Goal: Information Seeking & Learning: Learn about a topic

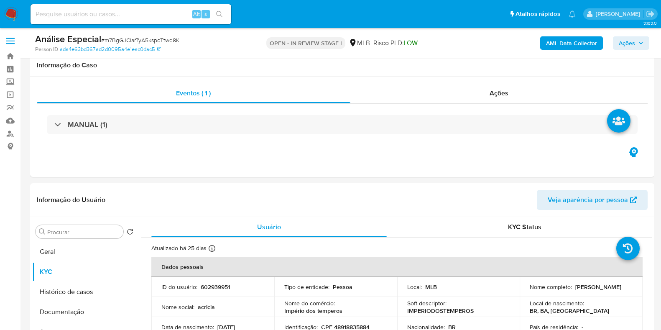
select select "10"
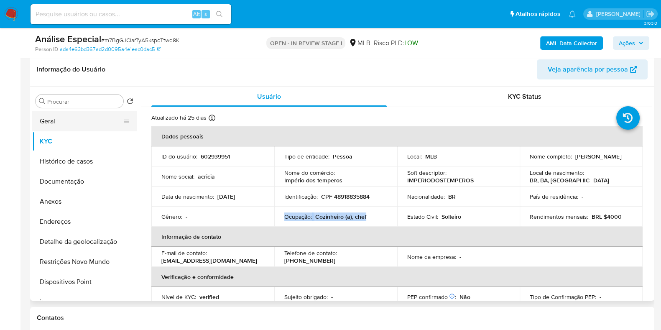
click at [44, 121] on button "Geral" at bounding box center [81, 121] width 98 height 20
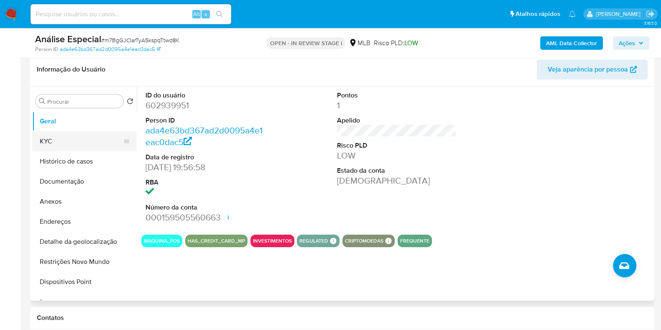
click at [62, 146] on button "KYC" at bounding box center [81, 141] width 98 height 20
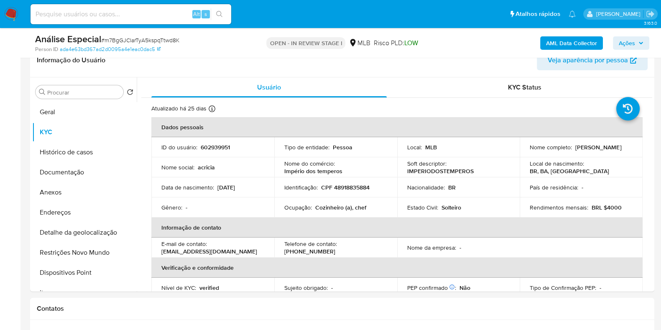
scroll to position [150, 0]
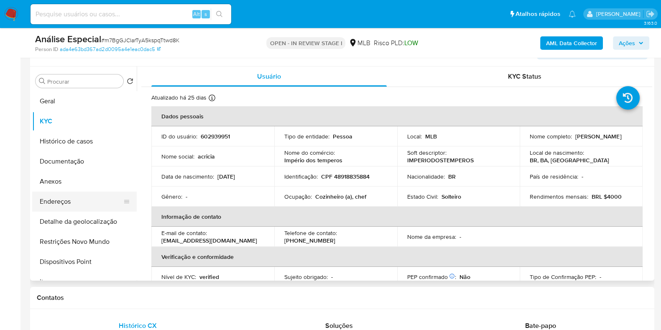
click at [74, 197] on button "Endereços" at bounding box center [81, 201] width 98 height 20
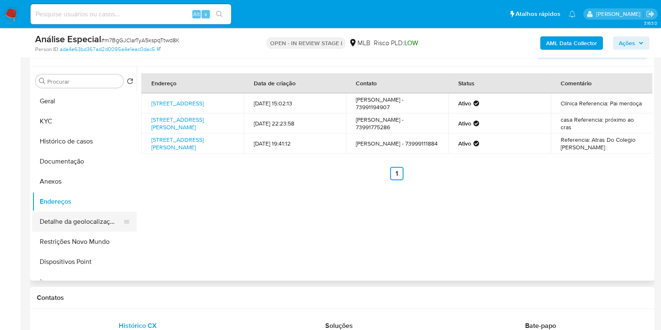
drag, startPoint x: 92, startPoint y: 219, endPoint x: 87, endPoint y: 215, distance: 6.3
click at [92, 219] on button "Detalhe da geolocalização" at bounding box center [81, 221] width 98 height 20
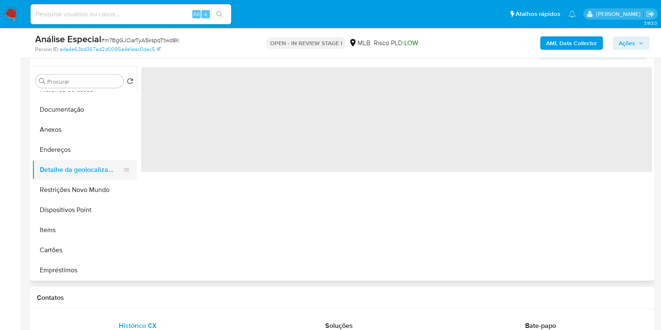
scroll to position [104, 0]
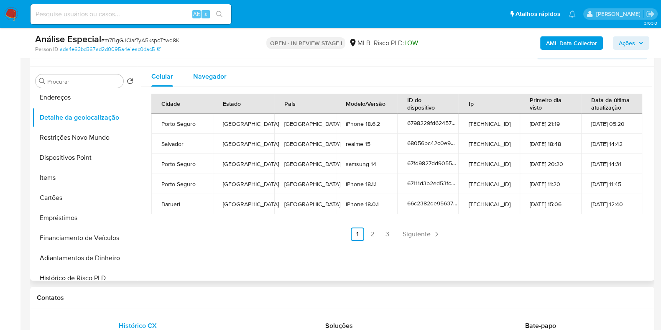
click at [223, 78] on span "Navegador" at bounding box center [209, 76] width 33 height 10
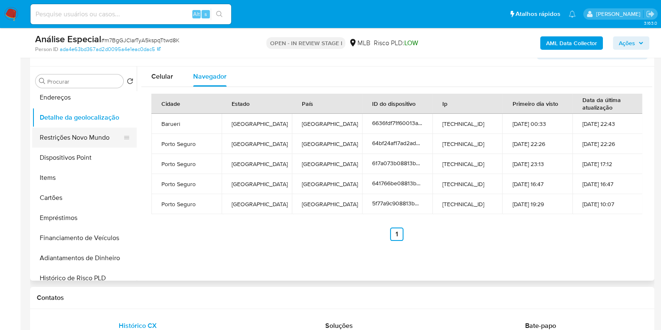
click at [92, 131] on button "Restrições Novo Mundo" at bounding box center [81, 137] width 98 height 20
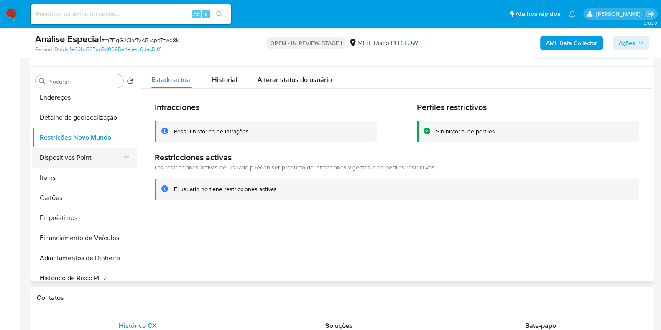
click at [78, 151] on button "Dispositivos Point" at bounding box center [81, 158] width 98 height 20
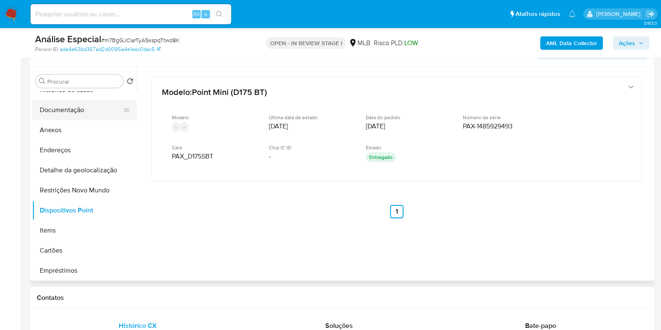
scroll to position [0, 0]
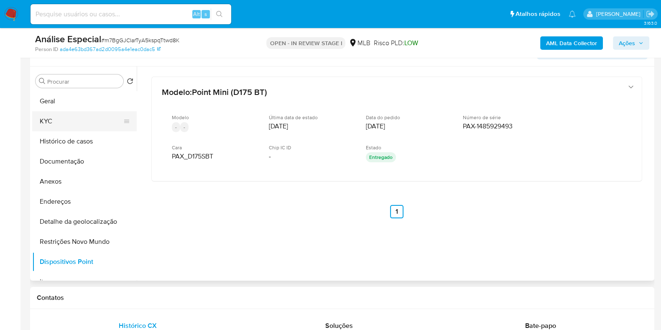
click at [69, 123] on button "KYC" at bounding box center [81, 121] width 98 height 20
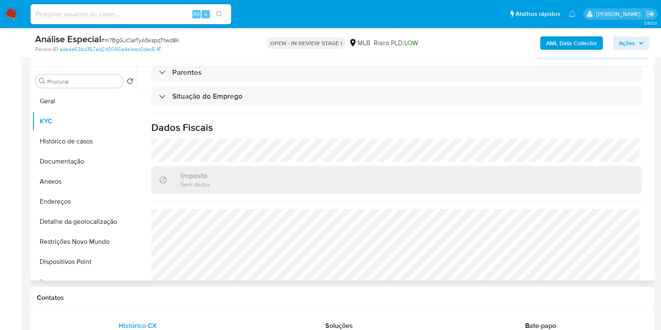
scroll to position [363, 0]
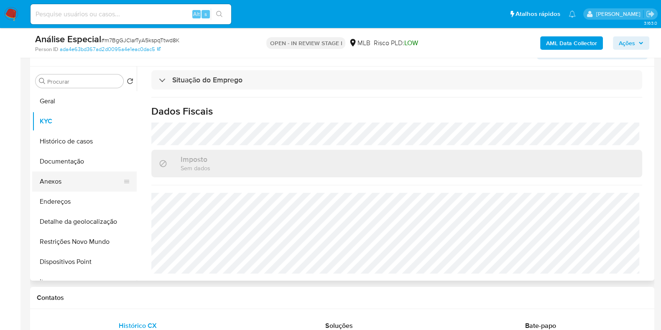
click at [91, 183] on button "Anexos" at bounding box center [81, 181] width 98 height 20
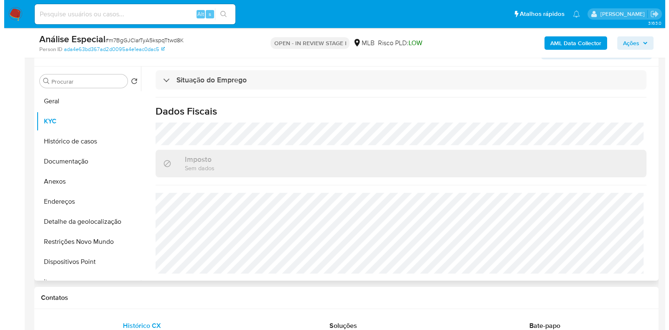
scroll to position [0, 0]
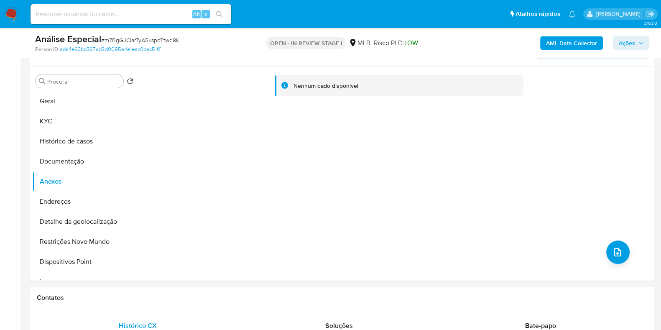
click at [582, 40] on b "AML Data Collector" at bounding box center [571, 42] width 51 height 13
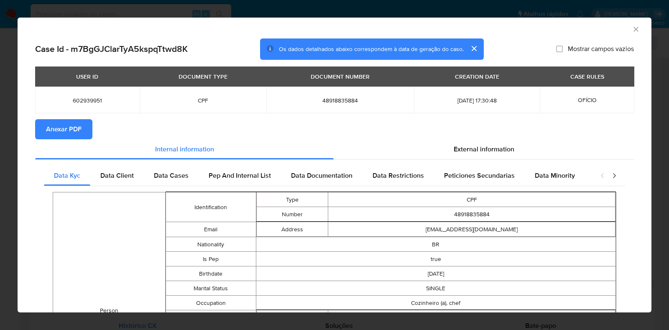
click at [65, 124] on span "Anexar PDF" at bounding box center [64, 129] width 36 height 18
click at [632, 30] on icon "Fechar a janela" at bounding box center [636, 29] width 8 height 8
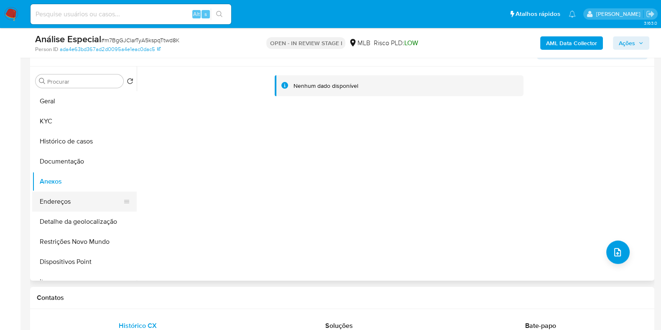
click at [63, 198] on button "Endereços" at bounding box center [81, 201] width 98 height 20
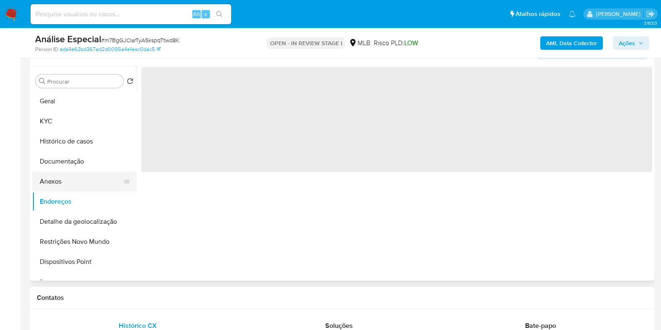
click at [60, 182] on button "Anexos" at bounding box center [81, 181] width 98 height 20
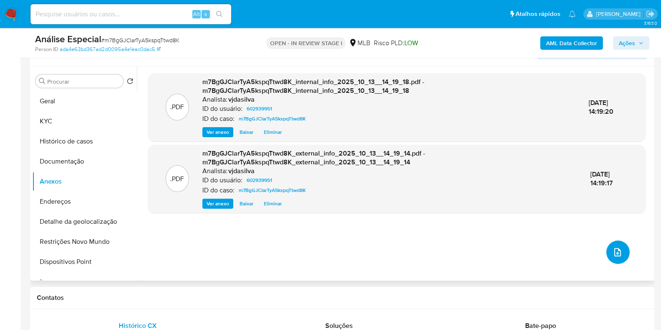
click at [606, 255] on button "upload-file" at bounding box center [617, 251] width 23 height 23
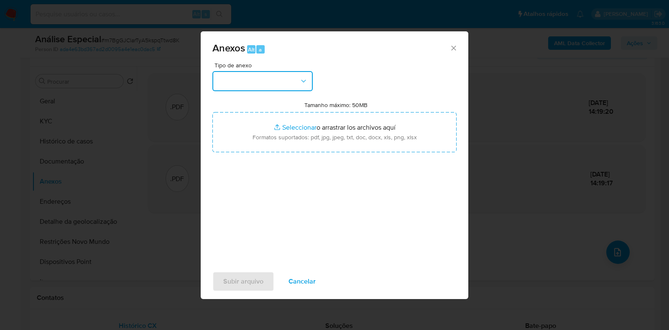
click at [298, 82] on button "button" at bounding box center [262, 81] width 100 height 20
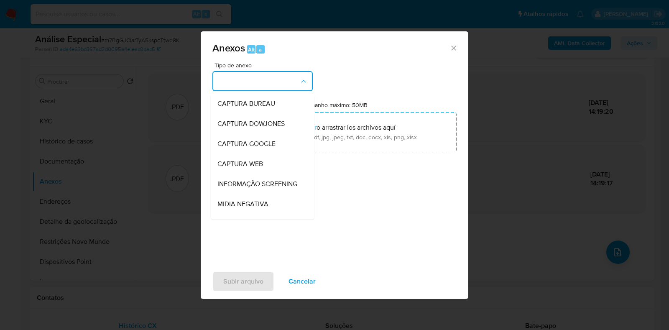
scroll to position [129, 0]
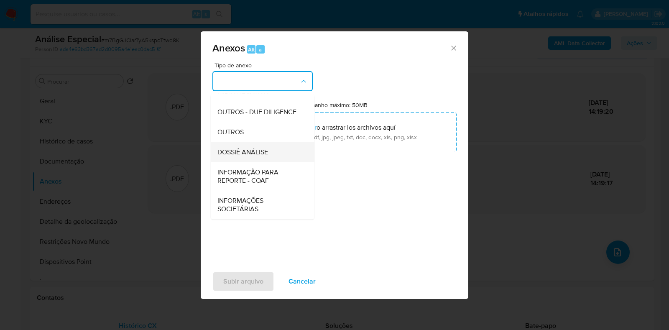
click at [273, 155] on div "DOSSIÊ ANÁLISE" at bounding box center [259, 152] width 85 height 20
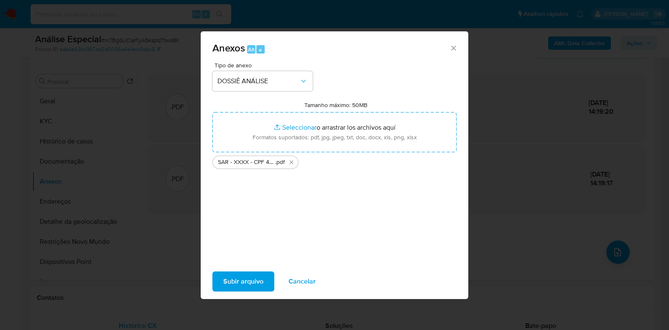
click at [299, 283] on span "Cancelar" at bounding box center [301, 281] width 27 height 18
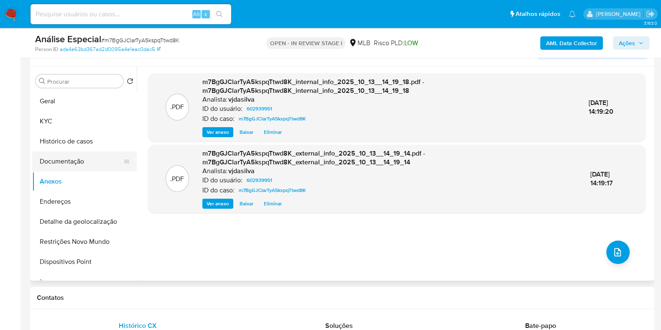
click at [88, 158] on button "Documentação" at bounding box center [81, 161] width 98 height 20
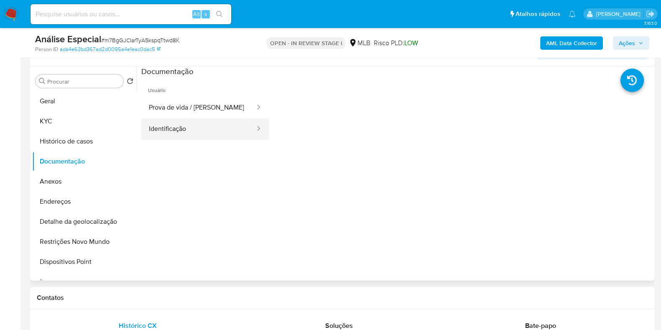
click at [183, 118] on button "Identificação" at bounding box center [198, 128] width 115 height 21
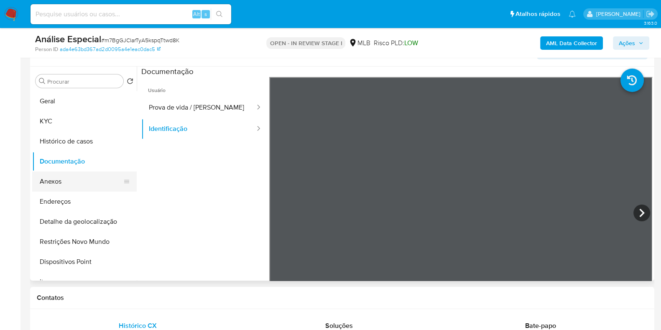
click at [74, 180] on button "Anexos" at bounding box center [81, 181] width 98 height 20
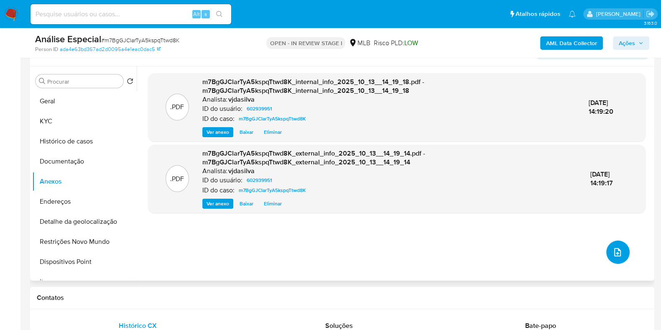
click at [614, 245] on button "upload-file" at bounding box center [617, 251] width 23 height 23
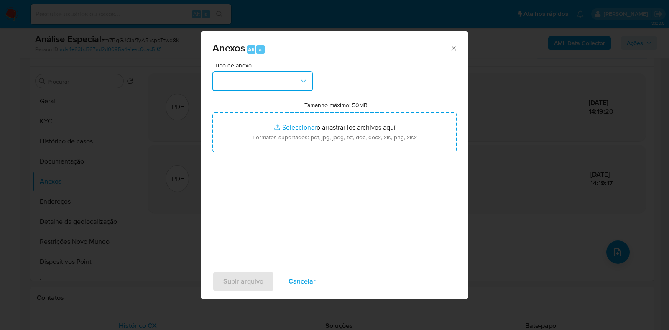
click at [297, 80] on button "button" at bounding box center [262, 81] width 100 height 20
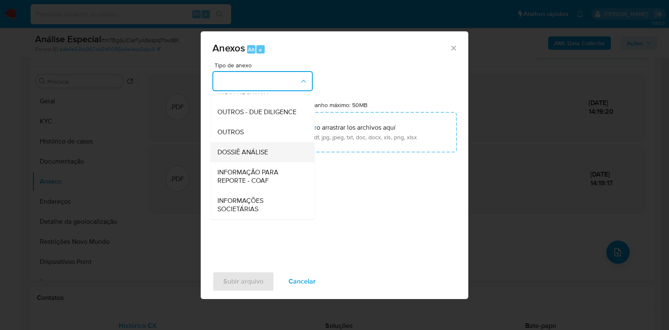
click at [286, 153] on div "DOSSIÊ ANÁLISE" at bounding box center [259, 152] width 85 height 20
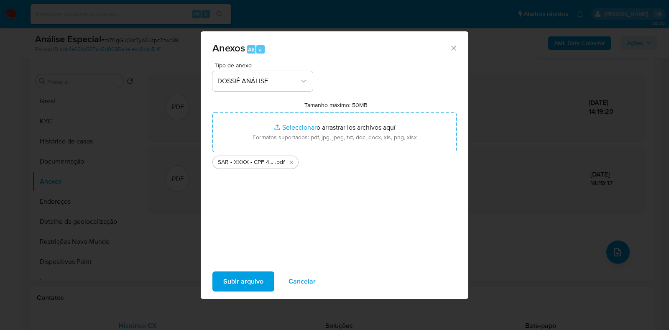
click at [247, 278] on span "Subir arquivo" at bounding box center [243, 281] width 40 height 18
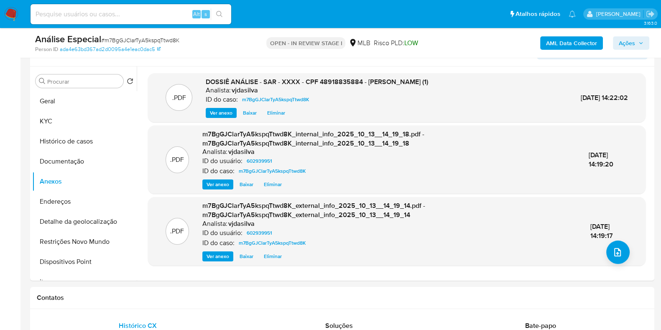
click at [624, 46] on span "Ações" at bounding box center [627, 42] width 16 height 13
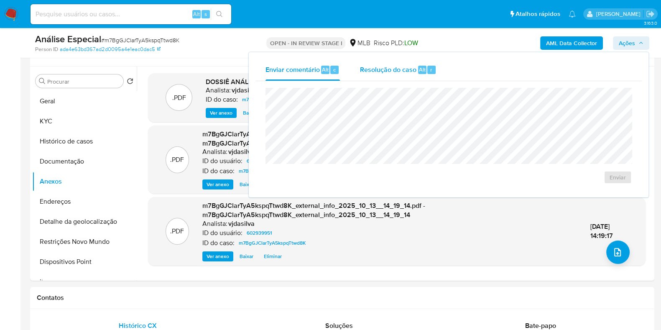
click at [391, 76] on div "Resolução do caso Alt r" at bounding box center [398, 70] width 76 height 22
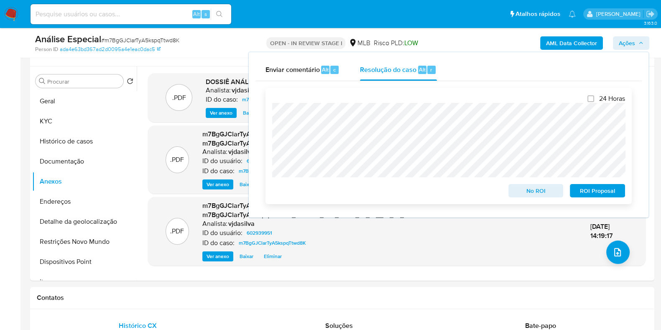
click at [585, 194] on span "ROI Proposal" at bounding box center [597, 191] width 43 height 12
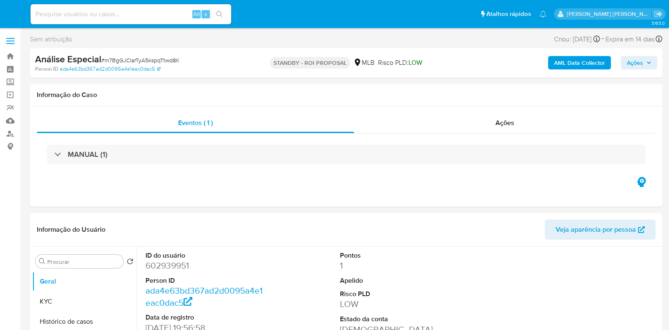
select select "10"
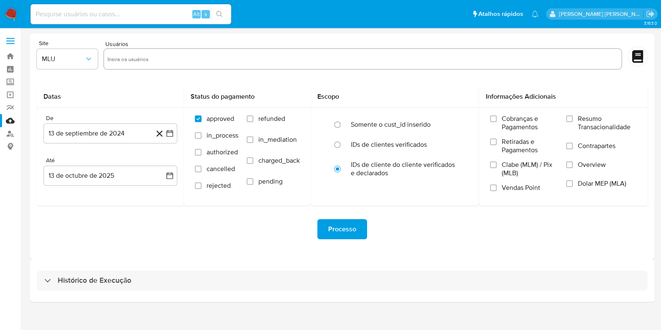
click at [154, 267] on div "Histórico de Execução" at bounding box center [342, 280] width 624 height 43
click at [166, 290] on div "Histórico de Execução" at bounding box center [342, 280] width 624 height 43
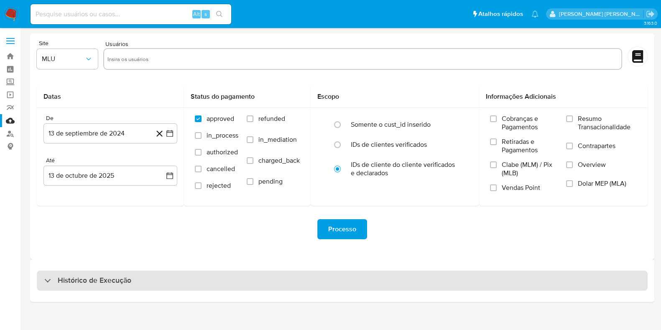
click at [401, 283] on div "Histórico de Execução" at bounding box center [342, 280] width 611 height 20
select select "10"
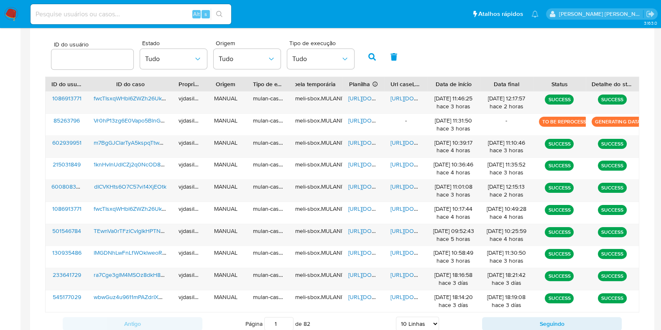
scroll to position [269, 0]
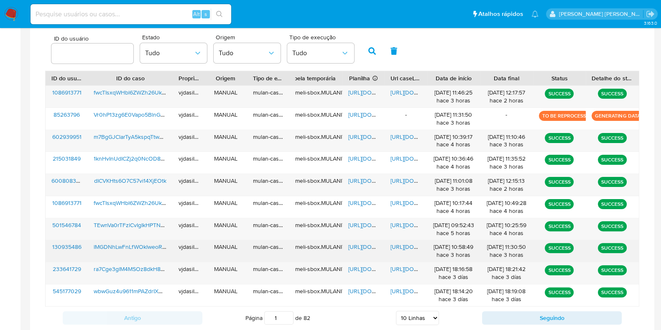
click at [401, 246] on span "https://docs.google.com/document/d/1Jz7iI_nMY9P5PIX7Svwdt97L8fhV6Q_E63aNmZyoErA…" at bounding box center [419, 246] width 58 height 8
click at [357, 245] on span "https://docs.google.com/spreadsheets/d/1-Qg8YMfspP4MAhElk1Z_kA6apTdETtMgy2QP3Y6…" at bounding box center [377, 246] width 58 height 8
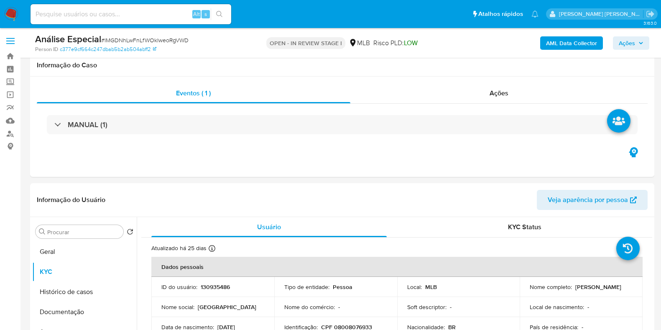
select select "10"
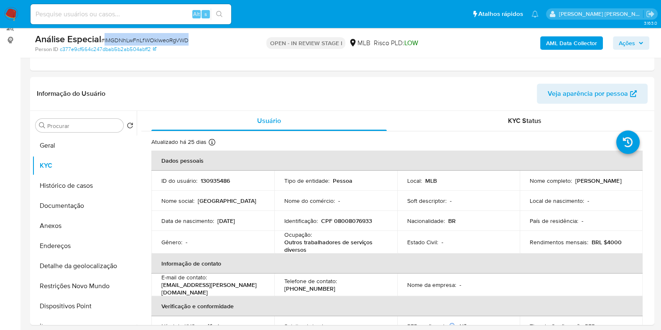
drag, startPoint x: 197, startPoint y: 46, endPoint x: 104, endPoint y: 38, distance: 93.1
click at [104, 38] on div "Análise Especial # lMGDNhLwFnLfWOklweoRgVWD Person ID c377e9cf664c247dbab5b2ab5…" at bounding box center [136, 43] width 202 height 20
copy span "lMGDNhLwFnLfWOklweoRgVWD"
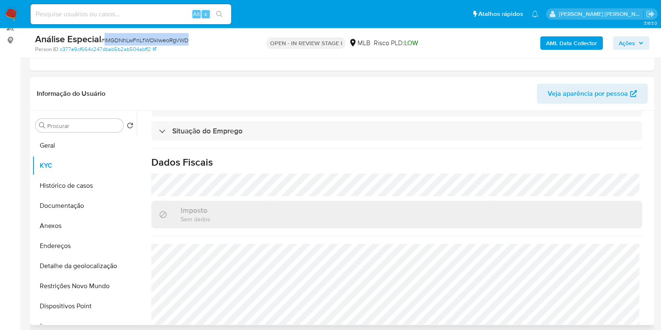
scroll to position [365, 0]
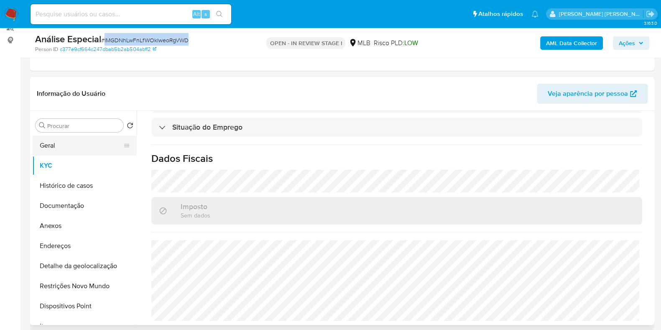
click at [95, 141] on button "Geral" at bounding box center [81, 145] width 98 height 20
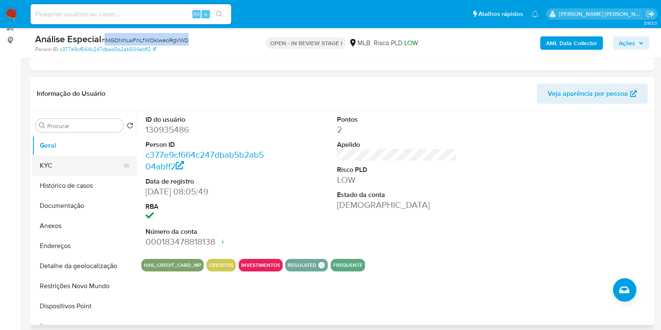
click at [63, 163] on button "KYC" at bounding box center [81, 165] width 98 height 20
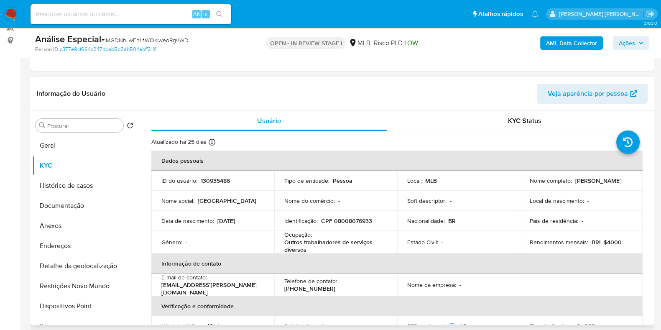
click at [302, 241] on p "Outros trabalhadores de serviços diversos" at bounding box center [333, 245] width 99 height 15
copy div "Ocupação : Outros trabalhadores de serviços diversos"
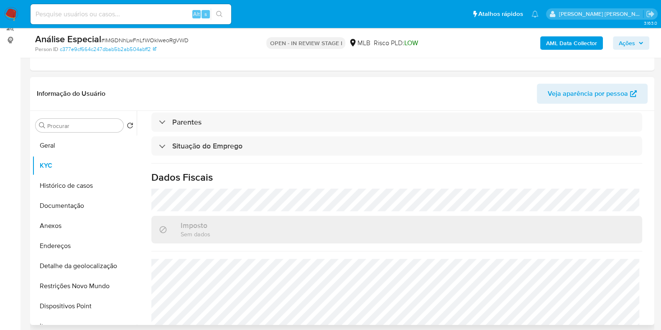
scroll to position [365, 0]
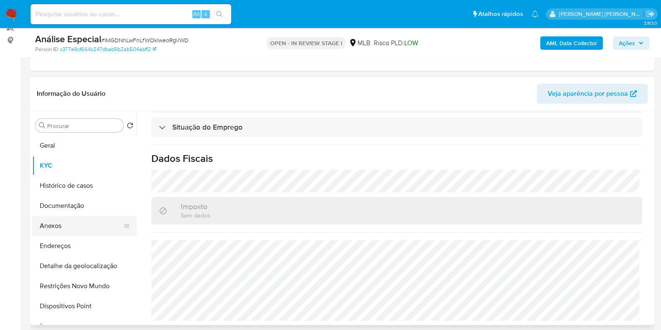
click at [82, 227] on button "Anexos" at bounding box center [81, 226] width 98 height 20
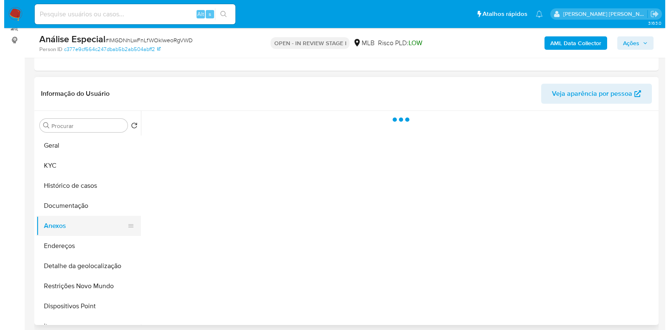
scroll to position [0, 0]
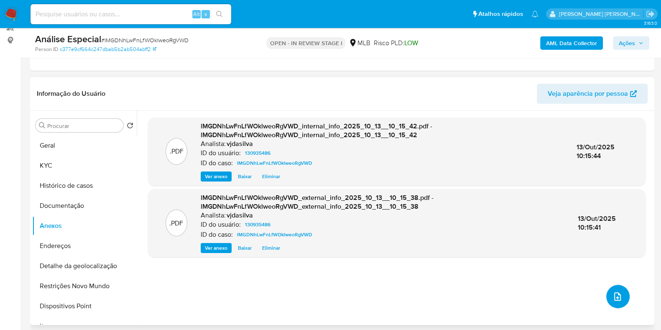
click at [606, 298] on button "upload-file" at bounding box center [617, 296] width 23 height 23
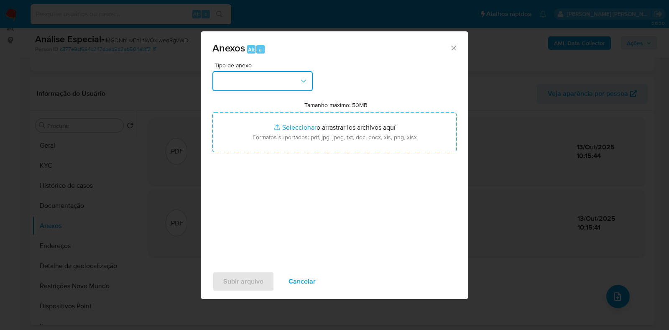
click at [298, 76] on button "button" at bounding box center [262, 81] width 100 height 20
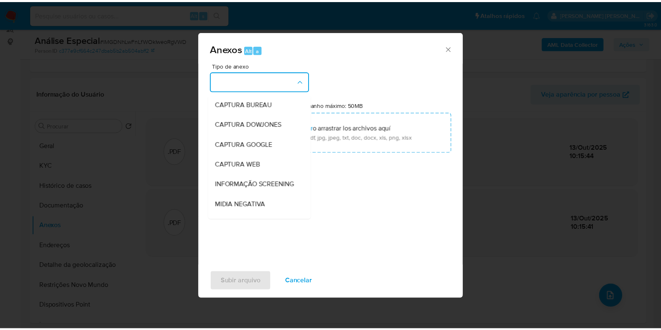
scroll to position [129, 0]
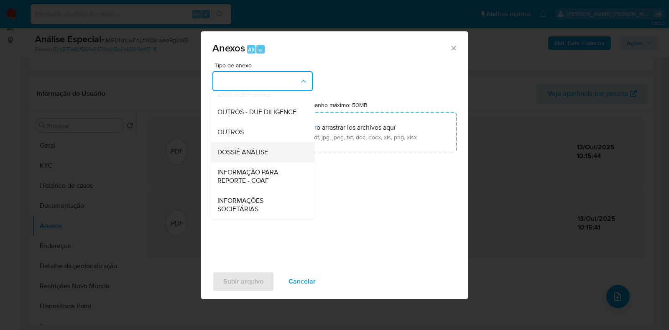
click at [280, 151] on div "DOSSIÊ ANÁLISE" at bounding box center [259, 152] width 85 height 20
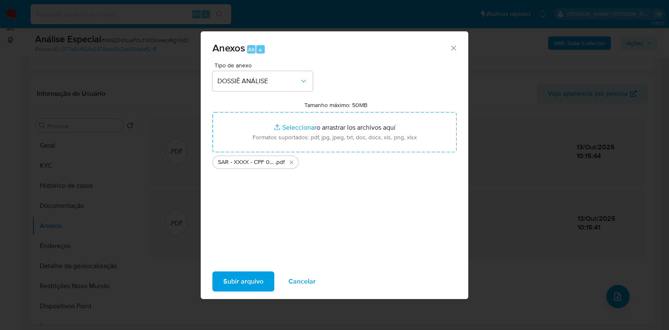
click at [255, 285] on span "Subir arquivo" at bounding box center [243, 281] width 40 height 18
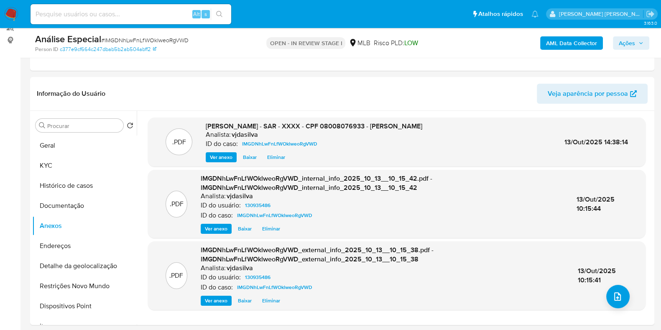
click at [623, 46] on span "Ações" at bounding box center [627, 42] width 16 height 13
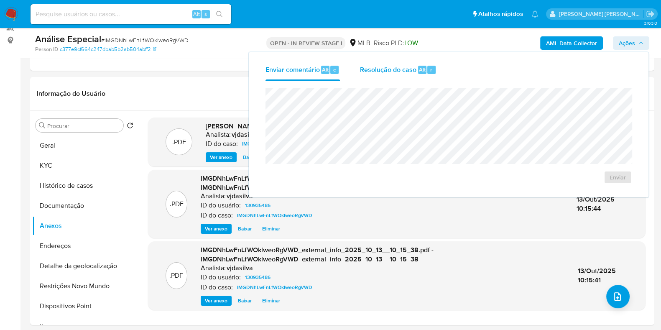
click at [393, 71] on span "Resolução do caso" at bounding box center [388, 69] width 56 height 10
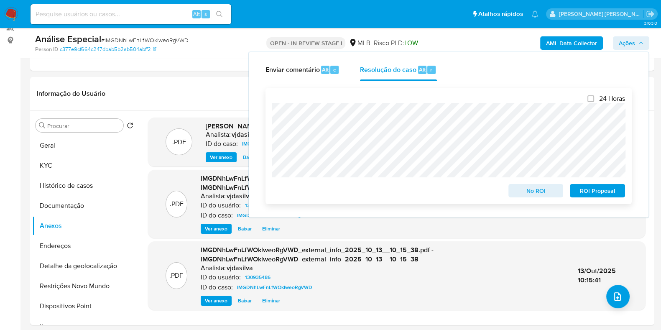
click at [606, 192] on span "ROI Proposal" at bounding box center [597, 191] width 43 height 12
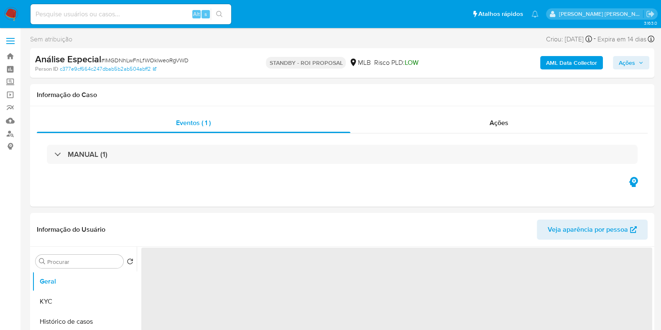
select select "10"
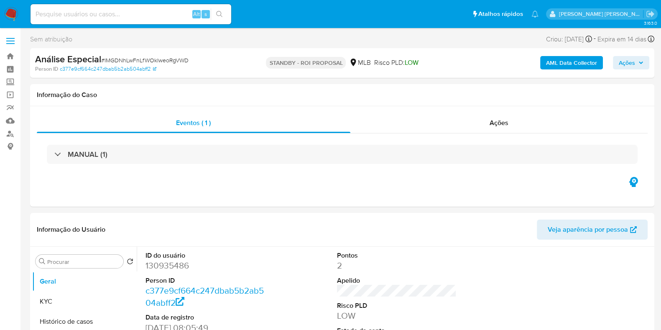
scroll to position [10, 0]
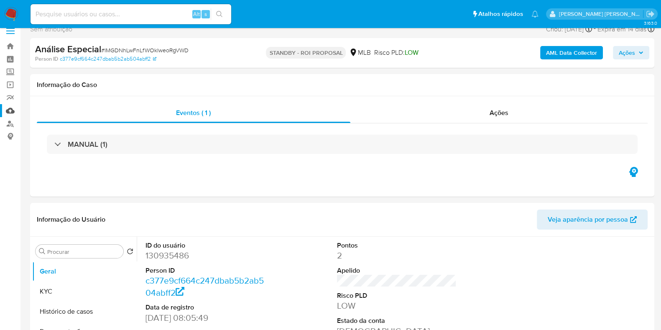
click at [6, 109] on link "Mulan" at bounding box center [49, 110] width 99 height 13
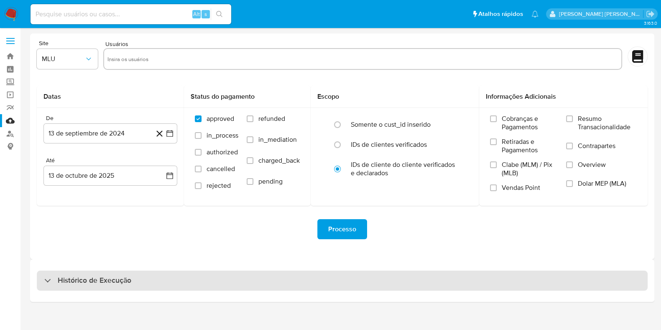
click at [105, 287] on div "Histórico de Execução" at bounding box center [342, 280] width 611 height 20
select select "10"
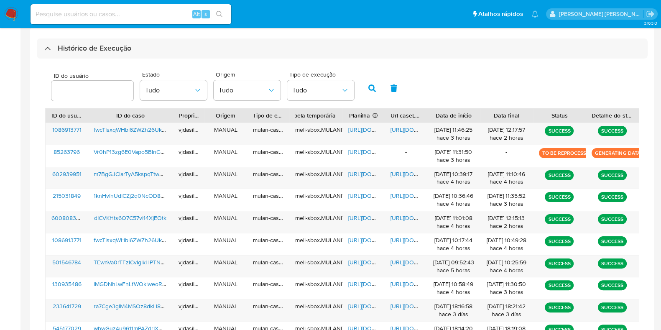
scroll to position [235, 0]
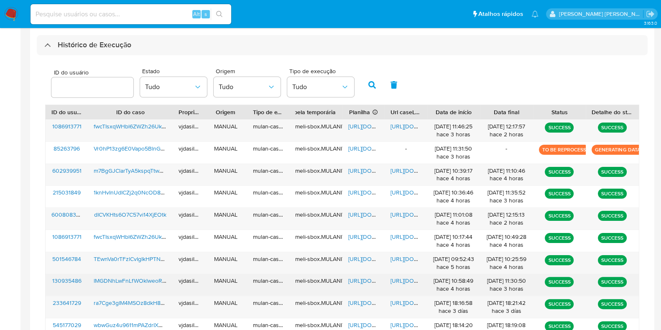
click at [399, 278] on span "https://docs.google.com/document/d/1Jz7iI_nMY9P5PIX7Svwdt97L8fhV6Q_E63aNmZyoErA…" at bounding box center [419, 280] width 58 height 8
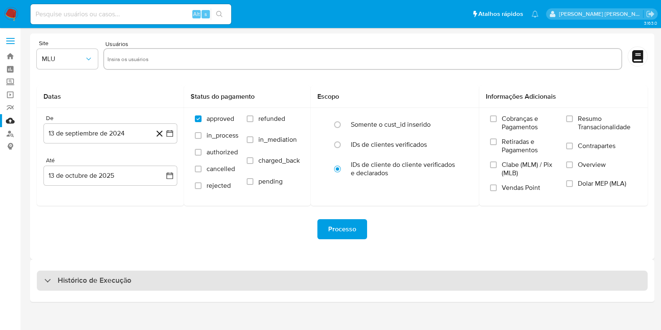
click at [139, 283] on div "Histórico de Execução" at bounding box center [342, 280] width 611 height 20
select select "10"
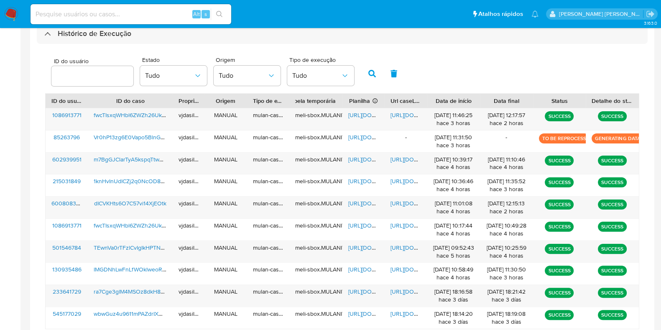
scroll to position [253, 0]
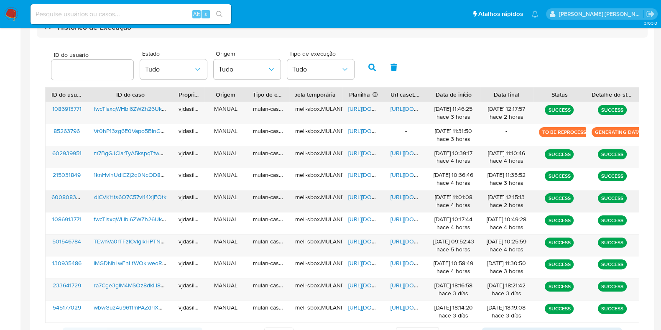
click at [403, 195] on span "[URL][DOMAIN_NAME]" at bounding box center [419, 197] width 58 height 8
click at [362, 193] on span "[URL][DOMAIN_NAME]" at bounding box center [377, 197] width 58 height 8
click at [124, 197] on span "dICVKHts6O7C57vi14XjEOtk" at bounding box center [130, 197] width 72 height 8
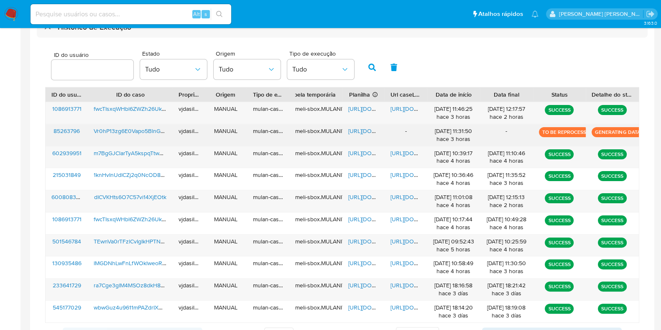
click at [127, 130] on span "Vr0hP13zg6E0Vapo5BlnGkQ0" at bounding box center [133, 131] width 78 height 8
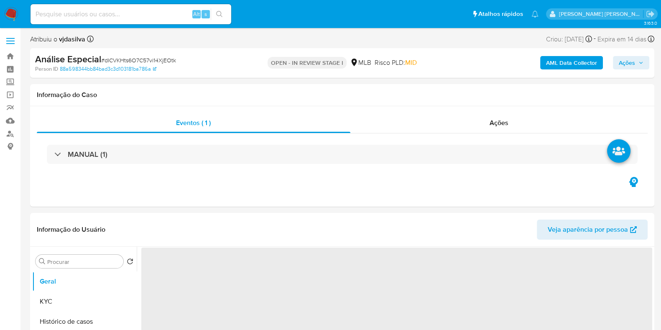
select select "10"
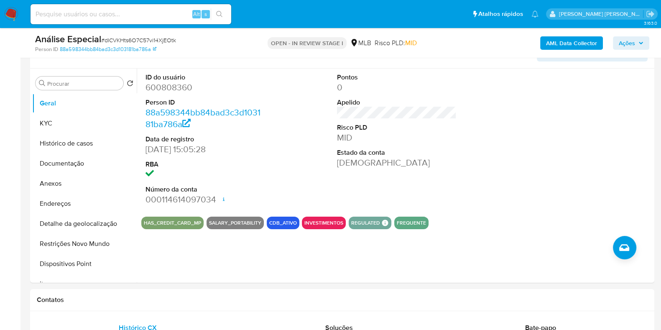
scroll to position [145, 0]
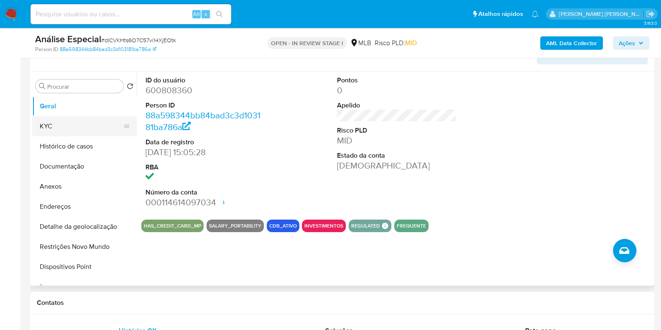
click at [86, 126] on button "KYC" at bounding box center [81, 126] width 98 height 20
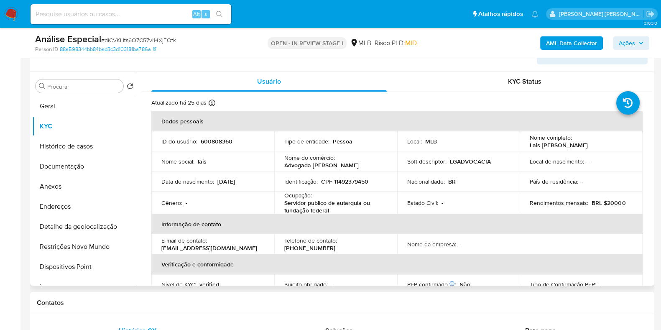
click at [325, 205] on p "Servidor publico de autarquia ou fundação federal" at bounding box center [333, 206] width 99 height 15
copy div "Ocupação : Servidor publico de autarquia ou fundação federal"
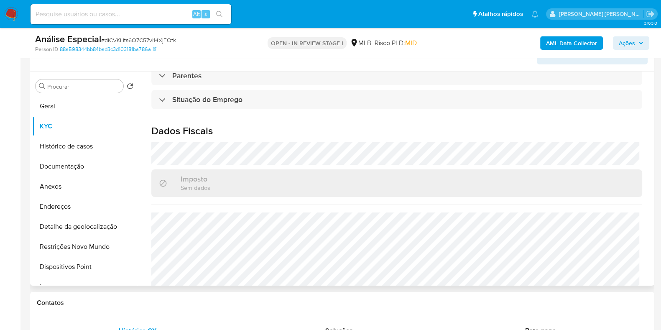
scroll to position [351, 0]
click at [75, 162] on button "Documentação" at bounding box center [81, 166] width 98 height 20
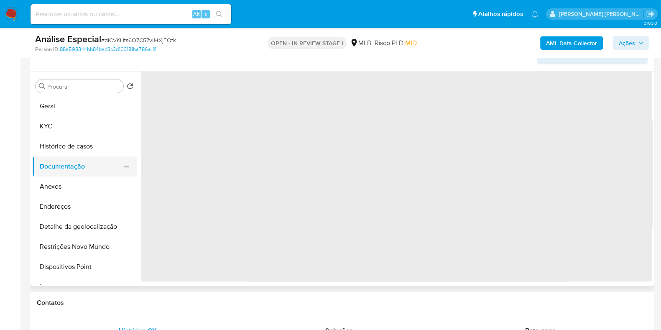
scroll to position [0, 0]
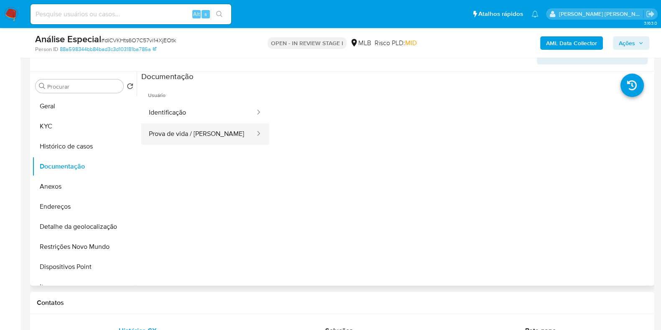
click at [160, 135] on button "Prova de vida / Selfie" at bounding box center [198, 133] width 115 height 21
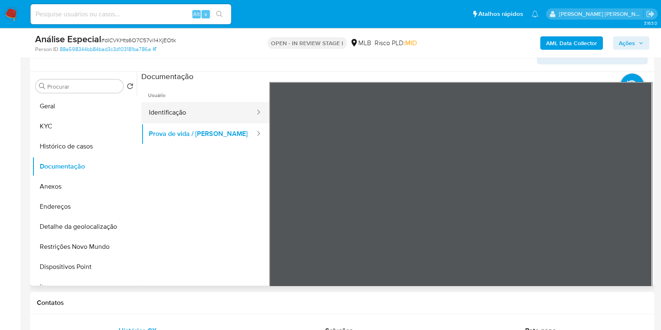
click at [212, 115] on button "Identificação" at bounding box center [198, 112] width 115 height 21
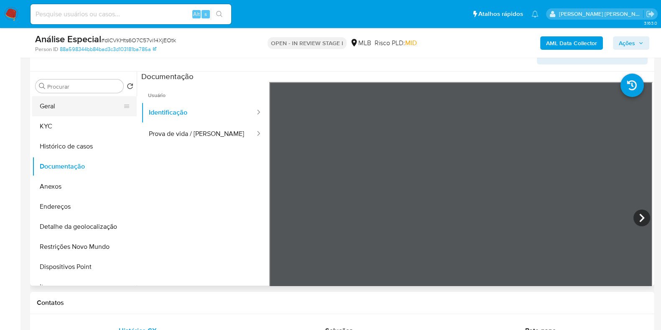
click at [79, 98] on button "Geral" at bounding box center [81, 106] width 98 height 20
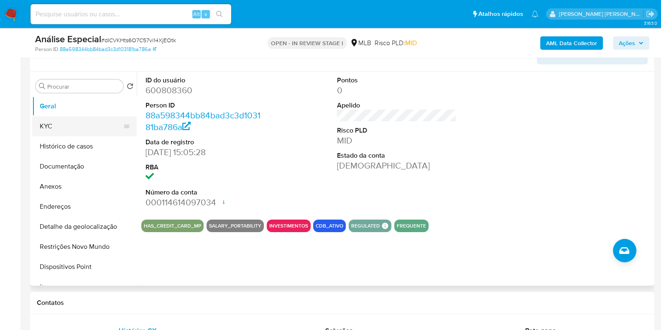
click at [76, 128] on button "KYC" at bounding box center [81, 126] width 98 height 20
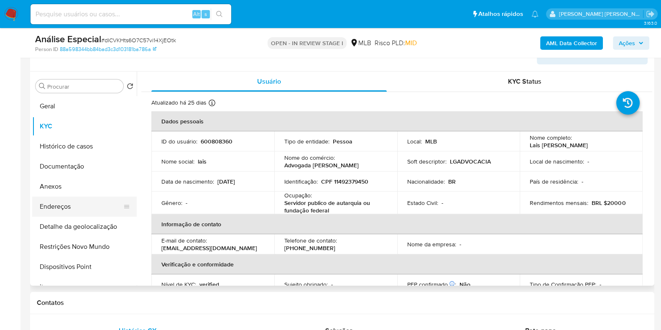
click at [77, 204] on button "Endereços" at bounding box center [81, 206] width 98 height 20
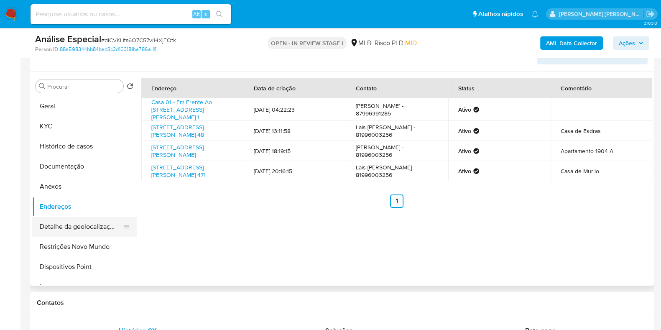
click at [81, 225] on button "Detalhe da geolocalização" at bounding box center [81, 227] width 98 height 20
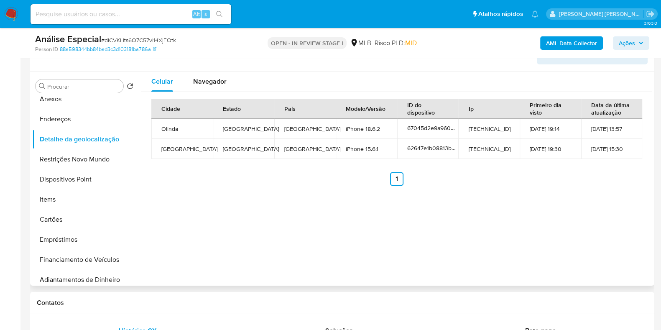
scroll to position [90, 0]
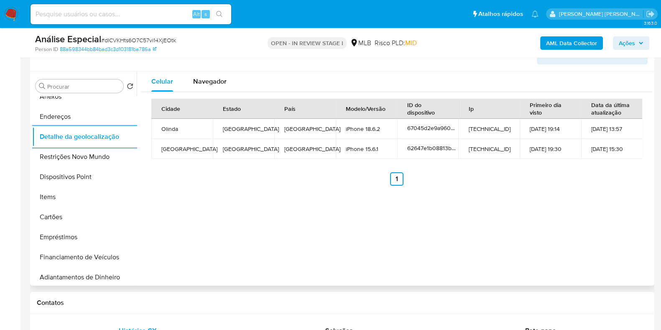
click at [284, 212] on div "Celular Navegador Cidade Estado País Modelo/Versão ID do dispositivo Ip Primeir…" at bounding box center [394, 178] width 515 height 214
click at [211, 86] on div "Navegador" at bounding box center [209, 81] width 33 height 20
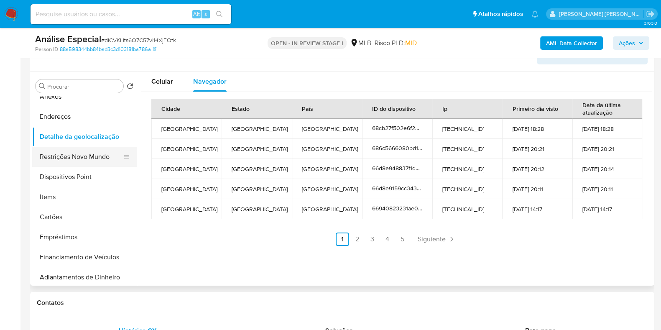
click at [93, 154] on button "Restrições Novo Mundo" at bounding box center [81, 157] width 98 height 20
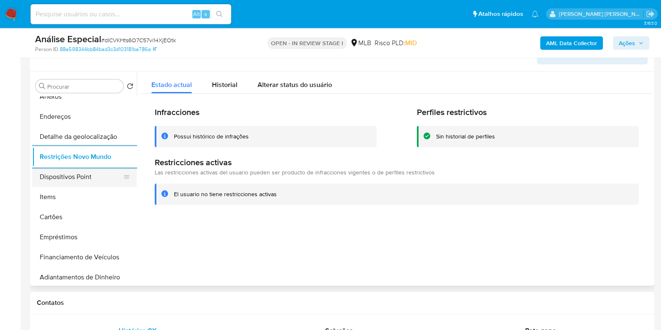
click at [93, 181] on button "Dispositivos Point" at bounding box center [81, 177] width 98 height 20
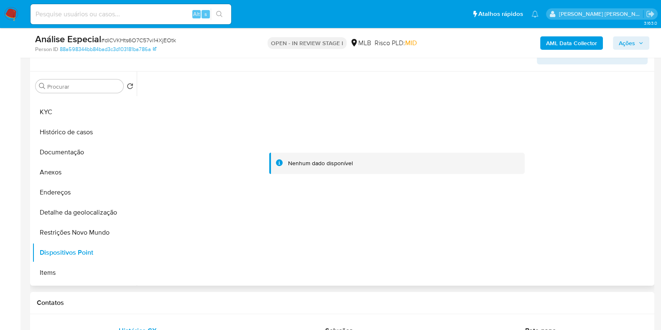
scroll to position [0, 0]
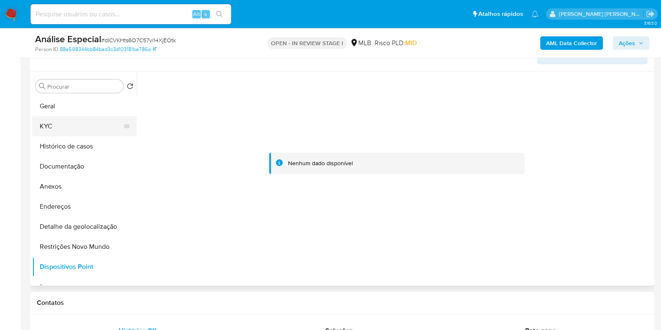
click at [82, 128] on button "KYC" at bounding box center [81, 126] width 98 height 20
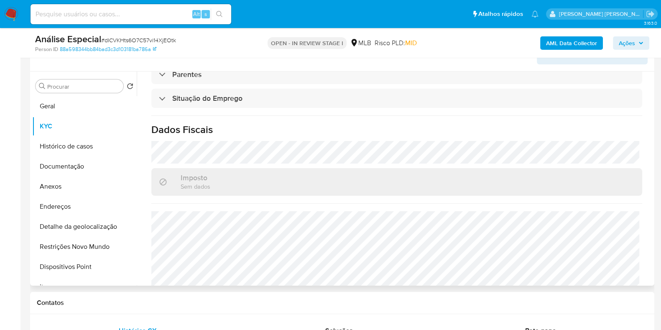
scroll to position [365, 0]
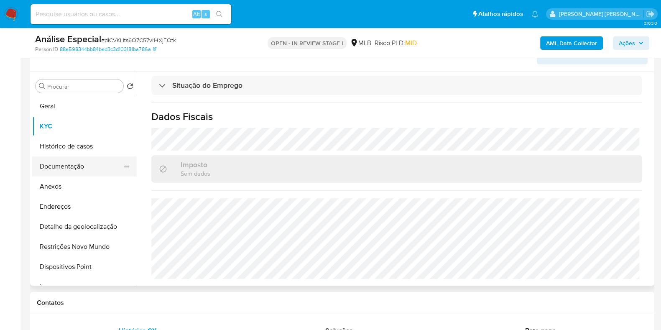
click at [77, 166] on button "Documentação" at bounding box center [81, 166] width 98 height 20
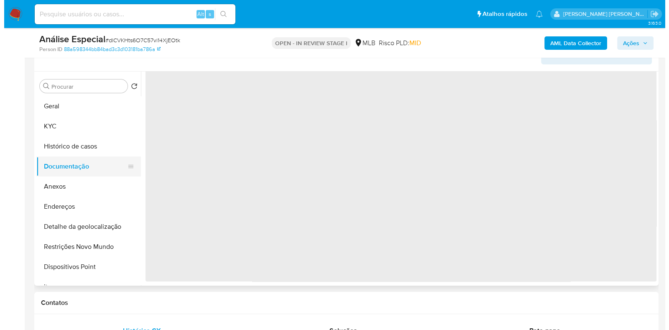
scroll to position [0, 0]
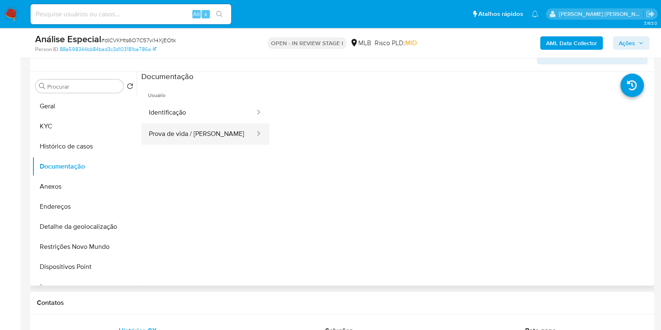
click at [221, 133] on button "Prova de vida / Selfie" at bounding box center [198, 133] width 115 height 21
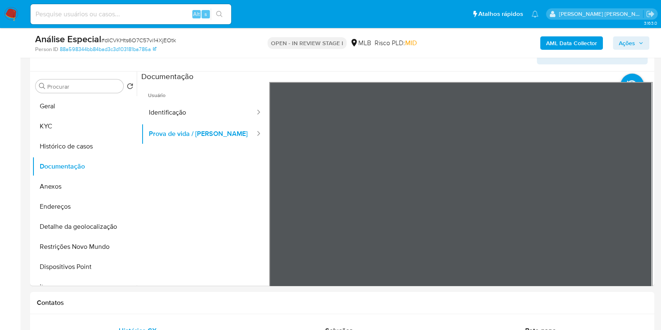
click at [582, 41] on b "AML Data Collector" at bounding box center [571, 42] width 51 height 13
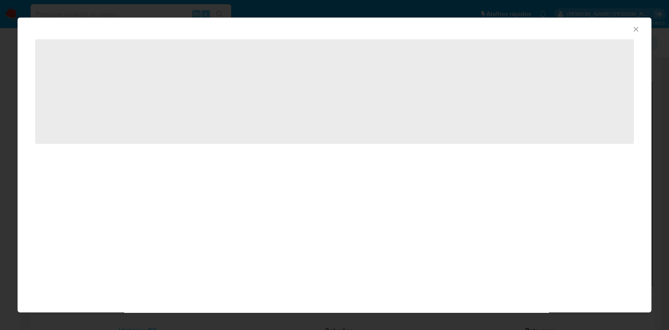
click at [116, 70] on span "‌" at bounding box center [334, 91] width 599 height 104
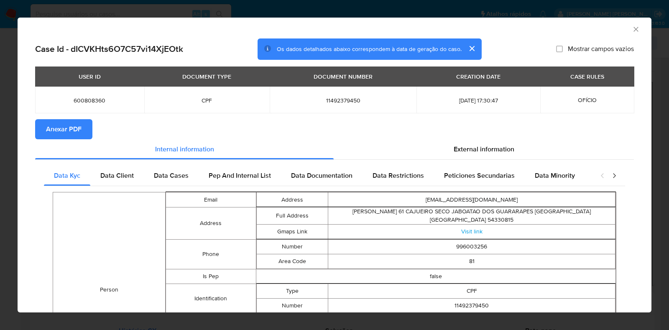
click at [74, 127] on span "Anexar PDF" at bounding box center [64, 129] width 36 height 18
click at [633, 29] on icon "Fechar a janela" at bounding box center [635, 29] width 5 height 5
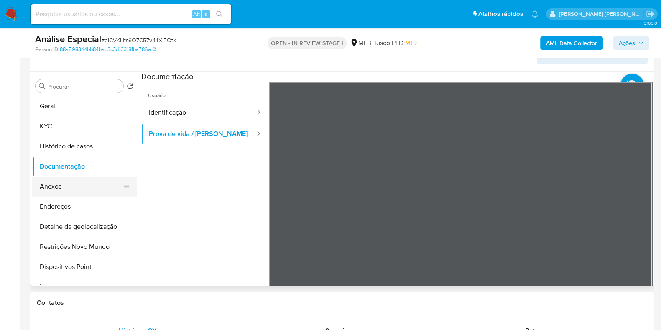
click at [70, 187] on button "Anexos" at bounding box center [81, 186] width 98 height 20
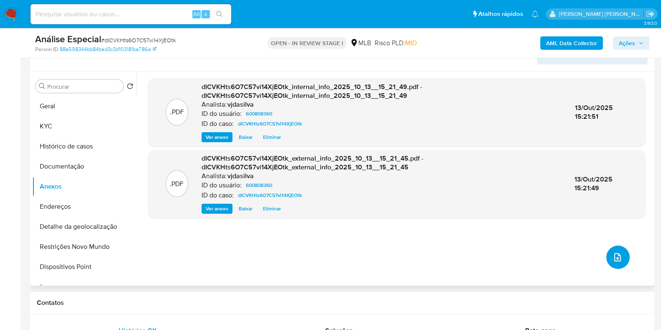
click at [614, 256] on icon "upload-file" at bounding box center [617, 257] width 7 height 8
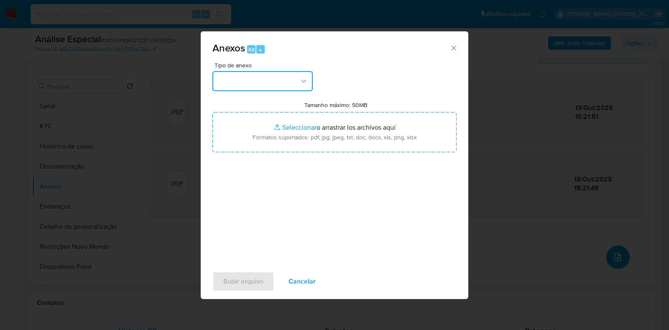
click at [306, 84] on icon "button" at bounding box center [303, 81] width 8 height 8
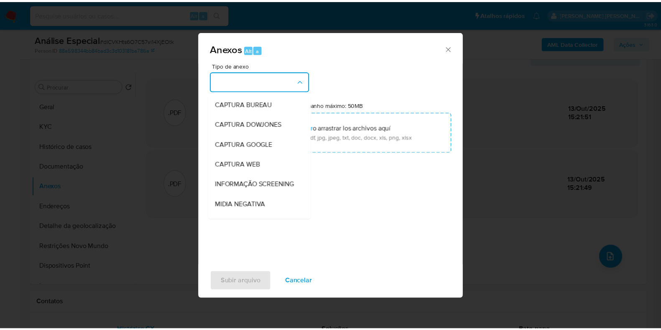
scroll to position [129, 0]
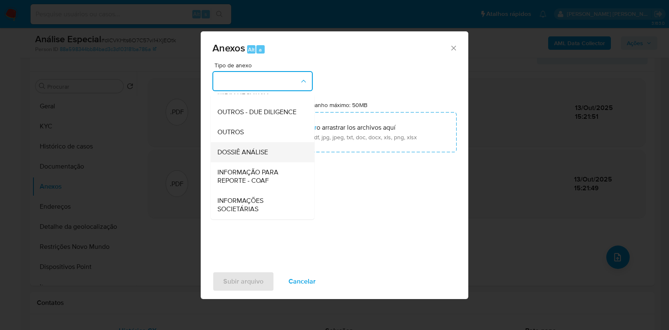
click at [278, 151] on div "DOSSIÊ ANÁLISE" at bounding box center [259, 152] width 85 height 20
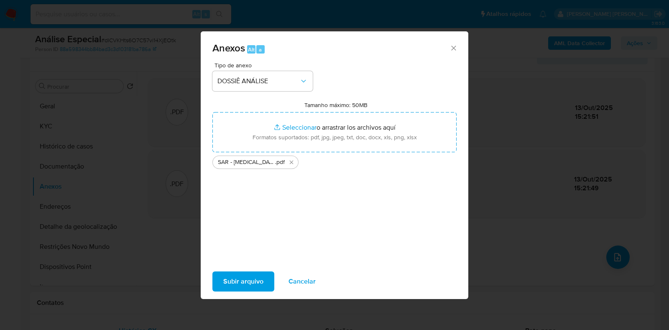
click at [239, 285] on span "Subir arquivo" at bounding box center [243, 281] width 40 height 18
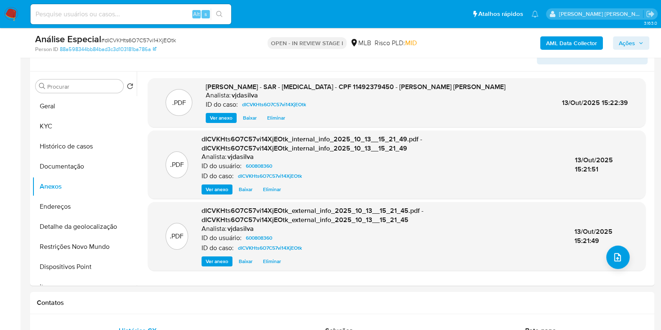
click at [629, 46] on span "Ações" at bounding box center [627, 42] width 16 height 13
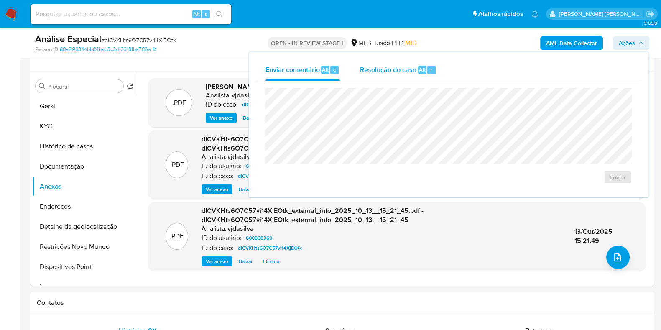
click at [390, 67] on span "Resolução do caso" at bounding box center [388, 69] width 56 height 10
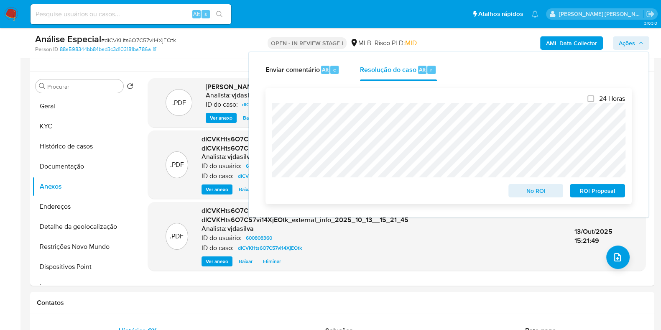
click at [595, 189] on span "ROI Proposal" at bounding box center [597, 191] width 43 height 12
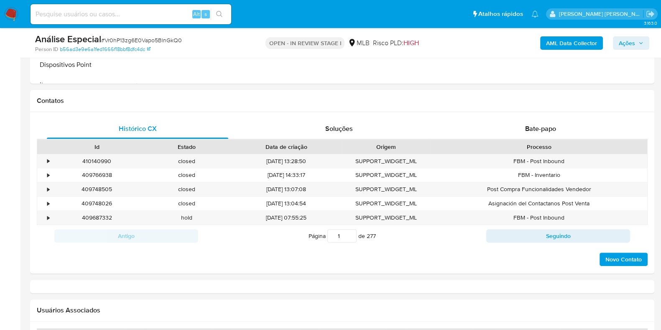
select select "10"
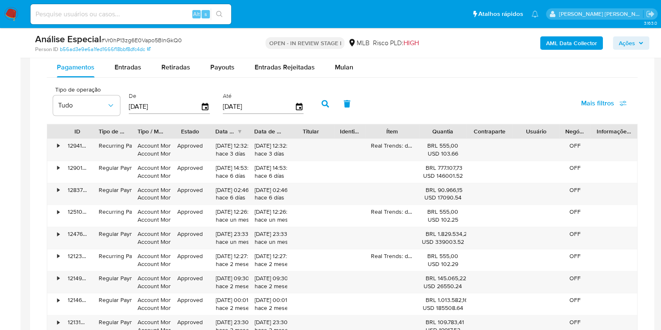
scroll to position [697, 0]
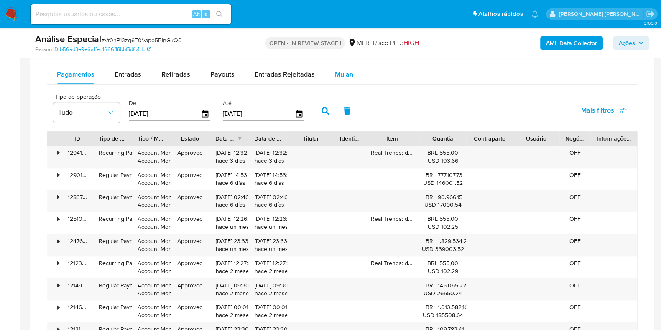
click at [349, 69] on span "Mulan" at bounding box center [344, 74] width 18 height 10
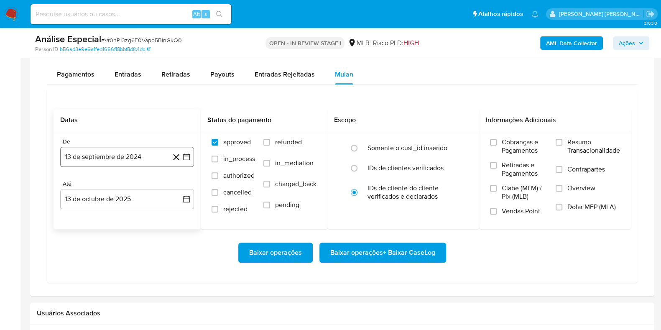
click at [132, 151] on button "13 de septiembre de 2024" at bounding box center [127, 157] width 134 height 20
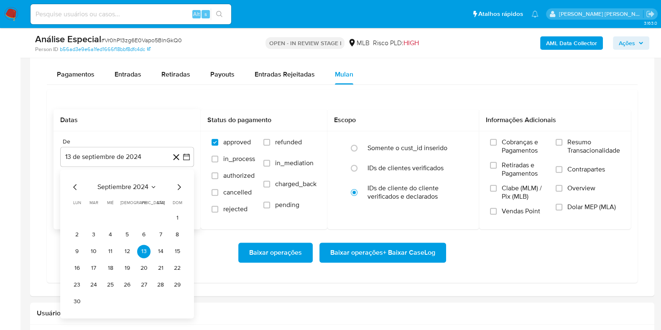
click at [125, 179] on div "septiembre 2024 septiembre 2024 lun lunes mar martes mié miércoles jue jueves v…" at bounding box center [127, 243] width 134 height 149
click at [132, 183] on span "septiembre 2024" at bounding box center [122, 187] width 51 height 8
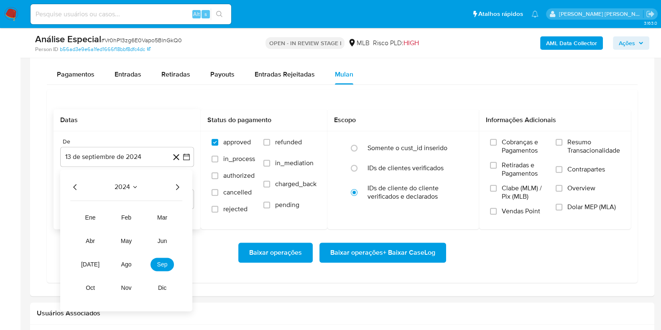
click at [182, 188] on icon "Año siguiente" at bounding box center [177, 187] width 10 height 10
click at [96, 240] on button "abr" at bounding box center [90, 240] width 23 height 13
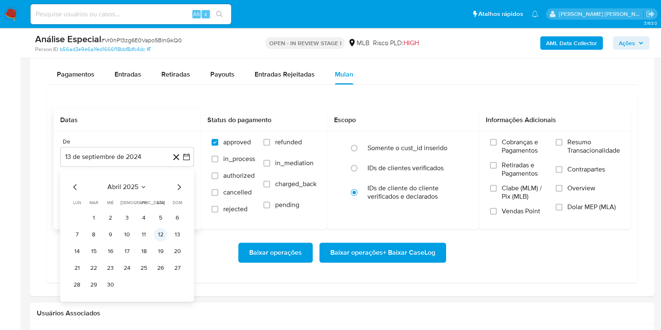
click at [160, 235] on button "12" at bounding box center [160, 234] width 13 height 13
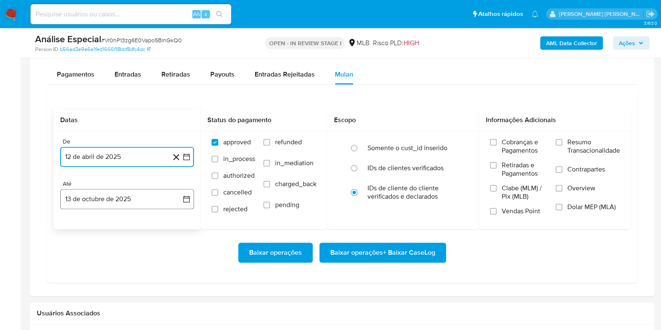
click at [139, 189] on button "13 de octubre de 2025" at bounding box center [127, 199] width 134 height 20
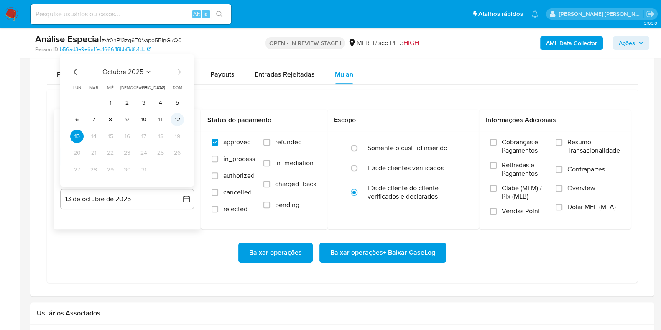
click at [178, 115] on button "12" at bounding box center [177, 119] width 13 height 13
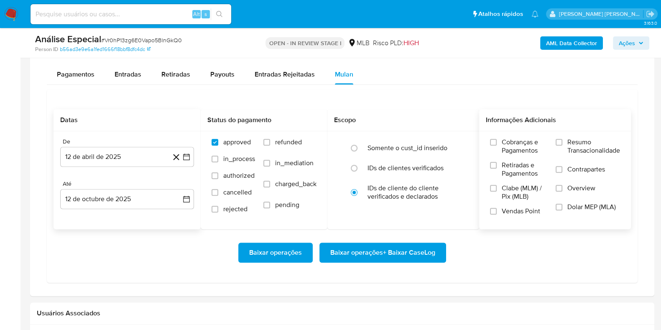
click at [579, 151] on span "Resumo Transacionalidade" at bounding box center [593, 146] width 53 height 17
click at [562, 145] on input "Resumo Transacionalidade" at bounding box center [558, 142] width 7 height 7
click at [575, 169] on span "Contrapartes" at bounding box center [586, 169] width 38 height 8
click at [562, 169] on input "Contrapartes" at bounding box center [558, 169] width 7 height 7
click at [368, 255] on span "Baixar operações + Baixar CaseLog" at bounding box center [382, 252] width 105 height 18
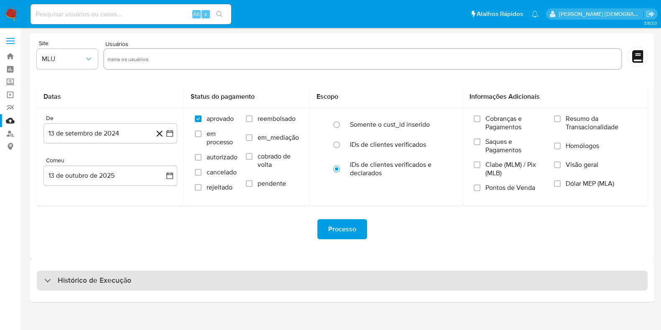
click at [309, 283] on div "Histórico de Execução" at bounding box center [342, 280] width 611 height 20
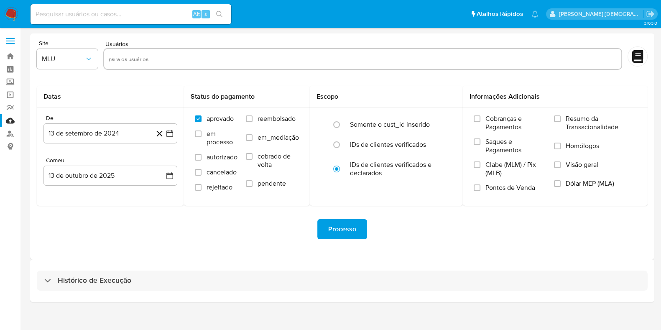
select select "10"
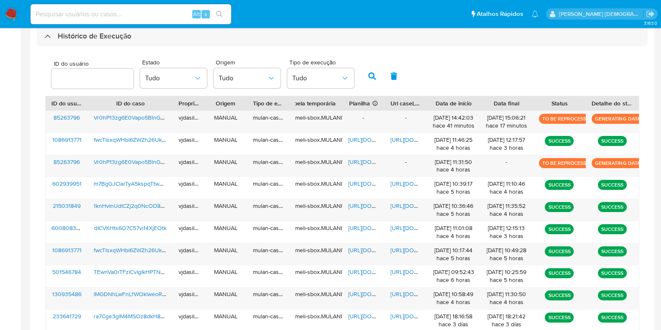
scroll to position [245, 0]
click at [143, 114] on span "Vr0hP13zg6E0Vapo5BlnGkQ0" at bounding box center [133, 117] width 78 height 8
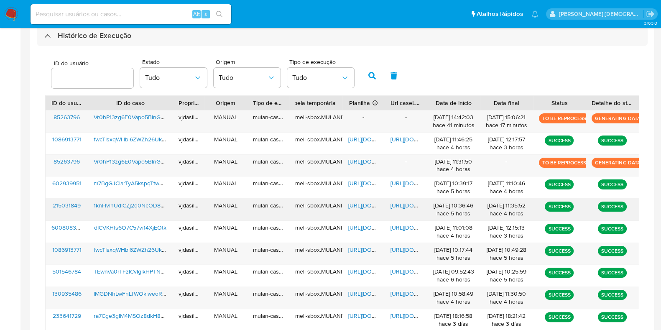
click at [370, 201] on span "[URL][DOMAIN_NAME]" at bounding box center [377, 205] width 58 height 8
click at [406, 202] on span "[URL][DOMAIN_NAME]" at bounding box center [419, 205] width 58 height 8
click at [130, 204] on span "1knHvInUdICZj2q0NcOD8Uni" at bounding box center [132, 205] width 76 height 8
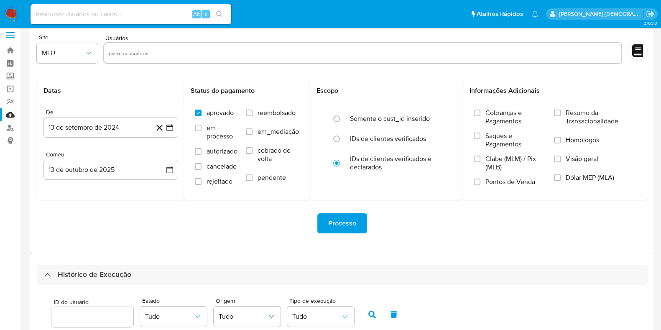
scroll to position [0, 0]
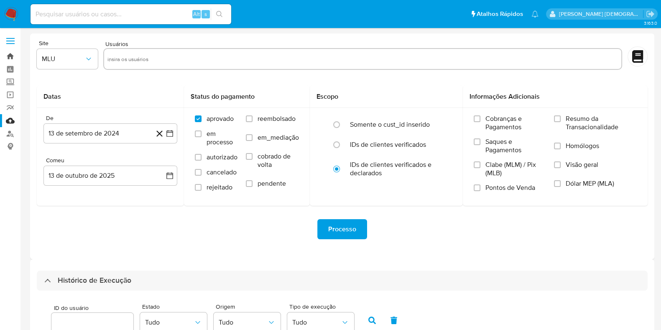
click at [8, 59] on link "Bandeja" at bounding box center [49, 56] width 99 height 13
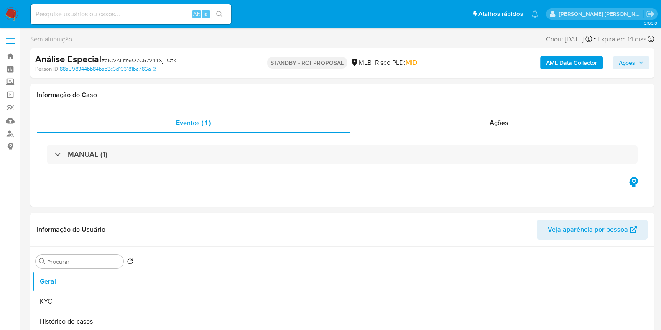
select select "10"
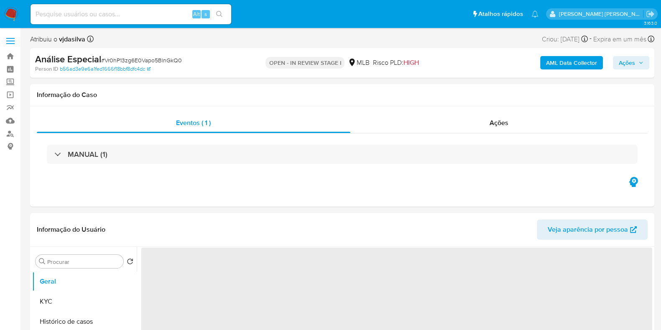
select select "10"
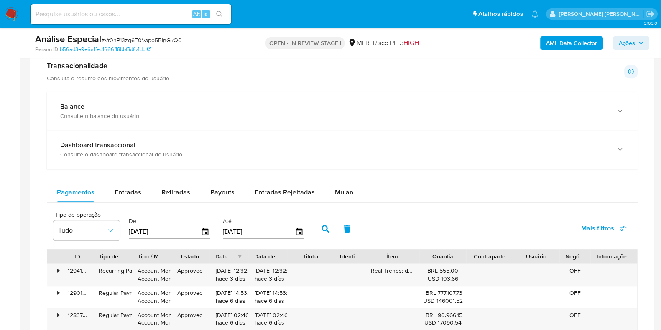
scroll to position [596, 0]
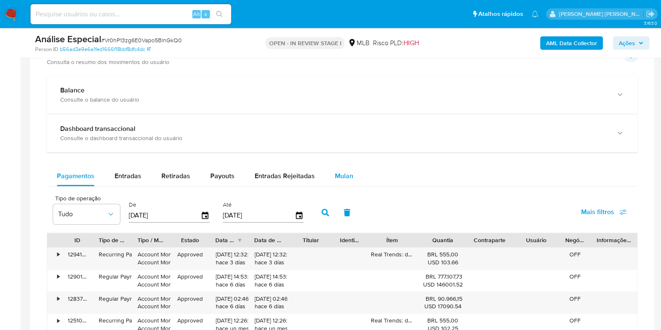
click at [340, 173] on span "Mulan" at bounding box center [344, 176] width 18 height 10
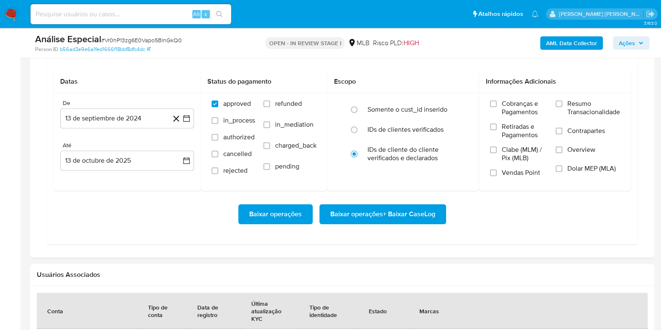
scroll to position [768, 0]
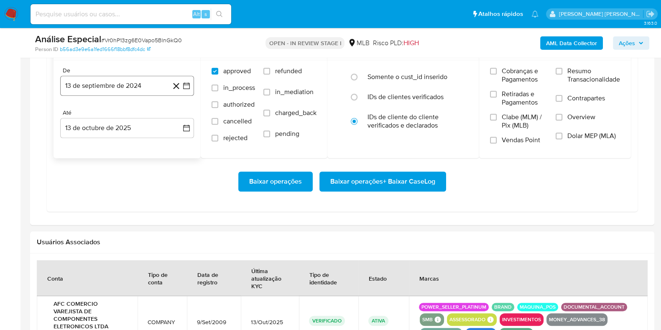
click at [142, 82] on button "13 de septiembre de 2024" at bounding box center [127, 86] width 134 height 20
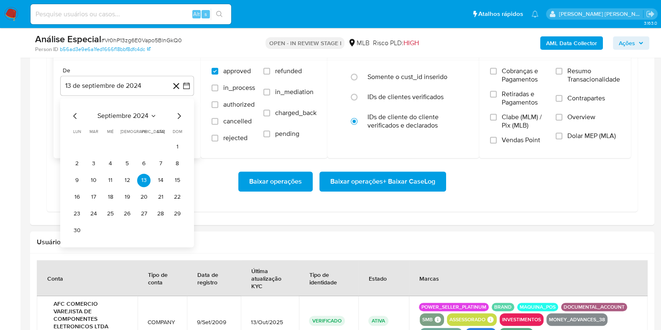
click at [128, 118] on span "septiembre 2024" at bounding box center [122, 116] width 51 height 8
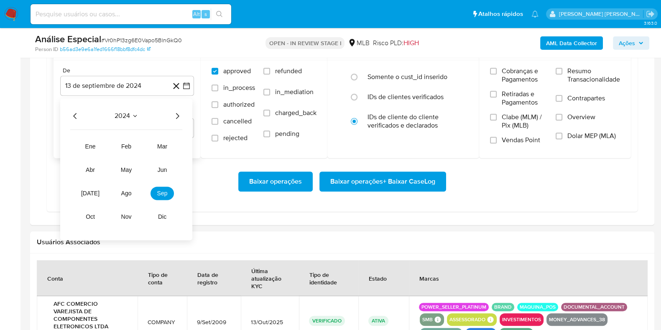
click at [176, 116] on icon "Año siguiente" at bounding box center [177, 116] width 10 height 10
click at [90, 213] on span "oct" at bounding box center [90, 216] width 10 height 7
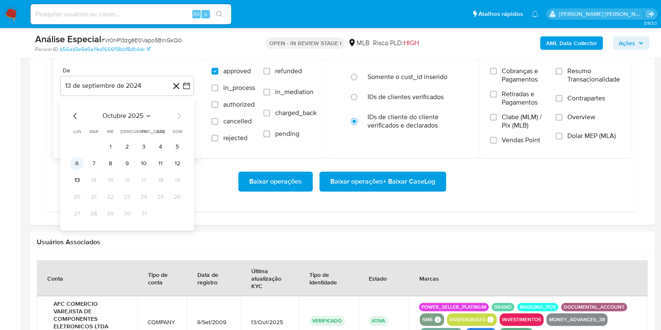
click at [76, 161] on button "6" at bounding box center [76, 163] width 13 height 13
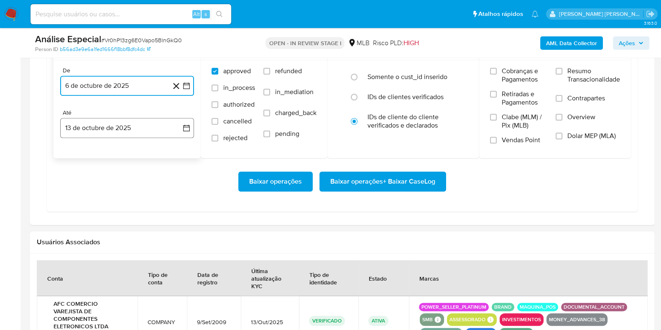
click at [107, 130] on button "13 de octubre de 2025" at bounding box center [127, 128] width 134 height 20
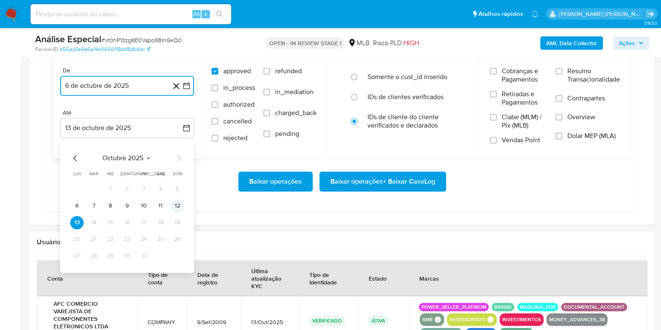
click at [176, 201] on button "12" at bounding box center [177, 205] width 13 height 13
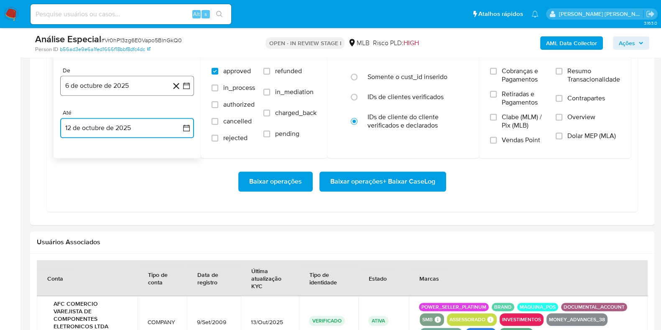
click at [125, 82] on button "6 de octubre de 2025" at bounding box center [127, 86] width 134 height 20
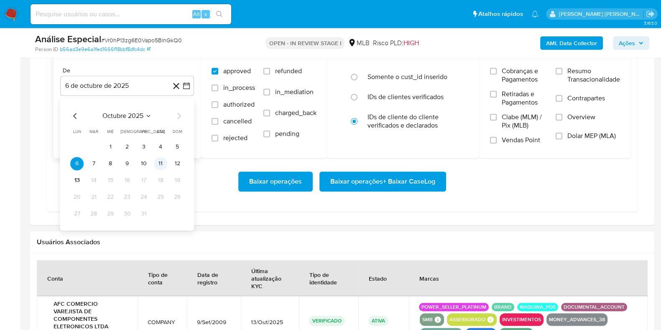
click at [158, 162] on button "11" at bounding box center [160, 163] width 13 height 13
click at [562, 80] on label "Resumo Transacionalidade" at bounding box center [587, 80] width 64 height 27
click at [562, 74] on input "Resumo Transacionalidade" at bounding box center [558, 71] width 7 height 7
click at [564, 97] on label "Contrapartes" at bounding box center [587, 103] width 64 height 19
click at [562, 97] on input "Contrapartes" at bounding box center [558, 98] width 7 height 7
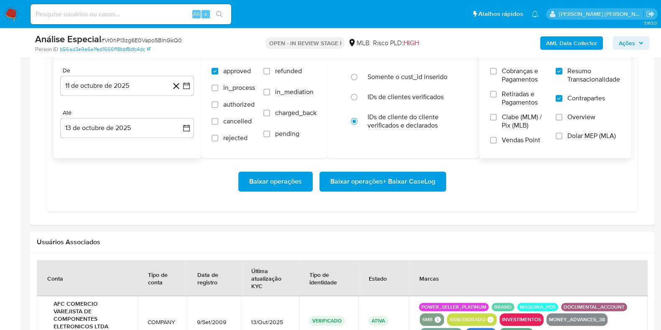
click at [406, 178] on span "Baixar operações + Baixar CaseLog" at bounding box center [382, 181] width 105 height 18
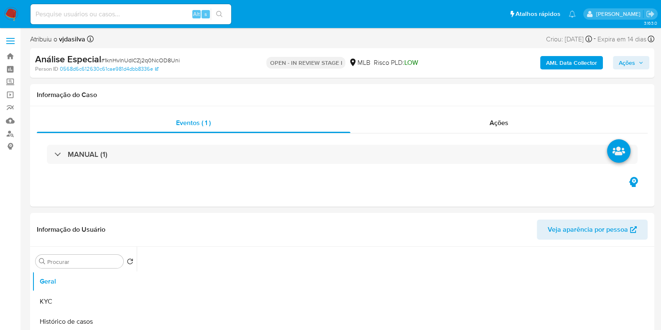
select select "10"
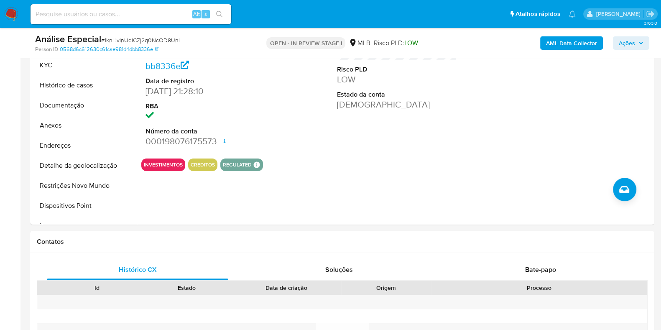
scroll to position [208, 0]
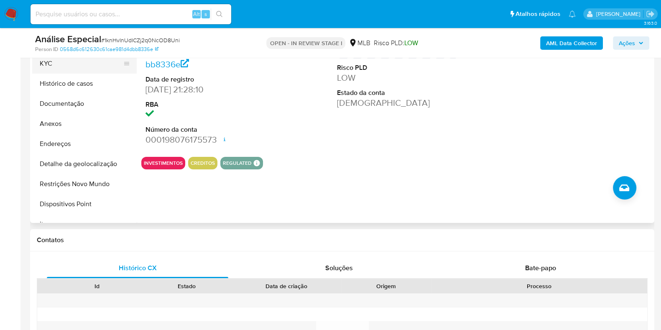
click at [71, 70] on button "KYC" at bounding box center [81, 63] width 98 height 20
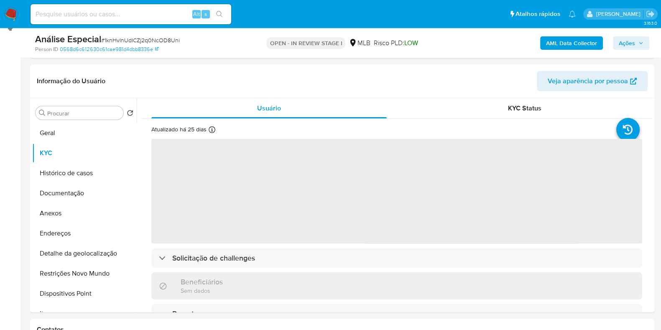
scroll to position [109, 0]
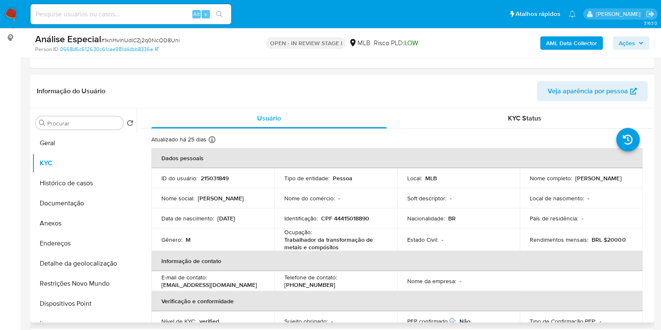
click at [341, 242] on p "Trabalhador da transformação de metais e compósitos" at bounding box center [333, 243] width 99 height 15
copy div "Ocupação : Trabalhador da transformação de metais e compósitos"
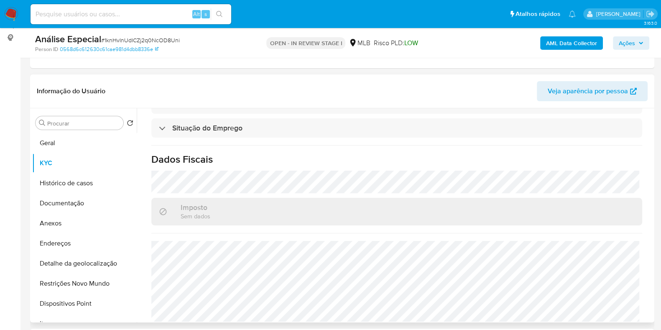
scroll to position [365, 0]
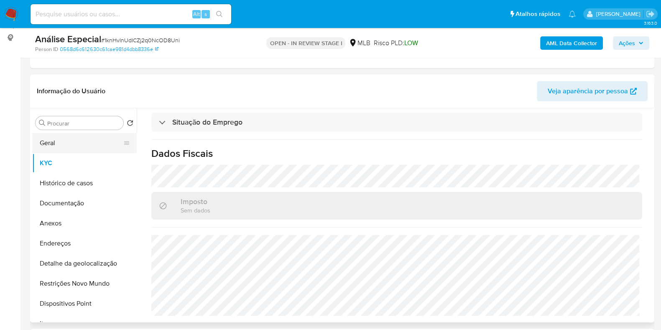
click at [82, 147] on button "Geral" at bounding box center [81, 143] width 98 height 20
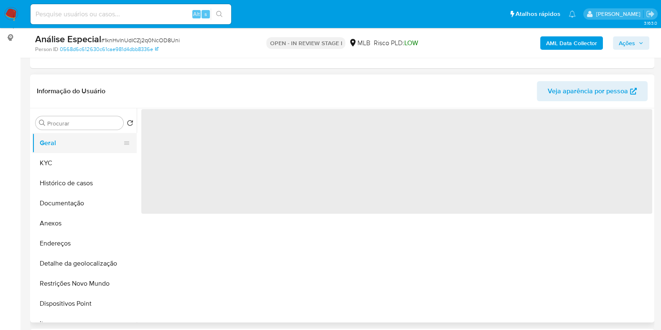
scroll to position [0, 0]
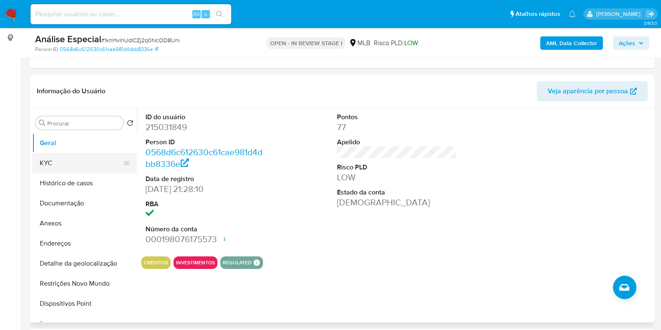
click at [89, 167] on button "KYC" at bounding box center [81, 163] width 98 height 20
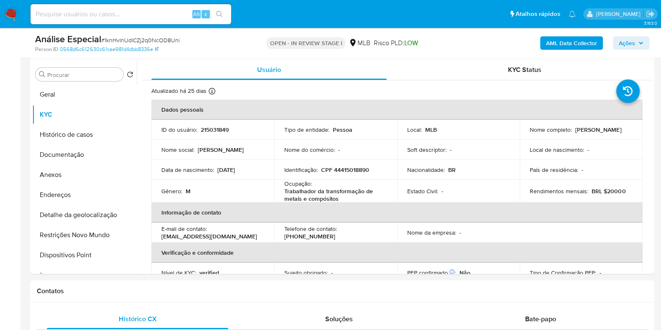
scroll to position [160, 0]
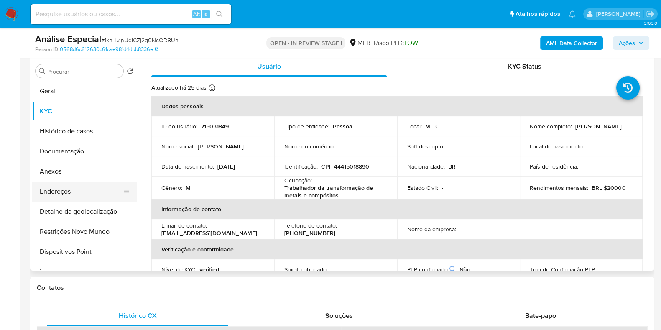
click at [90, 193] on button "Endereços" at bounding box center [81, 191] width 98 height 20
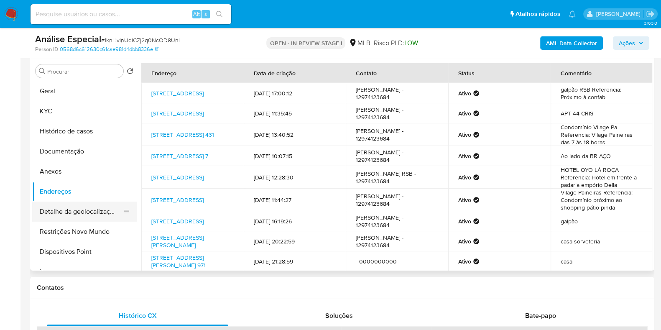
click at [99, 212] on button "Detalhe da geolocalização" at bounding box center [81, 211] width 98 height 20
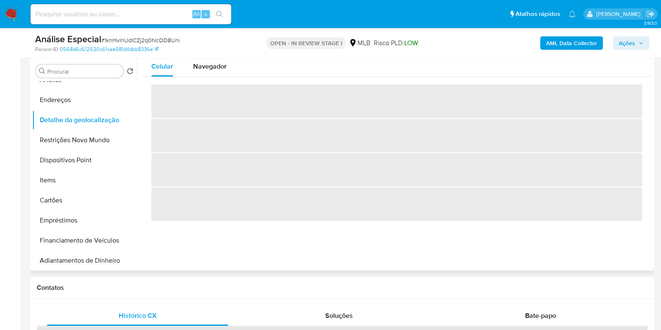
scroll to position [112, 0]
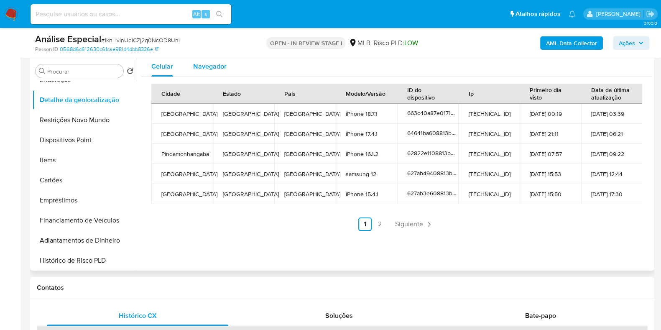
click at [211, 63] on span "Navegador" at bounding box center [209, 66] width 33 height 10
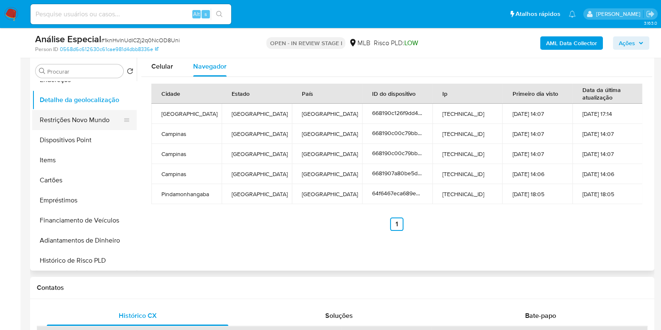
click at [98, 120] on button "Restrições Novo Mundo" at bounding box center [81, 120] width 98 height 20
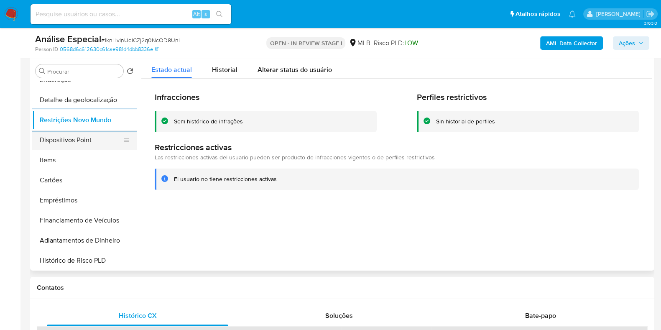
click at [95, 143] on button "Dispositivos Point" at bounding box center [81, 140] width 98 height 20
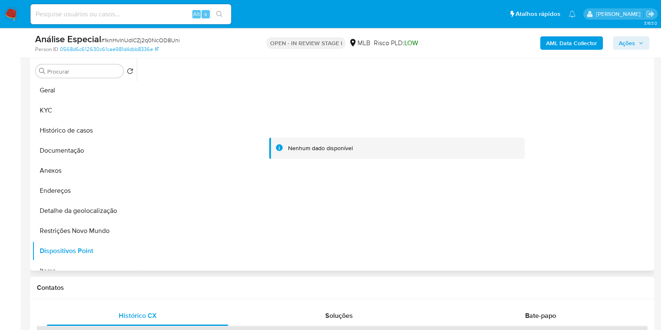
scroll to position [0, 0]
click at [108, 107] on button "KYC" at bounding box center [81, 111] width 98 height 20
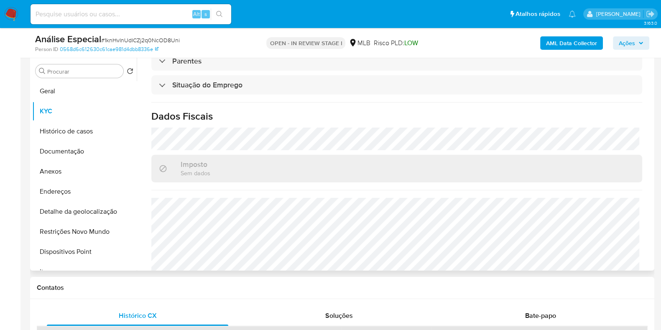
scroll to position [365, 0]
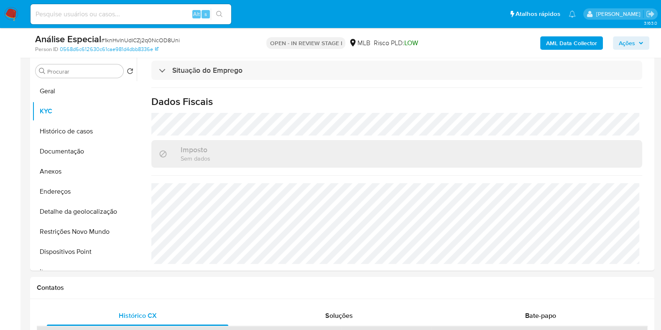
click at [569, 36] on b "AML Data Collector" at bounding box center [571, 42] width 51 height 13
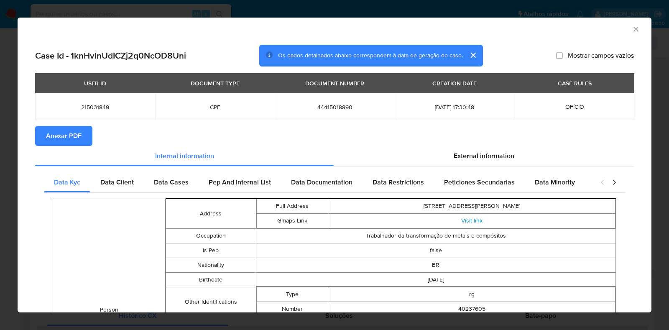
click at [76, 133] on span "Anexar PDF" at bounding box center [64, 136] width 36 height 18
click at [632, 31] on icon "Fechar a janela" at bounding box center [636, 29] width 8 height 8
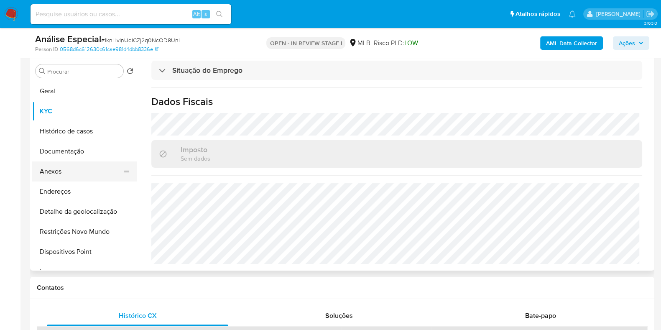
click at [65, 172] on button "Anexos" at bounding box center [81, 171] width 98 height 20
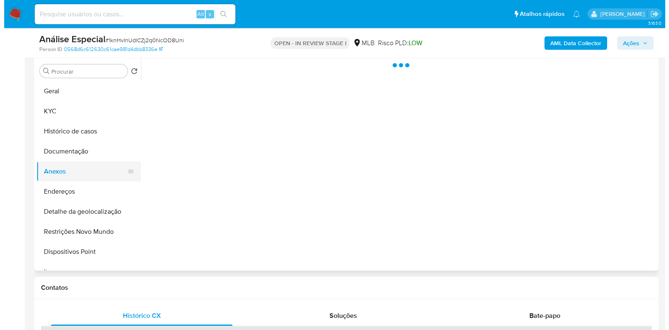
scroll to position [0, 0]
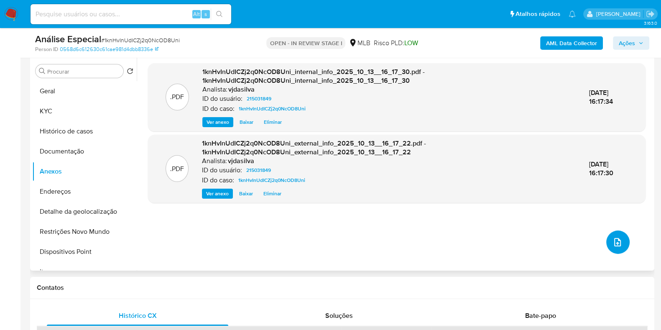
click at [612, 241] on icon "upload-file" at bounding box center [617, 242] width 10 height 10
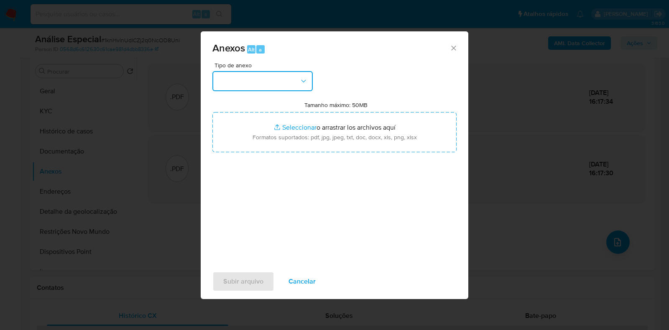
click at [304, 84] on icon "button" at bounding box center [303, 81] width 8 height 8
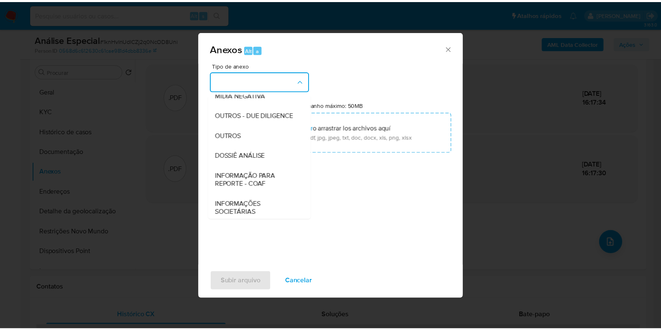
scroll to position [129, 0]
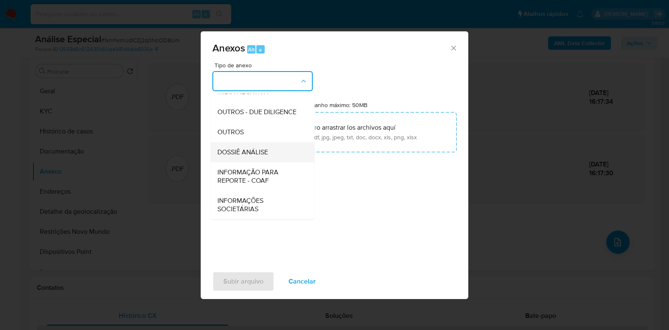
click at [274, 149] on div "DOSSIÊ ANÁLISE" at bounding box center [259, 152] width 85 height 20
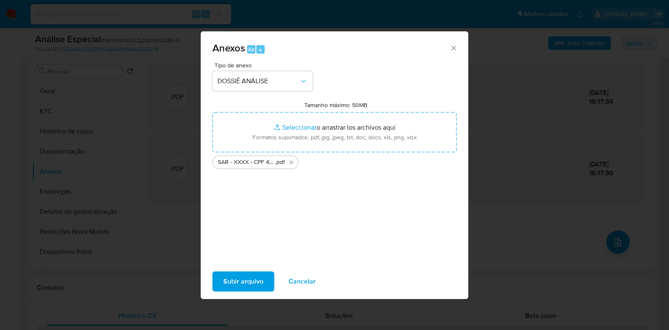
click at [241, 282] on span "Subir arquivo" at bounding box center [243, 281] width 40 height 18
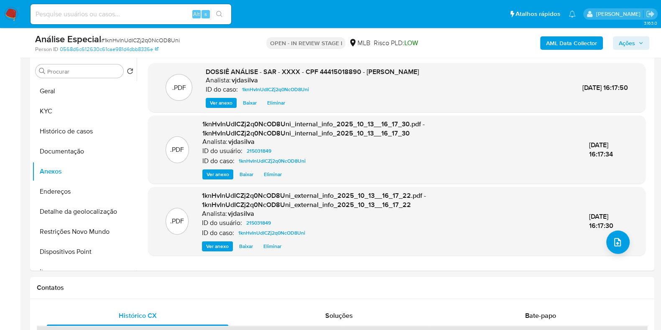
click at [631, 43] on span "Ações" at bounding box center [627, 42] width 16 height 13
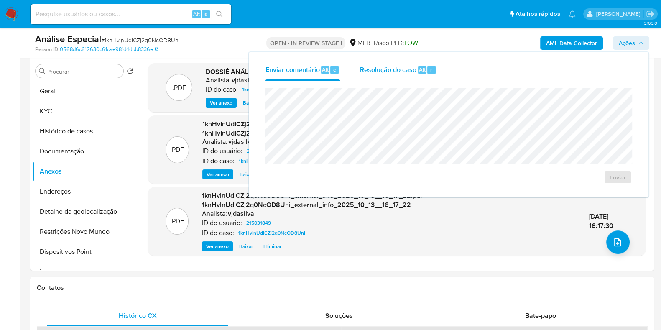
click at [402, 64] on span "Resolução do caso" at bounding box center [388, 69] width 56 height 10
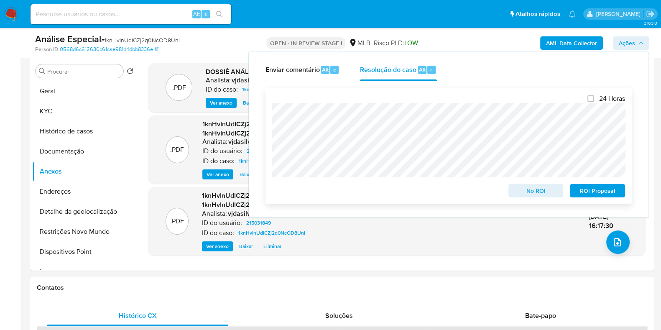
click at [598, 192] on span "ROI Proposal" at bounding box center [597, 191] width 43 height 12
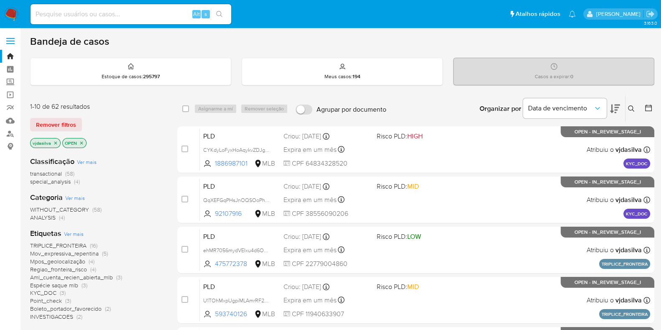
click at [612, 104] on icon at bounding box center [615, 109] width 10 height 10
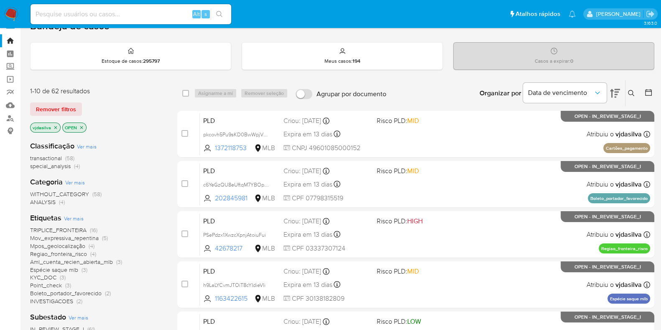
scroll to position [18, 0]
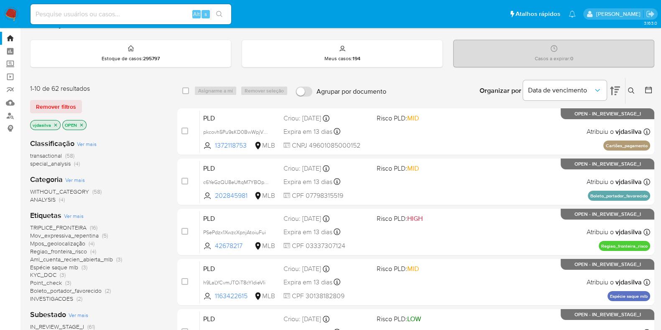
click at [80, 234] on span "Mov_expressiva_repentina" at bounding box center [64, 235] width 69 height 8
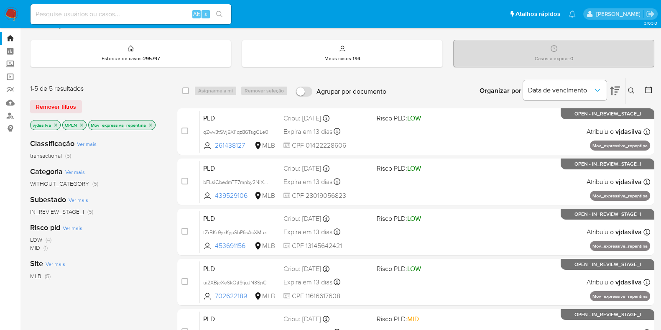
click at [152, 122] on icon "close-filter" at bounding box center [150, 124] width 5 height 5
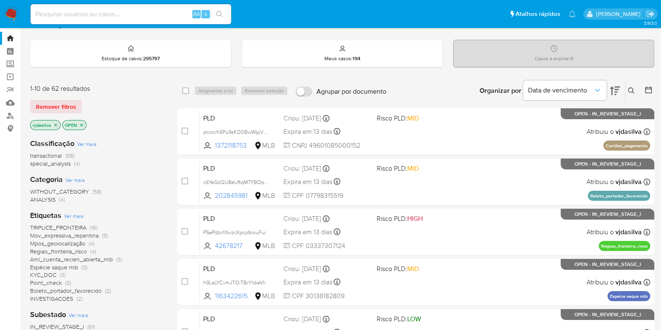
click at [81, 226] on span "TRIPLICE_FRONTEIRA" at bounding box center [58, 227] width 56 height 8
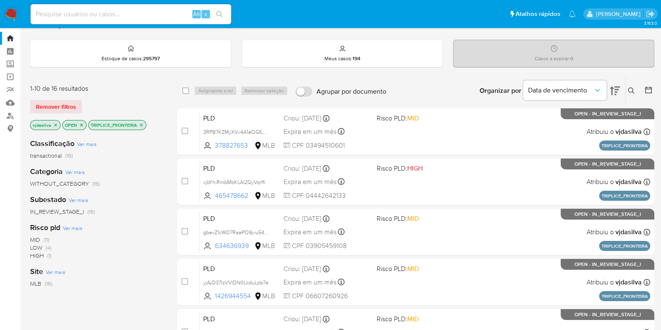
click at [141, 124] on icon "close-filter" at bounding box center [141, 124] width 3 height 3
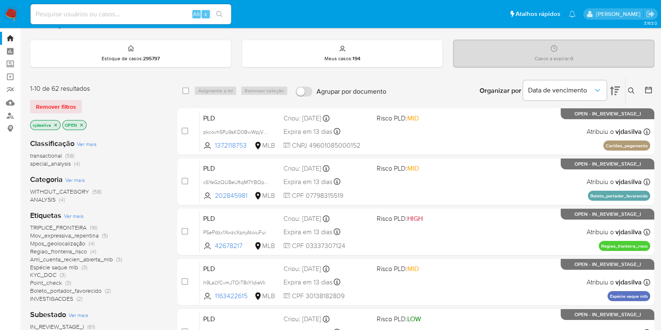
click at [73, 295] on span "INVESTIGACOES (2)" at bounding box center [56, 299] width 52 height 8
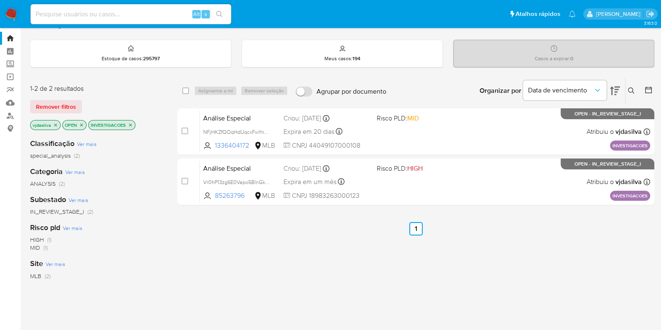
click at [610, 89] on icon at bounding box center [615, 91] width 10 height 10
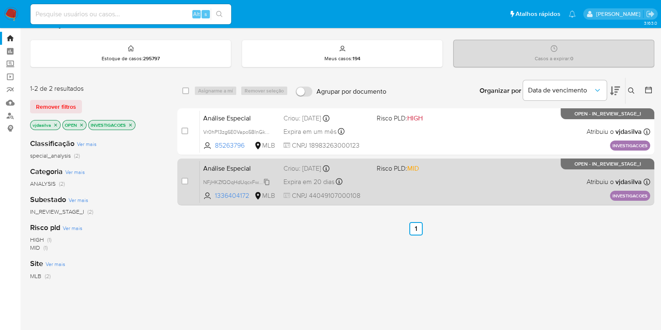
click at [250, 180] on span "NFjHKZfQOqHdUqcxFwYnEXSm" at bounding box center [240, 181] width 74 height 9
click at [438, 173] on div "Análise Especial NFjHKZfQOqHdUqcxFwYnEXSm Copiado Copiado 1336404172 MLB Risco …" at bounding box center [425, 181] width 450 height 42
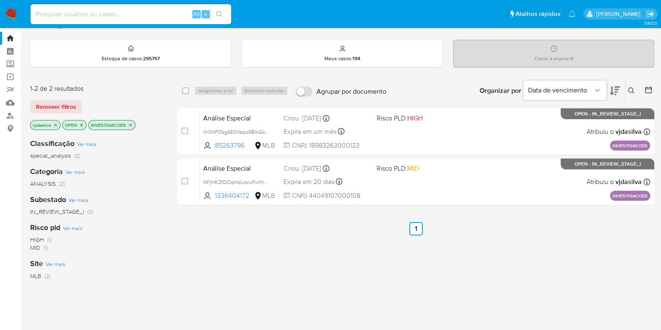
click at [130, 125] on icon "close-filter" at bounding box center [130, 124] width 5 height 5
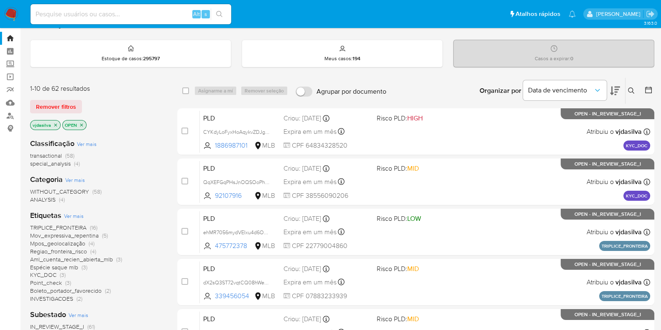
click at [616, 93] on icon at bounding box center [615, 91] width 10 height 10
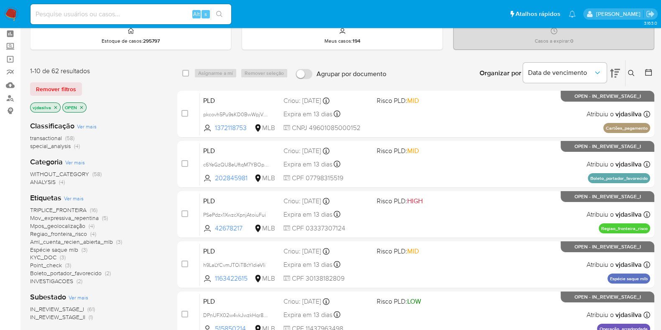
scroll to position [38, 0]
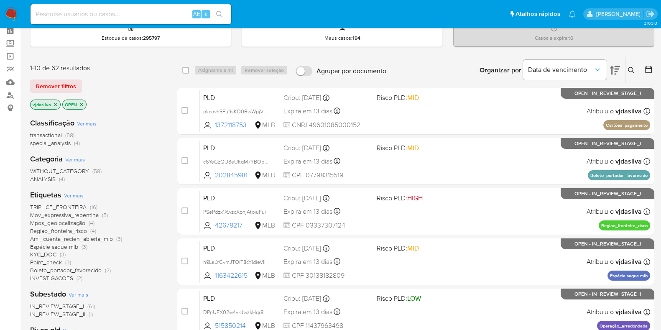
click at [64, 230] on span "Regiao_fronteira_risco" at bounding box center [58, 231] width 57 height 8
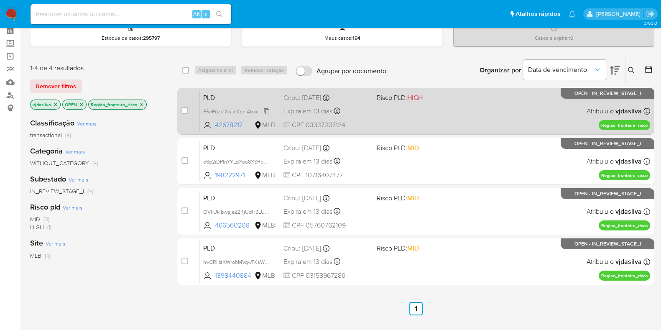
click at [267, 110] on icon at bounding box center [266, 111] width 7 height 7
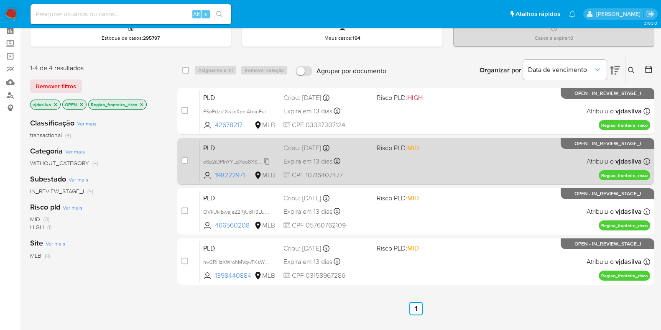
click at [269, 161] on span "e6p2iDPlnYYLgXea8XSRbRWA" at bounding box center [238, 160] width 71 height 9
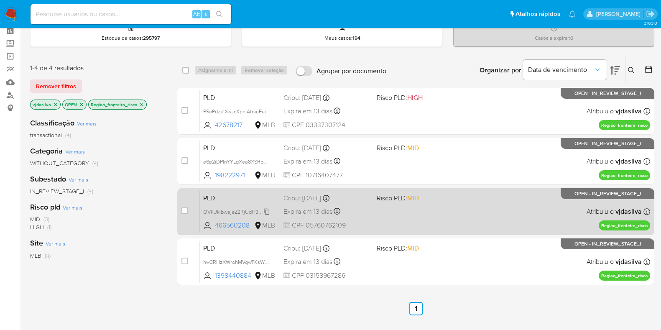
click at [268, 212] on span "OVkUkibwejeZ2RjUdH3LUmkt" at bounding box center [238, 210] width 70 height 9
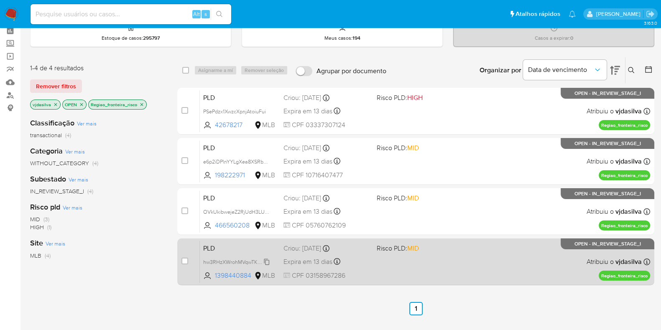
click at [269, 260] on span "hw3RHzXWrohMVqwTKsW86Oue" at bounding box center [241, 261] width 77 height 9
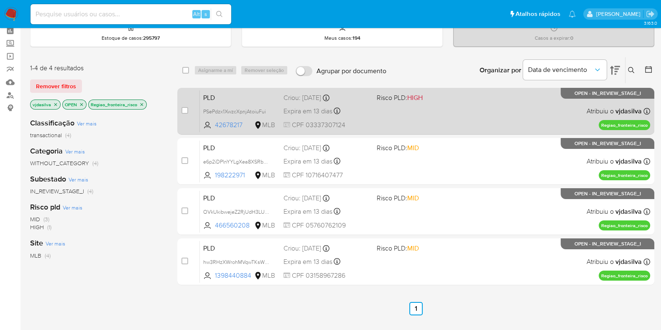
click at [396, 111] on span at bounding box center [420, 111] width 87 height 2
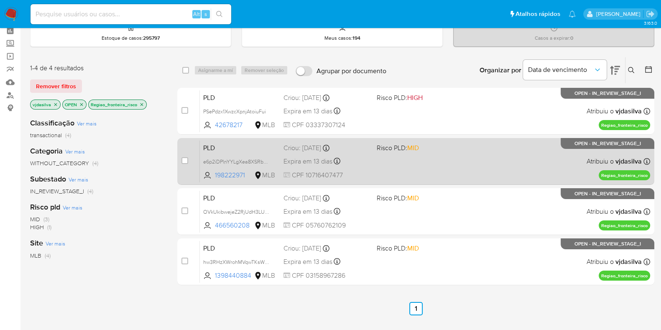
click at [454, 154] on div "PLD e6p2iDPlnYYLgXea8XSRbRWA 198222971 MLB Risco PLD: MID Criou: 12/09/2025 Cri…" at bounding box center [425, 161] width 450 height 42
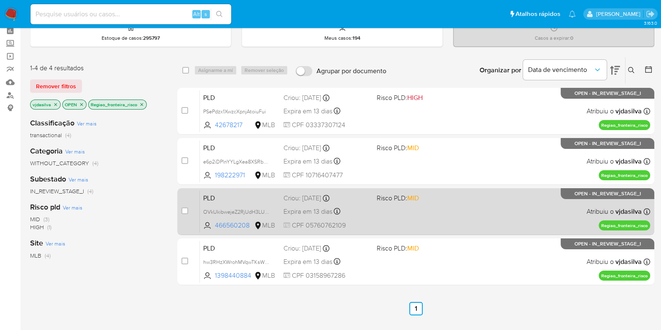
click at [447, 217] on div "PLD OVkUkibwejeZ2RjUdH3LUmkt 466560208 MLB Risco PLD: MID Criou: 12/09/2025 Cri…" at bounding box center [425, 211] width 450 height 42
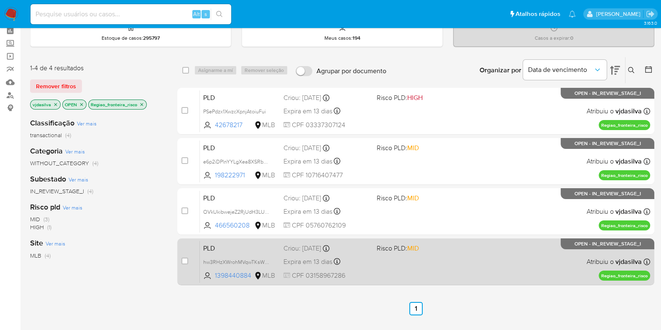
click at [460, 259] on div "PLD hw3RHzXWrohMVqwTKsW86Oue 1398440884 MLB Risco PLD: MID Criou: 12/09/2025 Cr…" at bounding box center [425, 261] width 450 height 42
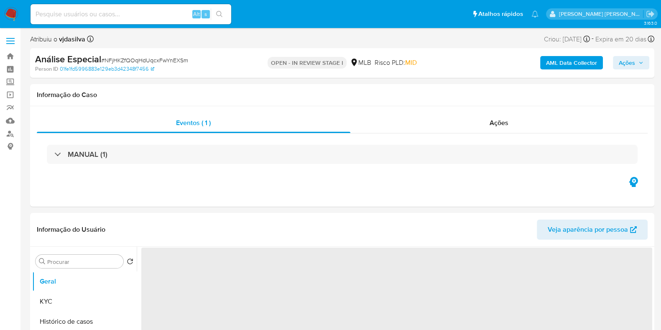
select select "10"
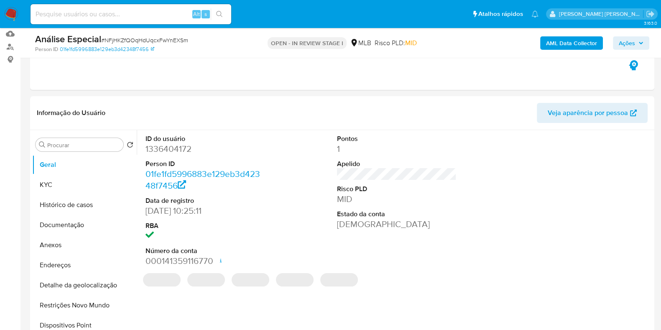
scroll to position [87, 0]
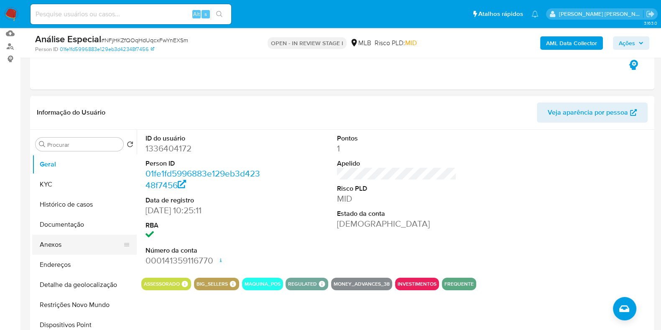
click at [74, 245] on button "Anexos" at bounding box center [81, 244] width 98 height 20
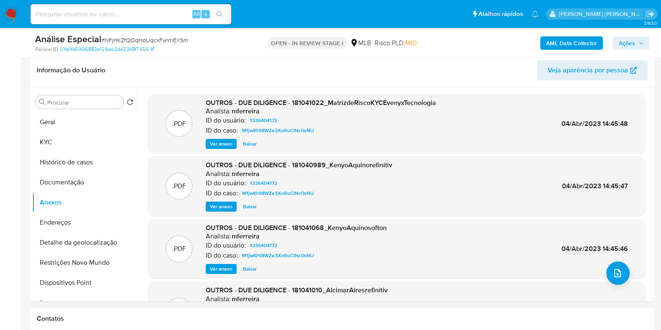
scroll to position [127, 0]
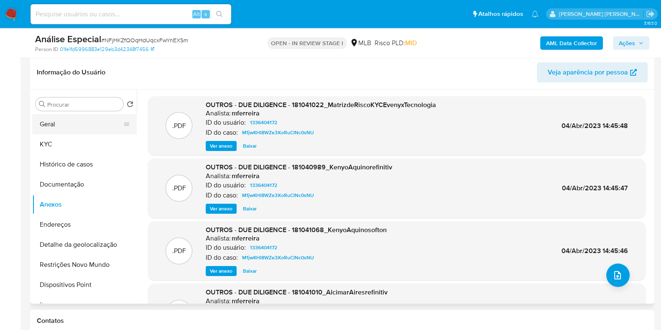
click at [67, 127] on button "Geral" at bounding box center [81, 124] width 98 height 20
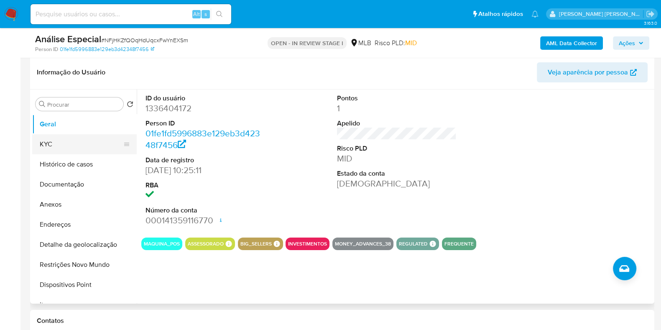
click at [67, 145] on button "KYC" at bounding box center [81, 144] width 98 height 20
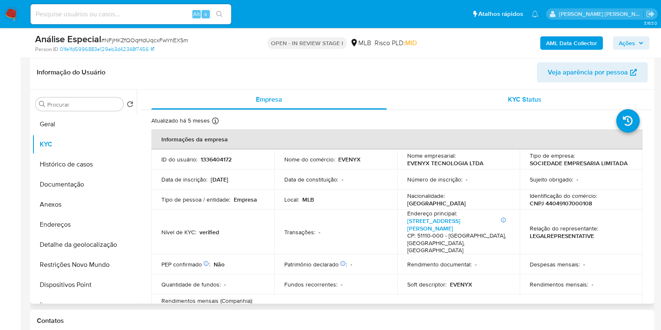
click at [508, 97] on span "KYC Status" at bounding box center [524, 99] width 33 height 10
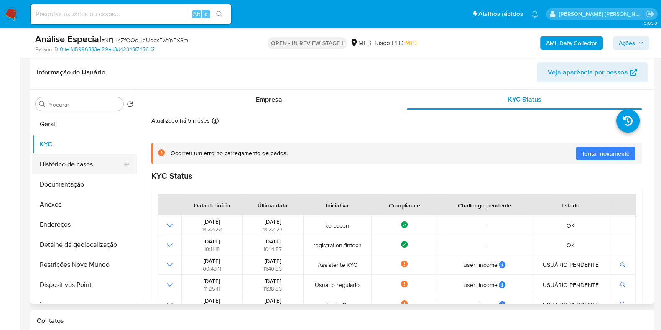
click at [52, 166] on button "Histórico de casos" at bounding box center [81, 164] width 98 height 20
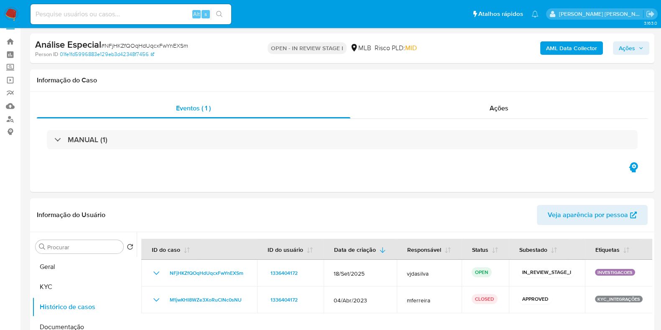
scroll to position [13, 0]
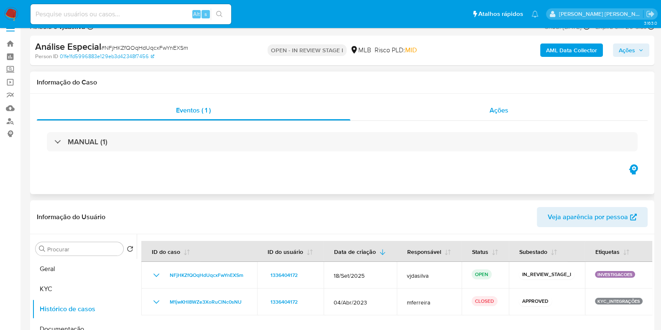
click at [488, 111] on div "Ações" at bounding box center [499, 110] width 298 height 20
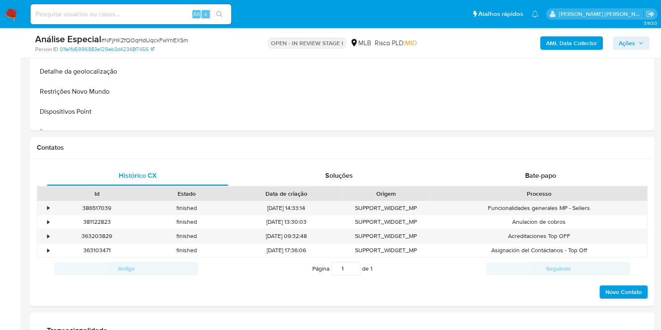
scroll to position [365, 0]
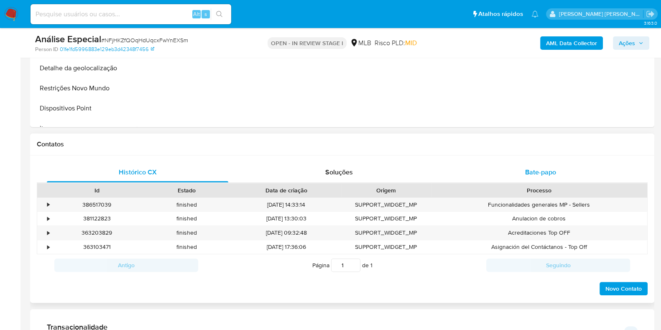
click at [548, 179] on div "Bate-papo" at bounding box center [540, 172] width 181 height 20
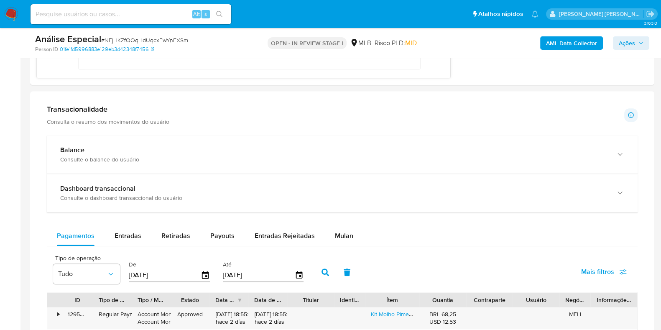
scroll to position [741, 0]
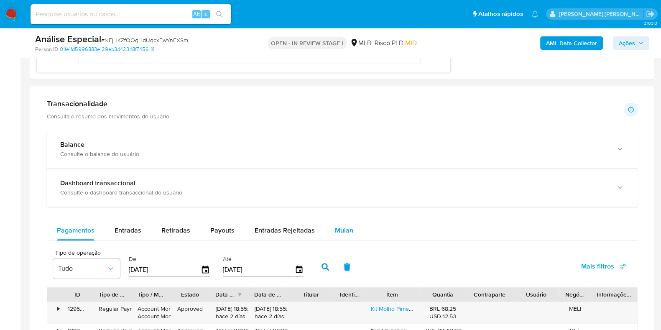
click at [346, 229] on span "Mulan" at bounding box center [344, 230] width 18 height 10
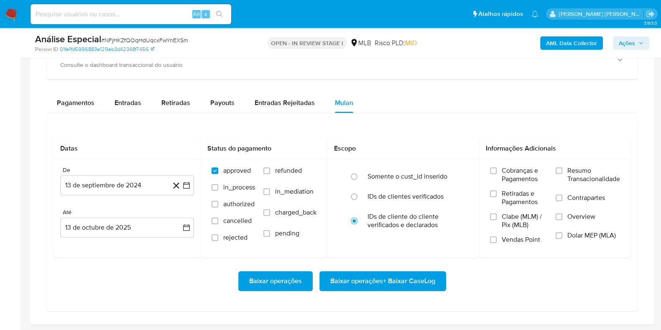
scroll to position [897, 0]
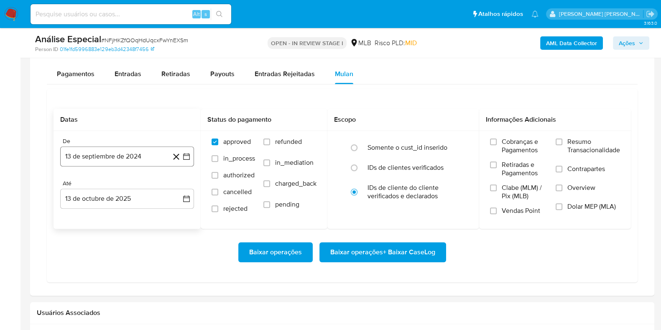
click at [114, 160] on button "13 de septiembre de 2024" at bounding box center [127, 156] width 134 height 20
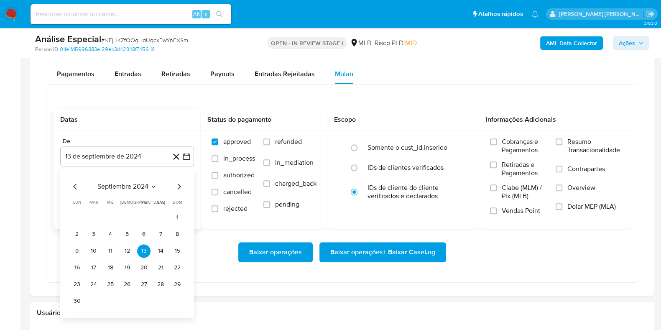
click at [129, 186] on span "septiembre 2024" at bounding box center [122, 186] width 51 height 8
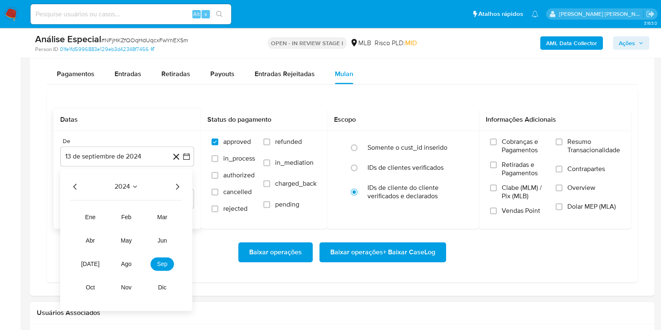
click at [178, 185] on icon "Año siguiente" at bounding box center [177, 186] width 3 height 6
click at [124, 260] on span "ago" at bounding box center [126, 263] width 10 height 7
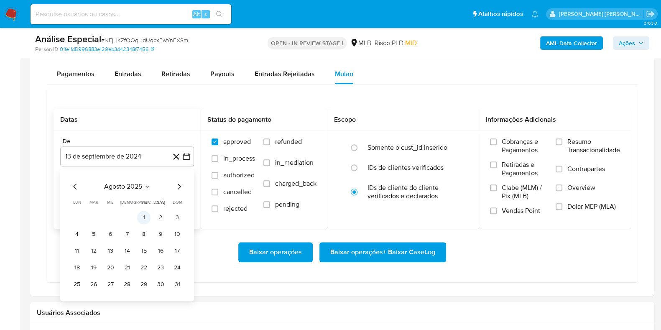
click at [142, 214] on button "1" at bounding box center [143, 217] width 13 height 13
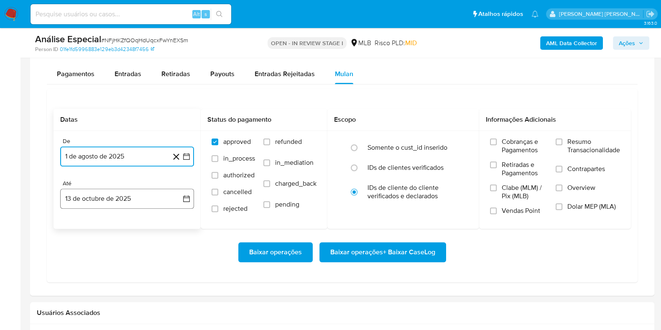
click at [108, 198] on button "13 de octubre de 2025" at bounding box center [127, 198] width 134 height 20
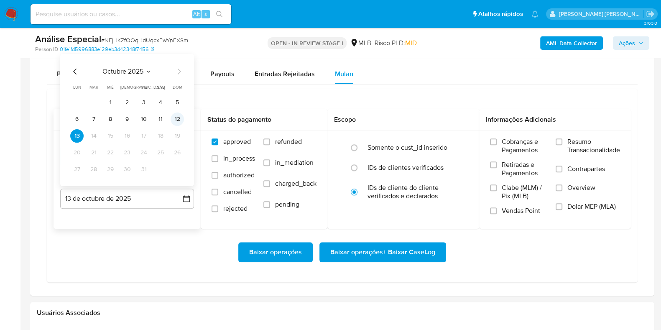
click at [173, 115] on button "12" at bounding box center [177, 118] width 13 height 13
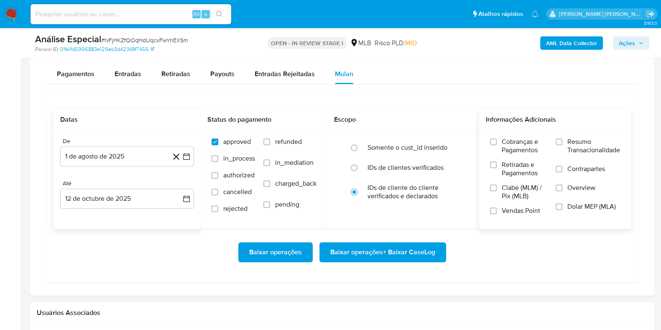
click at [573, 138] on span "Resumo Transacionalidade" at bounding box center [593, 146] width 53 height 17
click at [562, 138] on input "Resumo Transacionalidade" at bounding box center [558, 141] width 7 height 7
click at [567, 168] on span "Contrapartes" at bounding box center [586, 169] width 38 height 8
click at [562, 168] on input "Contrapartes" at bounding box center [558, 169] width 7 height 7
click at [377, 254] on span "Baixar operações + Baixar CaseLog" at bounding box center [382, 252] width 105 height 18
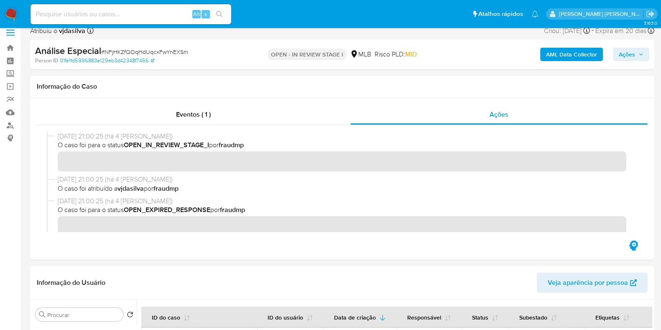
scroll to position [0, 0]
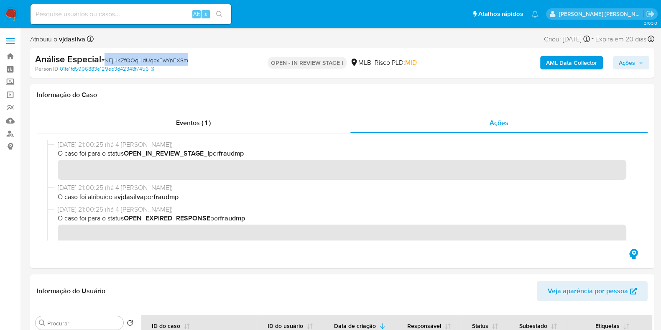
drag, startPoint x: 193, startPoint y: 60, endPoint x: 105, endPoint y: 61, distance: 87.8
click at [105, 61] on div "Análise Especial # NFjHKZfQOqHdUqcxFwYnEXSm" at bounding box center [135, 59] width 201 height 13
copy span "NFjHKZfQOqHdUqcxFwYnEXSm"
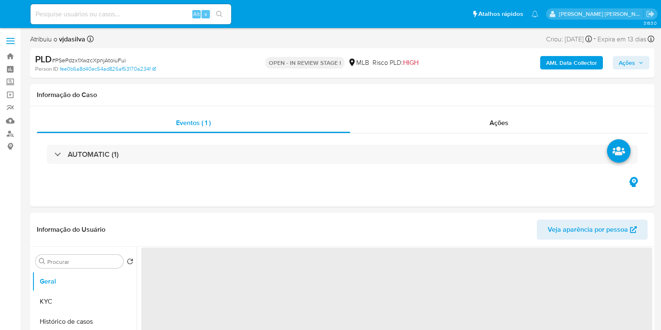
select select "10"
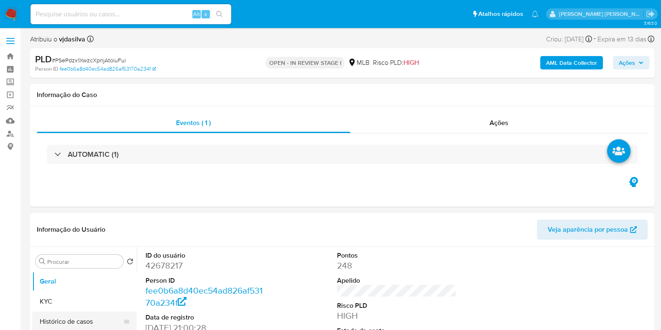
click at [90, 316] on button "Histórico de casos" at bounding box center [81, 321] width 98 height 20
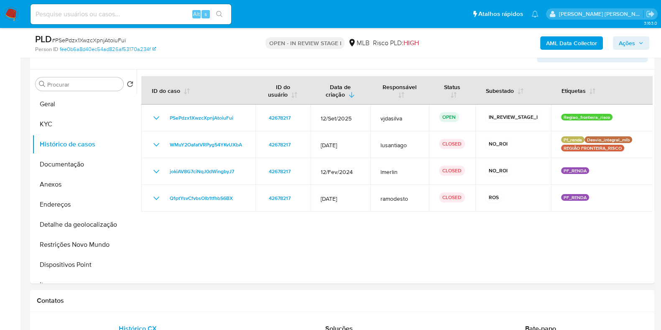
scroll to position [134, 0]
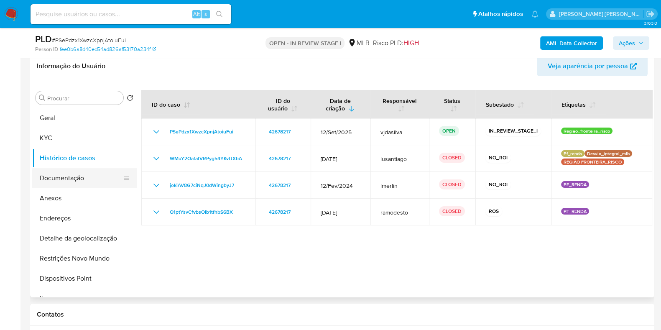
click at [69, 175] on button "Documentação" at bounding box center [81, 178] width 98 height 20
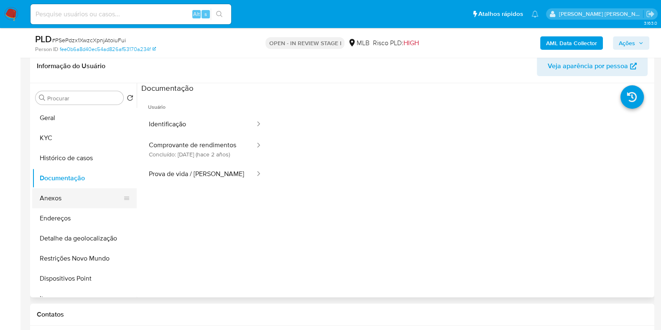
click at [84, 199] on button "Anexos" at bounding box center [81, 198] width 98 height 20
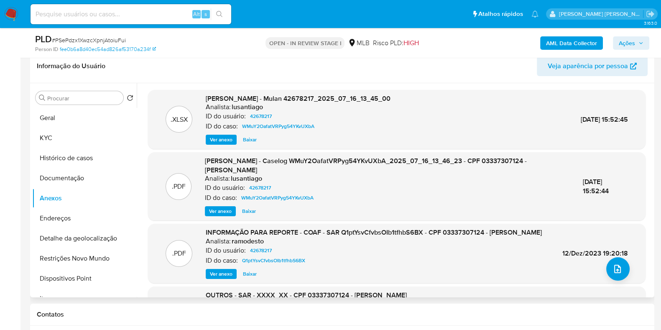
click at [216, 210] on span "Ver anexo" at bounding box center [220, 211] width 23 height 8
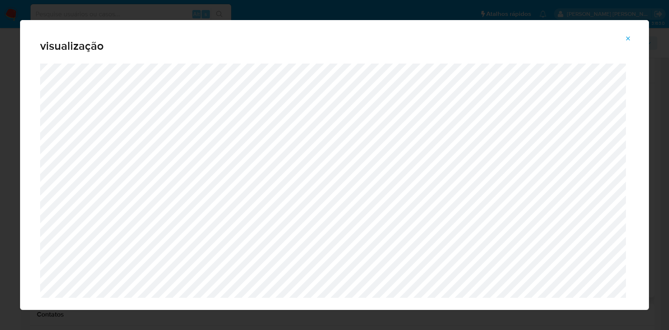
click at [625, 41] on icon "Attachment preview" at bounding box center [627, 38] width 7 height 7
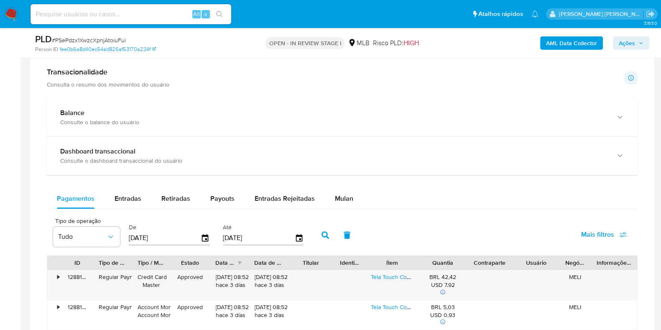
scroll to position [529, 0]
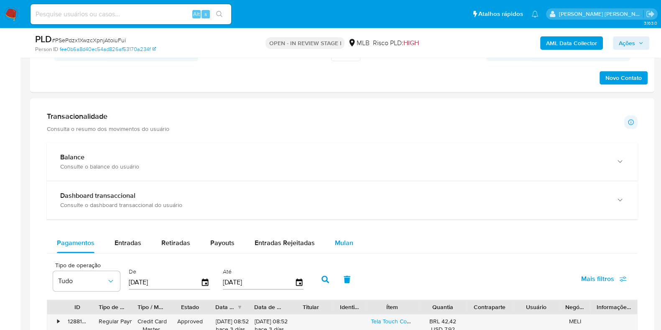
click at [341, 234] on div "Mulan" at bounding box center [344, 243] width 18 height 20
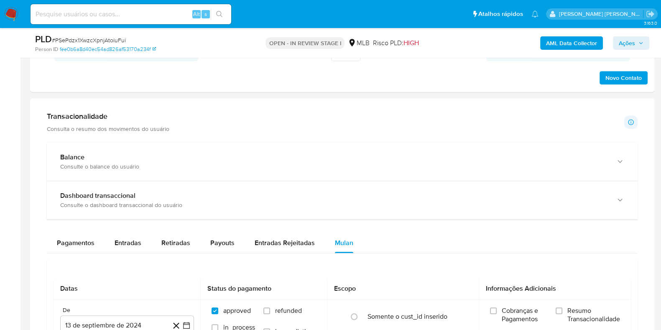
drag, startPoint x: 659, startPoint y: 145, endPoint x: 662, endPoint y: 163, distance: 18.2
click at [660, 163] on html "Pausado Ver notificaciones Alt s Atalhos rápidos Presiona las siguientes teclas…" at bounding box center [330, 164] width 661 height 1386
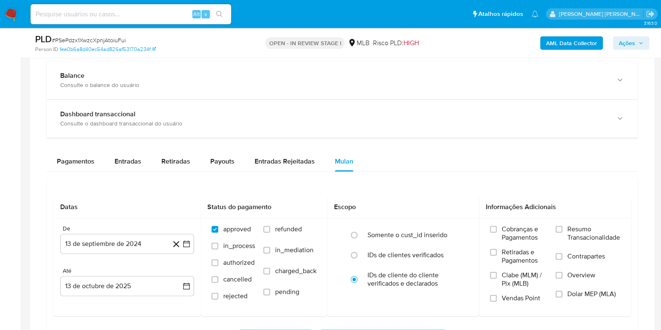
scroll to position [650, 0]
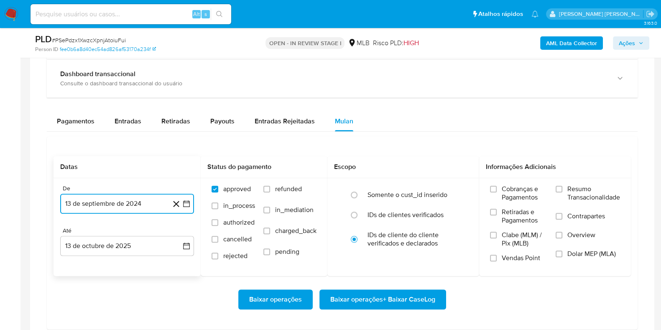
click at [140, 201] on button "13 de septiembre de 2024" at bounding box center [127, 204] width 134 height 20
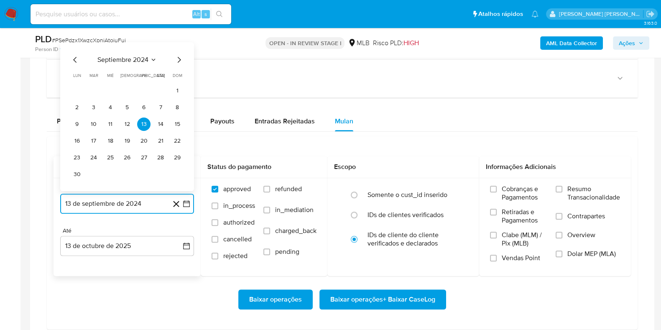
click at [138, 56] on span "septiembre 2024" at bounding box center [122, 60] width 51 height 8
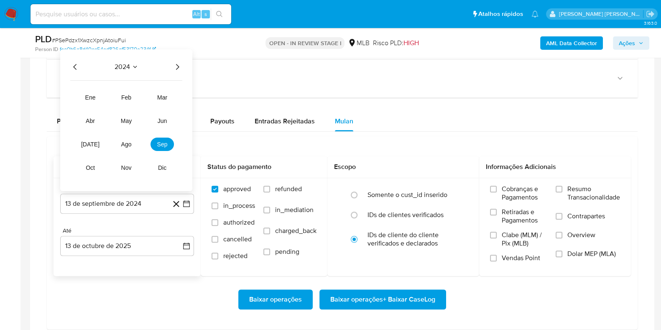
click at [178, 62] on icon "Año siguiente" at bounding box center [177, 67] width 10 height 10
click at [125, 141] on span "ago" at bounding box center [126, 144] width 10 height 7
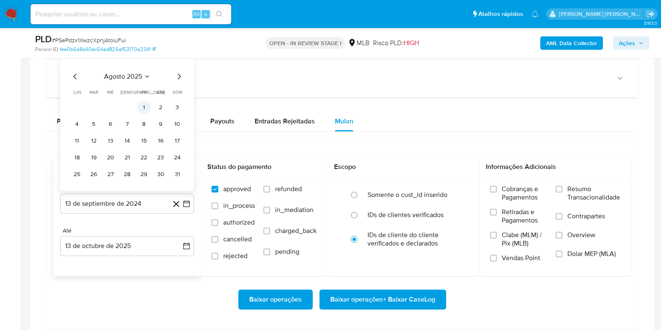
click at [141, 105] on button "1" at bounding box center [143, 107] width 13 height 13
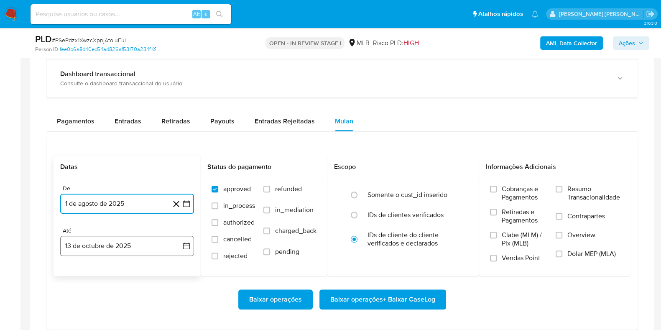
click at [123, 246] on button "13 de octubre de 2025" at bounding box center [127, 246] width 134 height 20
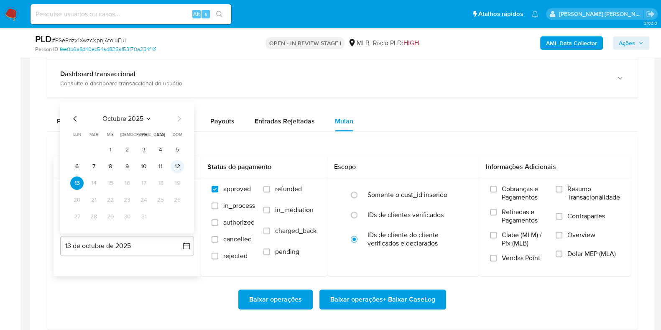
click at [177, 164] on button "12" at bounding box center [177, 166] width 13 height 13
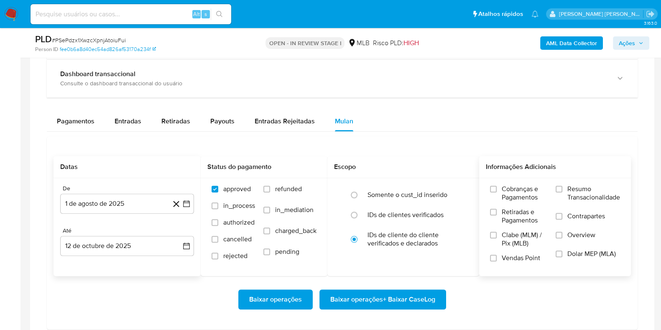
click at [574, 190] on span "Resumo Transacionalidade" at bounding box center [593, 193] width 53 height 17
click at [562, 190] on input "Resumo Transacionalidade" at bounding box center [558, 189] width 7 height 7
click at [568, 220] on label "Contrapartes" at bounding box center [587, 221] width 64 height 19
click at [562, 219] on input "Contrapartes" at bounding box center [558, 216] width 7 height 7
click at [410, 296] on span "Baixar operações + Baixar CaseLog" at bounding box center [382, 299] width 105 height 18
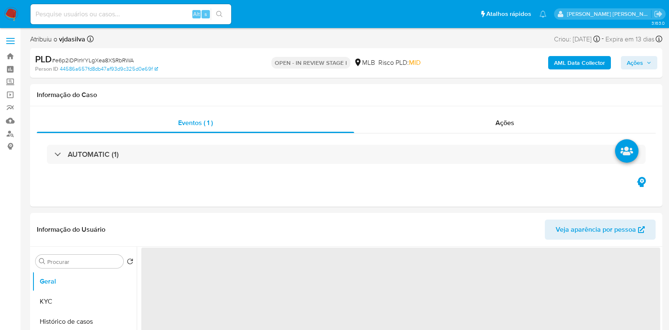
select select "10"
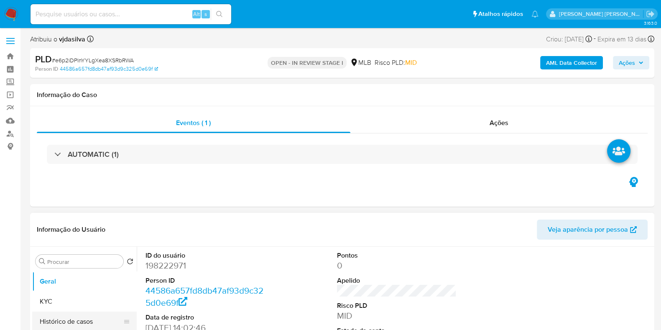
click at [69, 314] on button "Histórico de casos" at bounding box center [81, 321] width 98 height 20
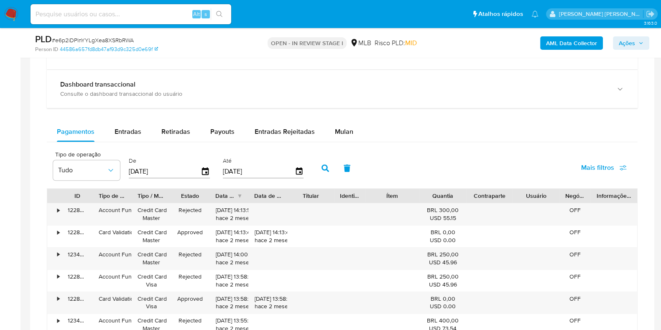
scroll to position [598, 0]
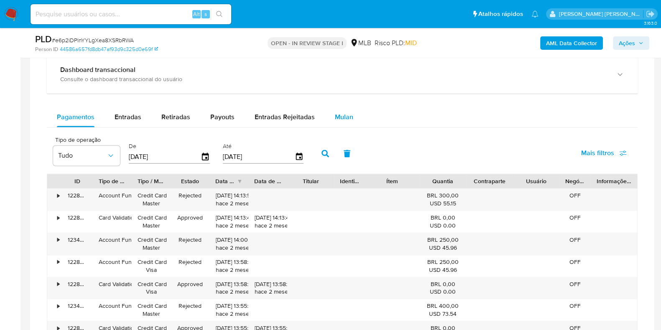
click at [341, 115] on span "Mulan" at bounding box center [344, 117] width 18 height 10
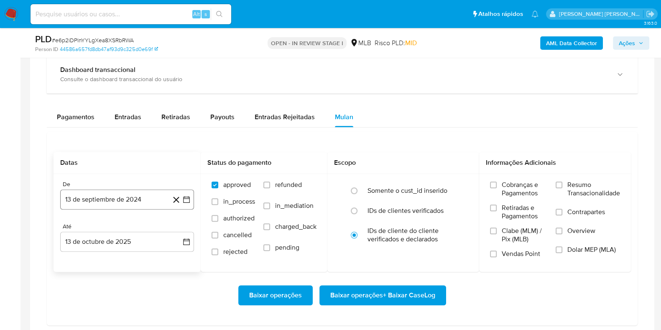
click at [109, 203] on button "13 de septiembre de 2024" at bounding box center [127, 199] width 134 height 20
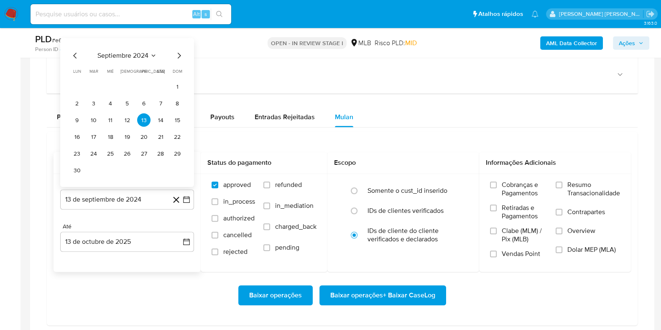
click at [132, 54] on span "septiembre 2024" at bounding box center [122, 55] width 51 height 8
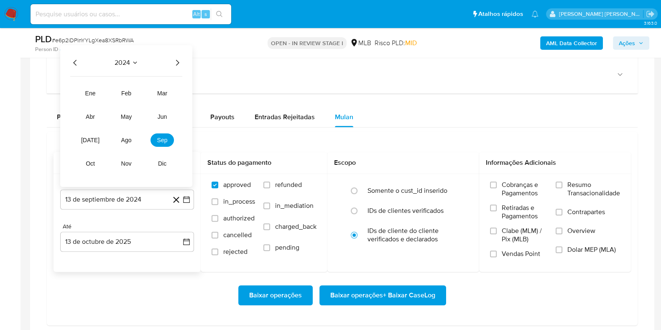
click at [178, 62] on icon "Año siguiente" at bounding box center [177, 63] width 3 height 6
click at [130, 143] on button "ago" at bounding box center [126, 139] width 23 height 13
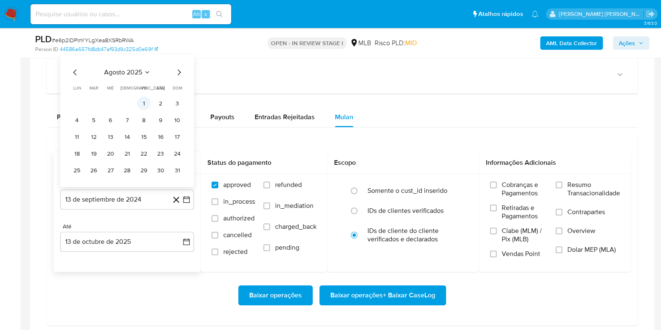
click at [142, 99] on button "1" at bounding box center [143, 103] width 13 height 13
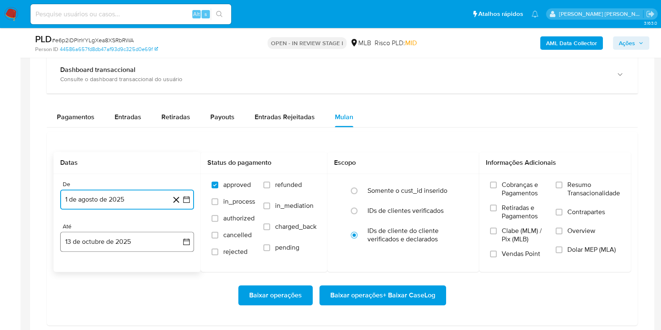
click at [111, 244] on button "13 de octubre de 2025" at bounding box center [127, 242] width 134 height 20
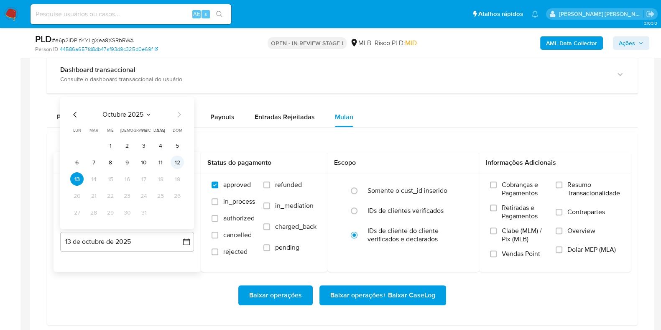
click at [178, 161] on button "12" at bounding box center [177, 161] width 13 height 13
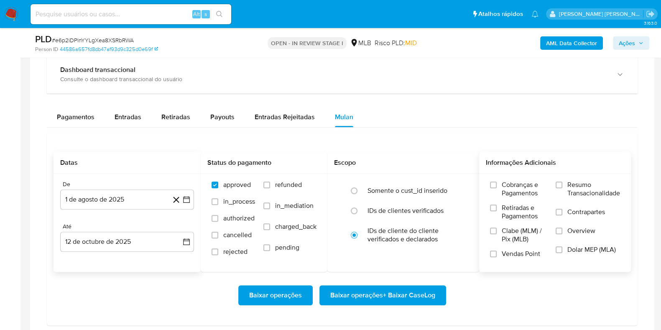
click at [563, 187] on label "Resumo Transacionalidade" at bounding box center [587, 194] width 64 height 27
click at [562, 187] on input "Resumo Transacionalidade" at bounding box center [558, 184] width 7 height 7
click at [567, 212] on span "Contrapartes" at bounding box center [586, 212] width 38 height 8
click at [562, 212] on input "Contrapartes" at bounding box center [558, 212] width 7 height 7
click at [416, 293] on span "Baixar operações + Baixar CaseLog" at bounding box center [382, 295] width 105 height 18
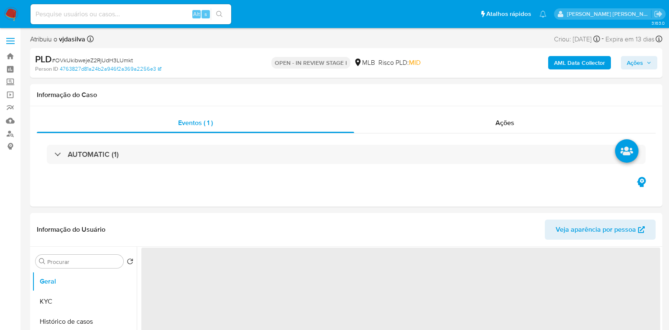
select select "10"
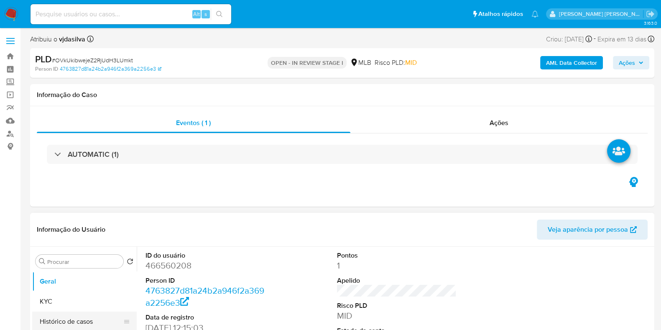
click at [92, 321] on button "Histórico de casos" at bounding box center [81, 321] width 98 height 20
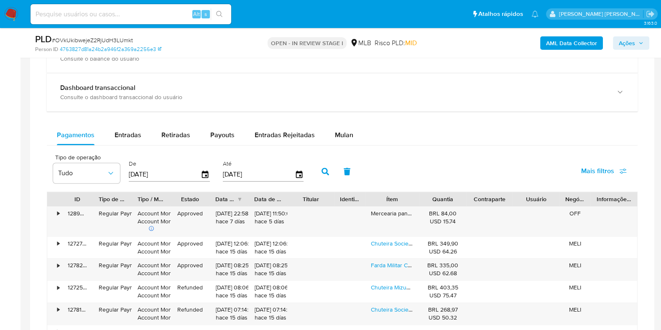
scroll to position [640, 0]
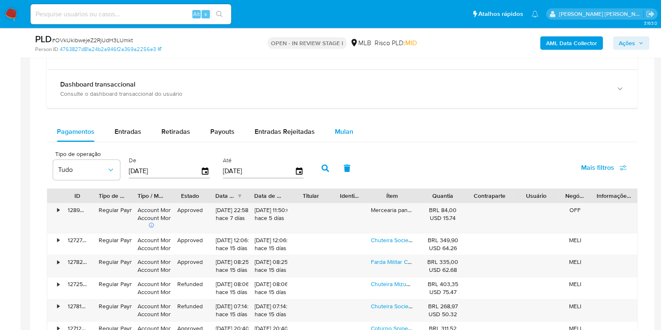
click at [338, 122] on div "Mulan" at bounding box center [344, 132] width 18 height 20
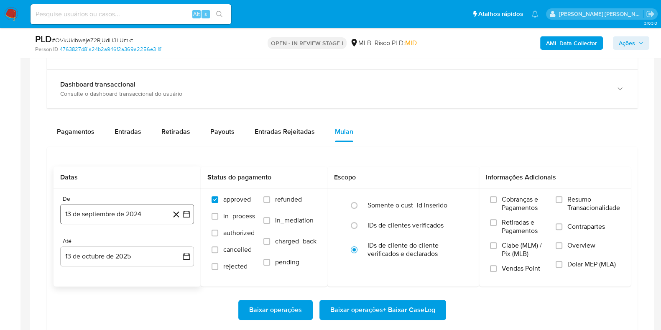
click at [103, 214] on button "13 de septiembre de 2024" at bounding box center [127, 214] width 134 height 20
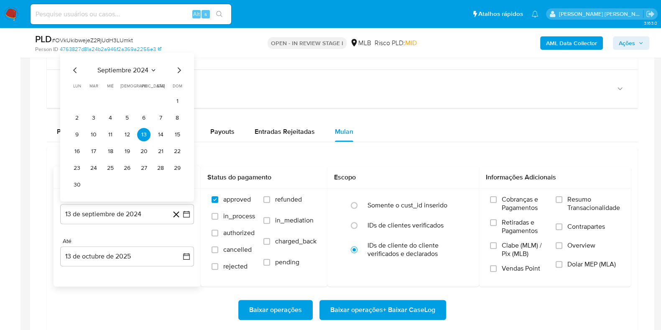
click at [132, 66] on span "septiembre 2024" at bounding box center [122, 70] width 51 height 8
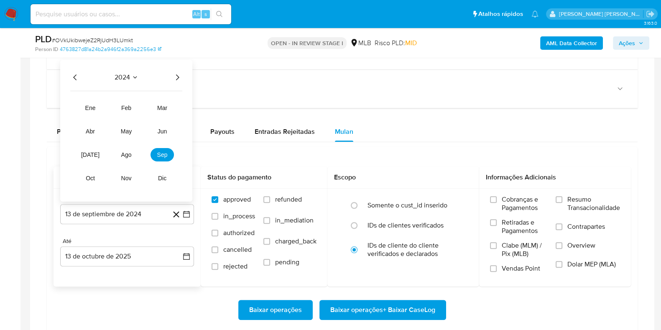
click at [176, 79] on icon "Año siguiente" at bounding box center [177, 77] width 10 height 10
click at [132, 154] on button "ago" at bounding box center [126, 154] width 23 height 13
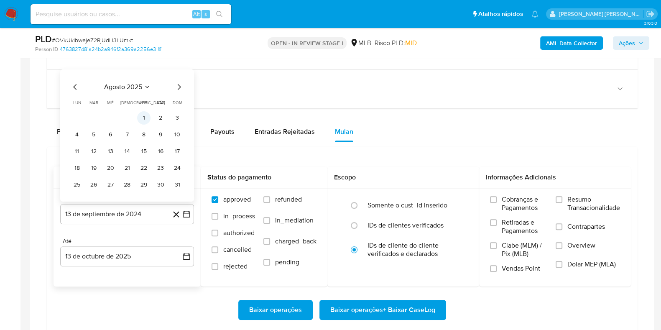
click at [142, 117] on button "1" at bounding box center [143, 117] width 13 height 13
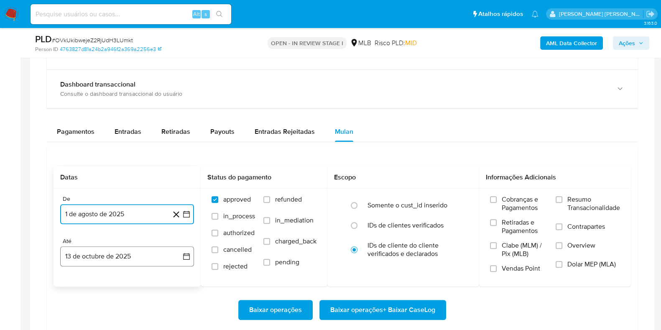
click at [117, 257] on button "13 de octubre de 2025" at bounding box center [127, 256] width 134 height 20
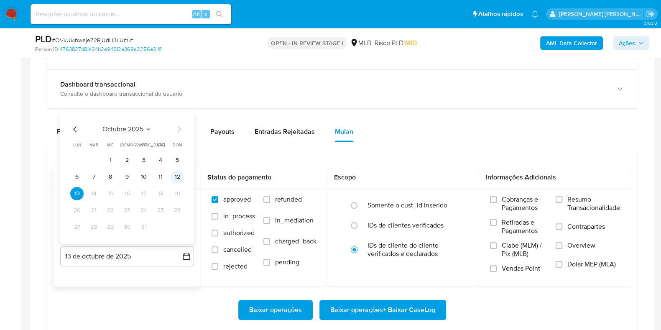
click at [178, 177] on button "12" at bounding box center [177, 176] width 13 height 13
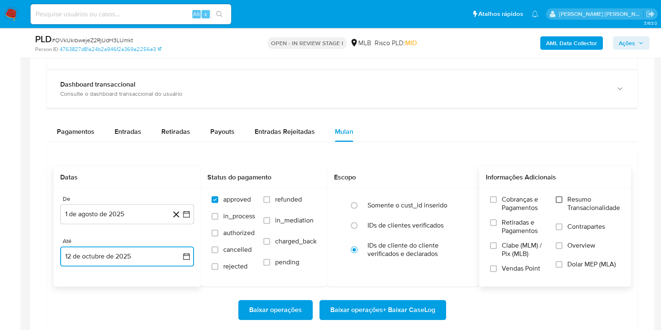
click at [560, 196] on input "Resumo Transacionalidade" at bounding box center [558, 199] width 7 height 7
click at [564, 225] on label "Contrapartes" at bounding box center [587, 231] width 64 height 19
click at [562, 225] on input "Contrapartes" at bounding box center [558, 226] width 7 height 7
click at [397, 304] on span "Baixar operações + Baixar CaseLog" at bounding box center [382, 310] width 105 height 18
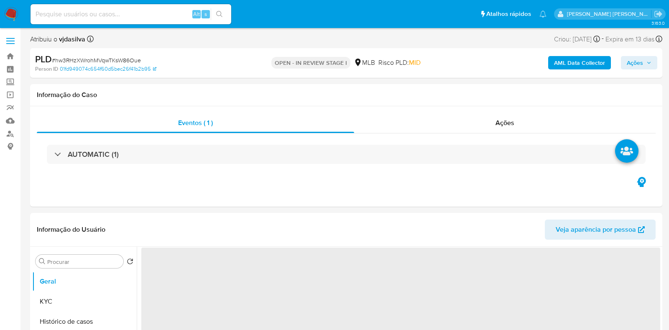
select select "10"
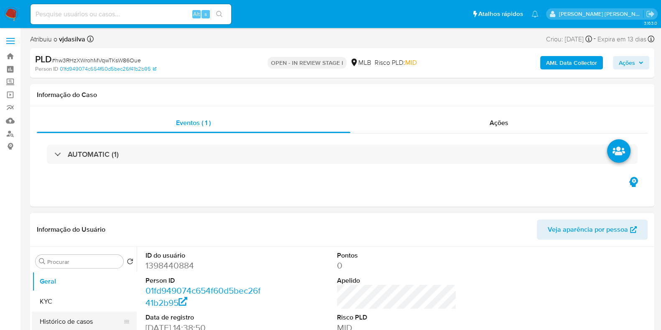
click at [51, 321] on button "Histórico de casos" at bounding box center [81, 321] width 98 height 20
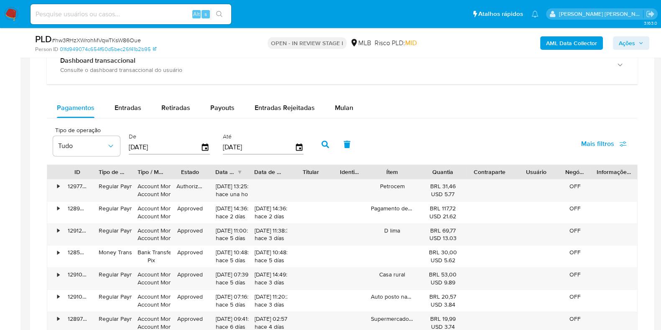
scroll to position [668, 0]
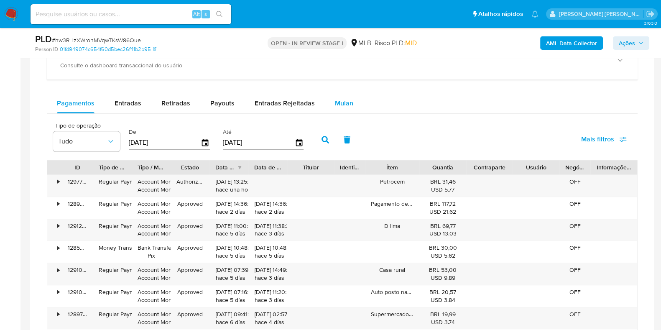
click at [339, 99] on span "Mulan" at bounding box center [344, 103] width 18 height 10
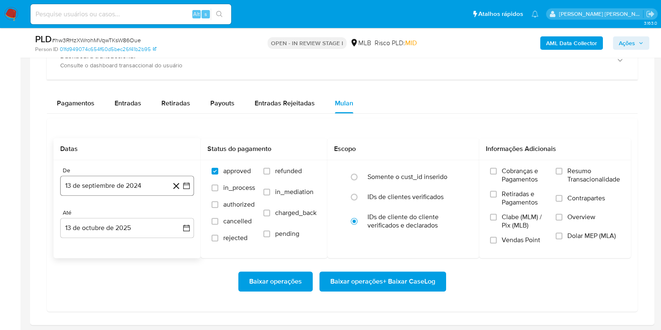
click at [105, 188] on button "13 de septiembre de 2024" at bounding box center [127, 186] width 134 height 20
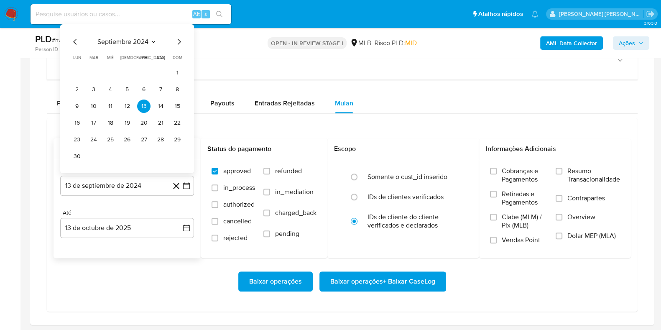
click at [141, 39] on span "septiembre 2024" at bounding box center [122, 42] width 51 height 8
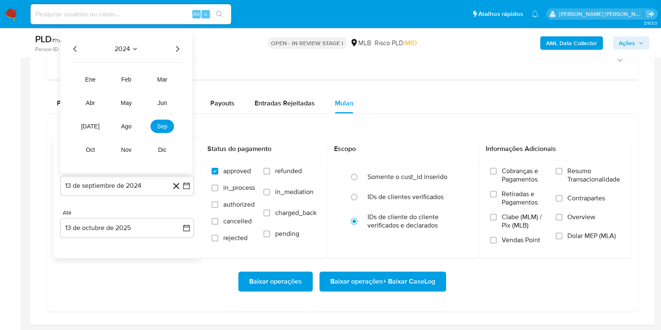
click at [174, 48] on icon "Año siguiente" at bounding box center [177, 49] width 10 height 10
click at [125, 128] on span "ago" at bounding box center [126, 126] width 10 height 7
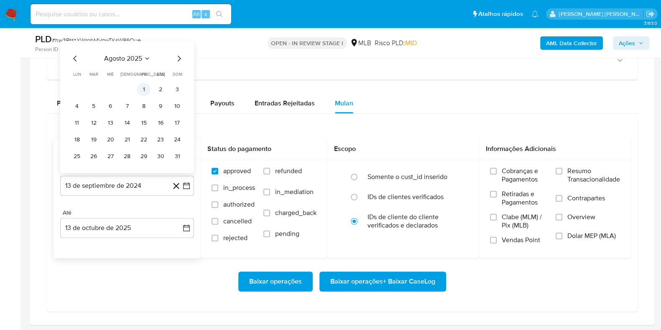
click at [146, 88] on button "1" at bounding box center [143, 89] width 13 height 13
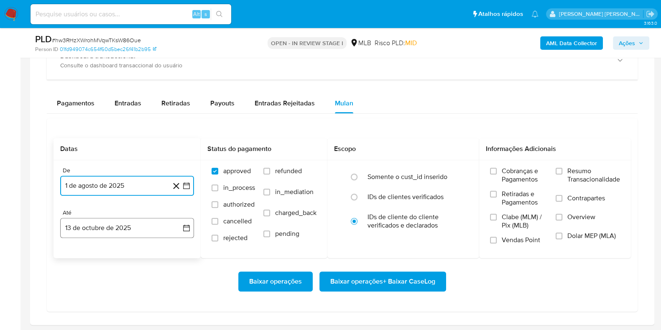
click at [106, 229] on button "13 de octubre de 2025" at bounding box center [127, 228] width 134 height 20
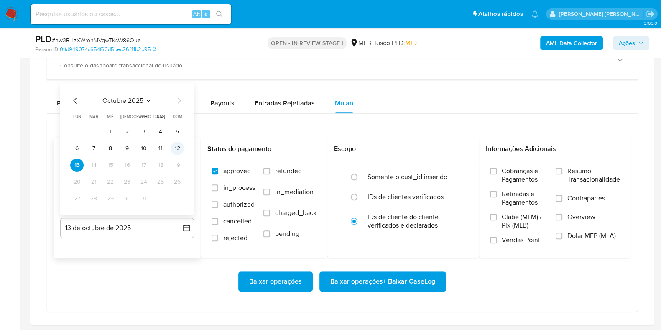
click at [180, 145] on button "12" at bounding box center [177, 148] width 13 height 13
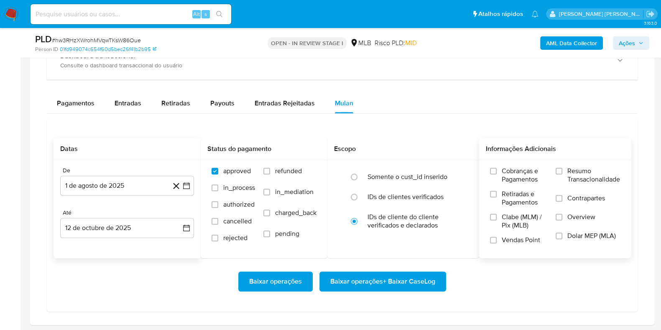
click at [611, 169] on span "Resumo Transacionalidade" at bounding box center [593, 175] width 53 height 17
click at [562, 169] on input "Resumo Transacionalidade" at bounding box center [558, 171] width 7 height 7
click at [568, 195] on span "Contrapartes" at bounding box center [586, 198] width 38 height 8
click at [562, 195] on input "Contrapartes" at bounding box center [558, 198] width 7 height 7
click at [415, 278] on span "Baixar operações + Baixar CaseLog" at bounding box center [382, 281] width 105 height 18
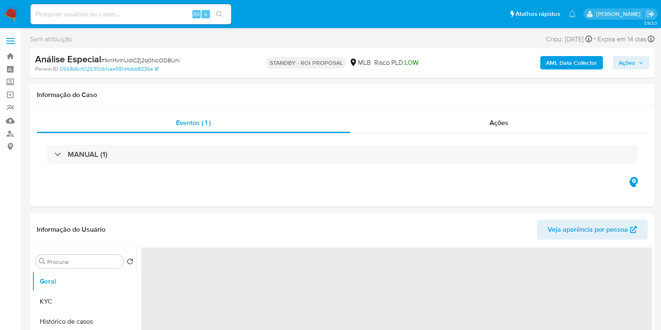
select select "10"
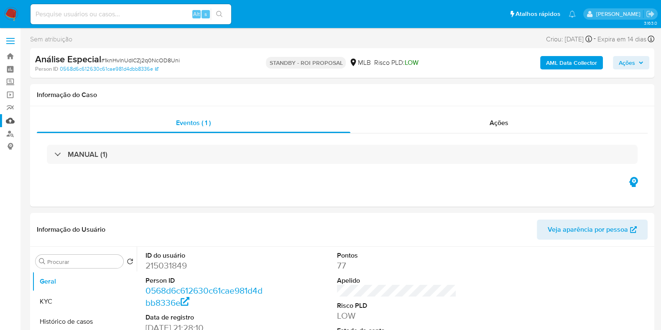
click at [11, 123] on link "Mulan" at bounding box center [49, 120] width 99 height 13
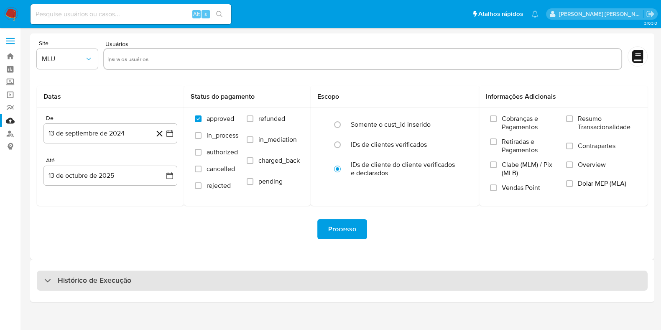
click at [290, 287] on div "Histórico de Execução" at bounding box center [342, 280] width 611 height 20
select select "10"
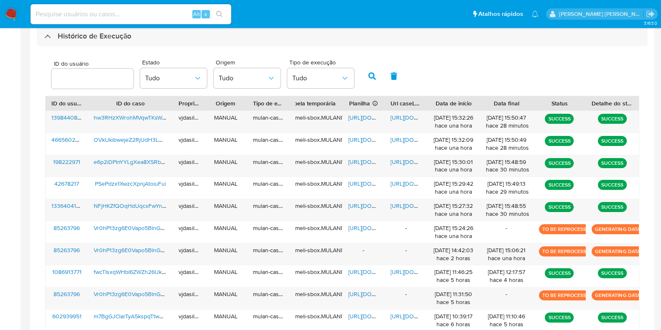
scroll to position [245, 0]
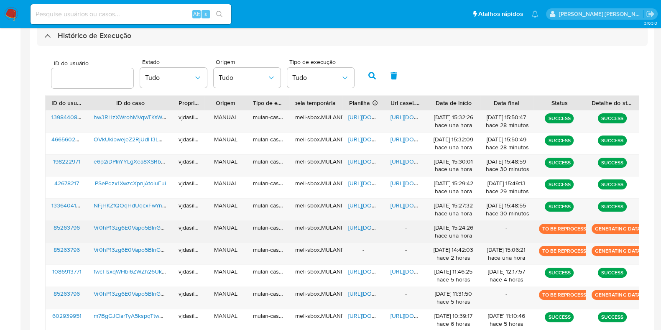
click at [135, 229] on span "Vr0hP13zg6E0Vapo5BlnGkQ0" at bounding box center [133, 227] width 78 height 8
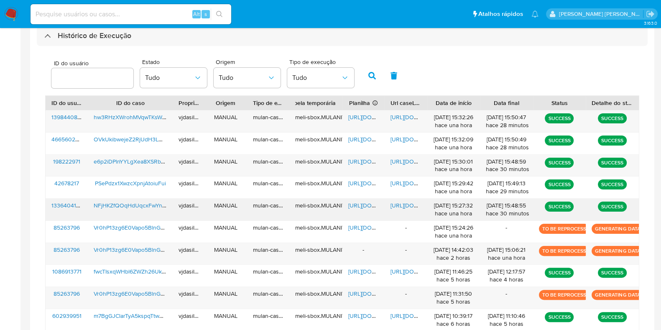
click at [399, 205] on span "[URL][DOMAIN_NAME]" at bounding box center [419, 205] width 58 height 8
click at [366, 203] on span "https://docs.google.com/spreadsheets/d/1oPTGJedEO5tXOF5f5zcu9m_-PE2gzPpbf6MEQHo…" at bounding box center [377, 205] width 58 height 8
click at [148, 203] on span "NFjHKZfQOqHdUqcxFwYnEXSm" at bounding box center [136, 205] width 84 height 8
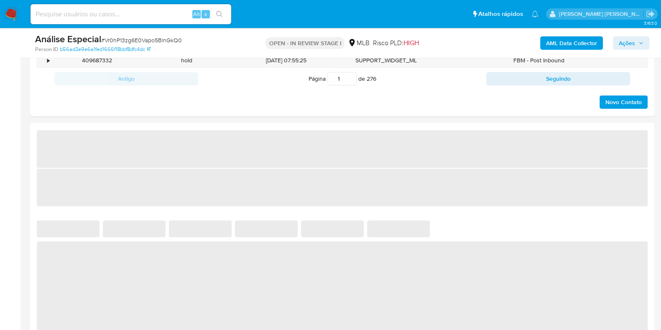
select select "10"
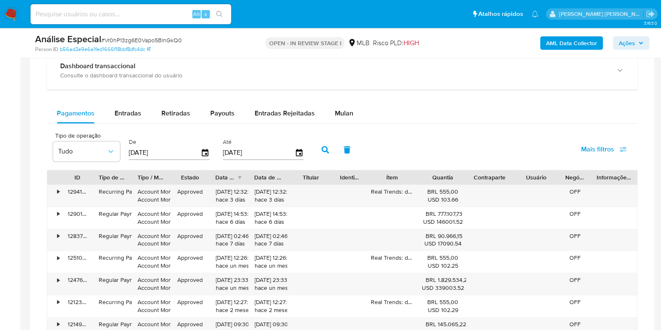
scroll to position [672, 0]
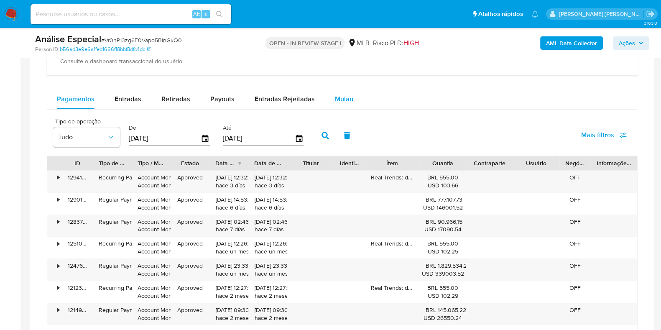
click at [349, 95] on span "Mulan" at bounding box center [344, 99] width 18 height 10
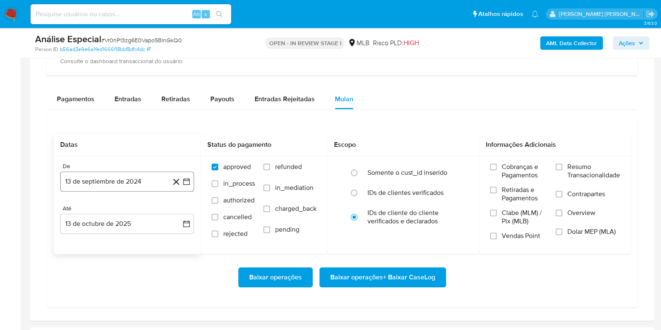
click at [135, 182] on button "13 de septiembre de 2024" at bounding box center [127, 181] width 134 height 20
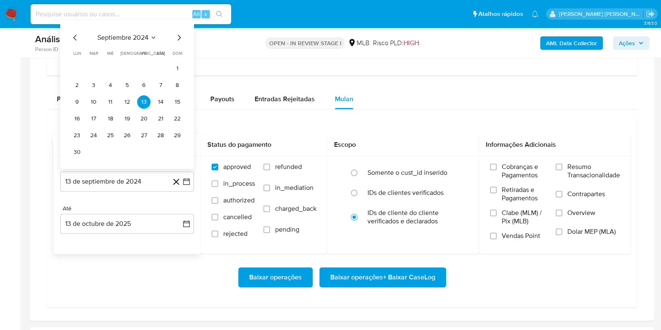
click at [133, 43] on div "septiembre 2024 septiembre 2024 lun lunes mar martes mié miércoles jue jueves v…" at bounding box center [127, 96] width 114 height 126
click at [139, 33] on span "septiembre 2024" at bounding box center [122, 37] width 51 height 8
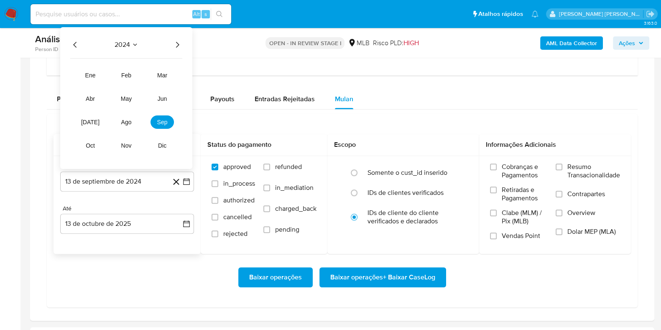
click at [175, 43] on icon "Año siguiente" at bounding box center [177, 45] width 10 height 10
click at [87, 146] on span "oct" at bounding box center [90, 145] width 10 height 7
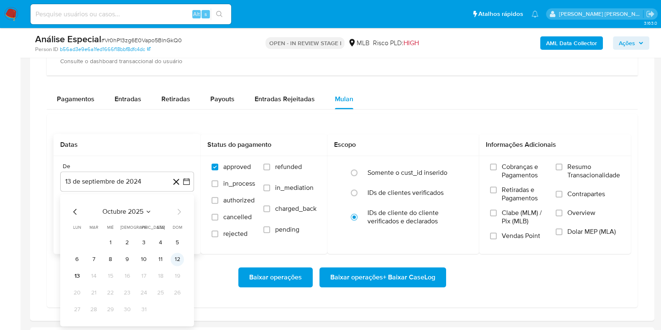
click at [177, 260] on button "12" at bounding box center [177, 258] width 13 height 13
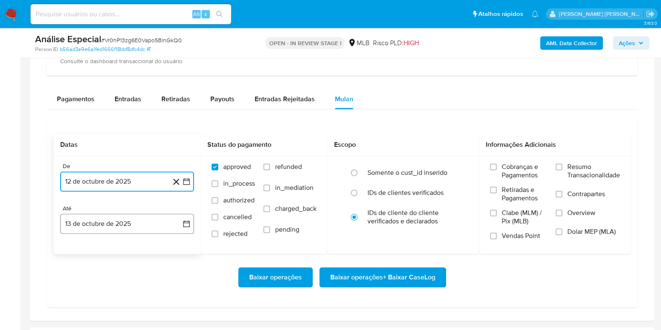
click at [136, 227] on button "13 de octubre de 2025" at bounding box center [127, 224] width 134 height 20
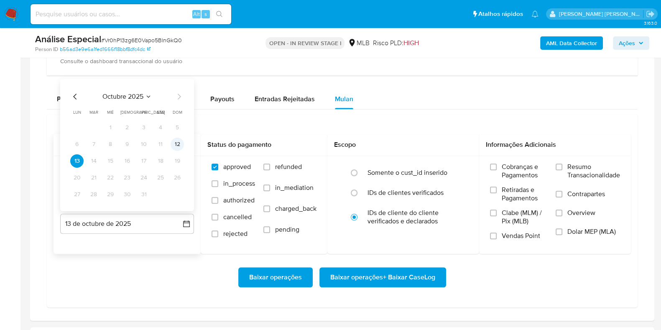
click at [174, 143] on button "12" at bounding box center [177, 144] width 13 height 13
click at [598, 164] on span "Resumo Transacionalidade" at bounding box center [593, 171] width 53 height 17
click at [562, 164] on input "Resumo Transacionalidade" at bounding box center [558, 166] width 7 height 7
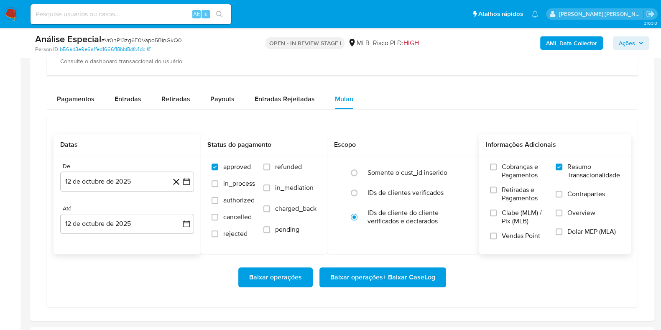
click at [574, 193] on span "Contrapartes" at bounding box center [586, 194] width 38 height 8
click at [562, 193] on input "Contrapartes" at bounding box center [558, 194] width 7 height 7
click at [417, 275] on span "Baixar operações + Baixar CaseLog" at bounding box center [382, 277] width 105 height 18
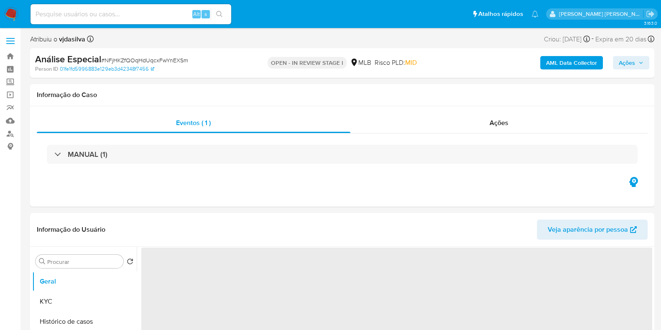
select select "10"
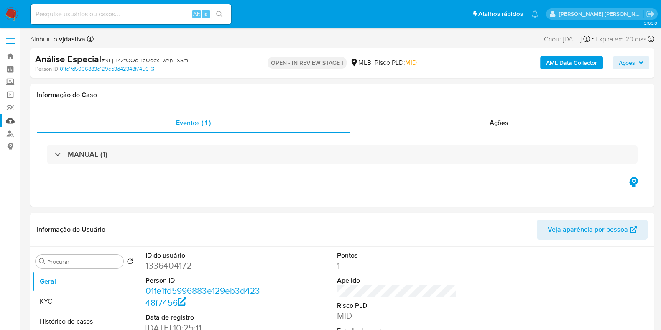
click at [11, 121] on link "Mulan" at bounding box center [49, 120] width 99 height 13
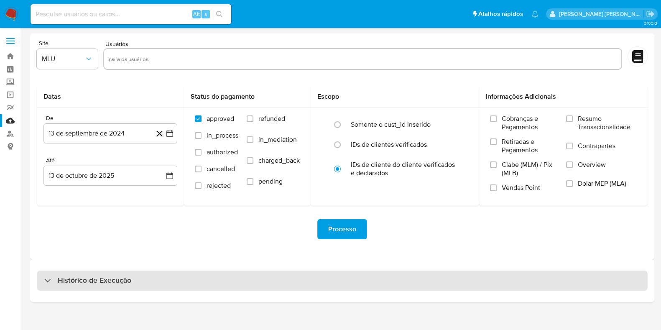
click at [247, 278] on div "Histórico de Execução" at bounding box center [342, 280] width 611 height 20
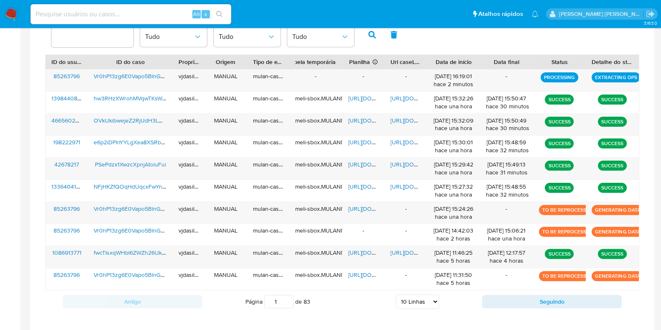
scroll to position [288, 0]
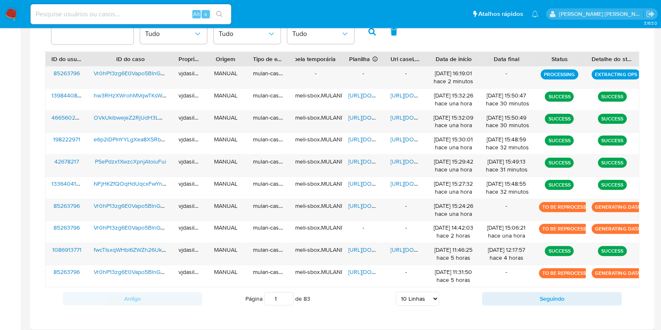
click at [410, 297] on select "5 Linhas 10 Linhas 20 Linhas 25 Linhas 50 Linhas 100 Linhas" at bounding box center [417, 298] width 43 height 14
select select "100"
click at [396, 291] on select "5 Linhas 10 Linhas 20 Linhas 25 Linhas 50 Linhas 100 Linhas" at bounding box center [417, 298] width 43 height 14
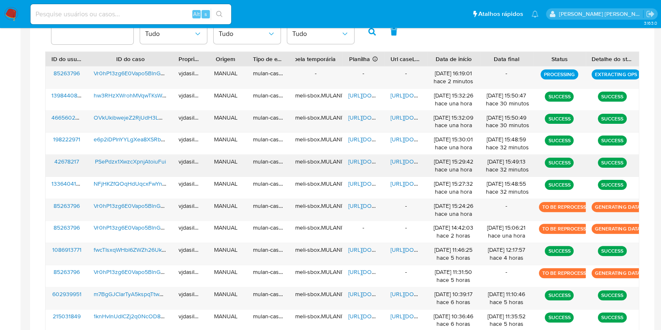
click at [402, 159] on span "https://docs.google.com/document/d/1xurHFDpFsEtcVC2JJI90ZDOQWEJKFymJ43PuWI__J4g…" at bounding box center [419, 161] width 58 height 8
click at [363, 160] on span "https://docs.google.com/spreadsheets/d/1BXBI2bbVNDYiMi7Zgwp4L2qVWXoZ6k87HOS3n1-…" at bounding box center [377, 161] width 58 height 8
click at [111, 162] on span "PSePdzx1XwzcXpnjAtoiuFui" at bounding box center [130, 161] width 71 height 8
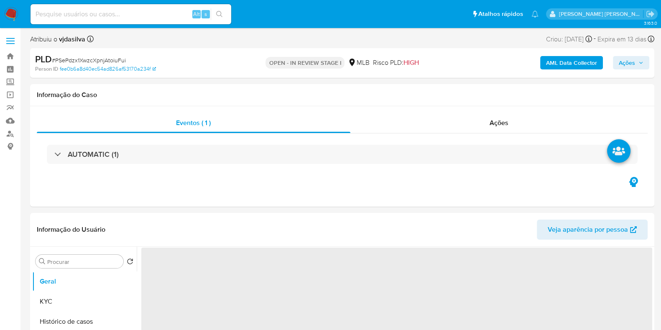
select select "10"
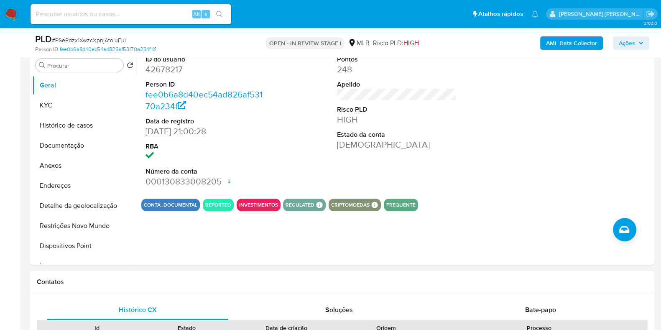
scroll to position [168, 0]
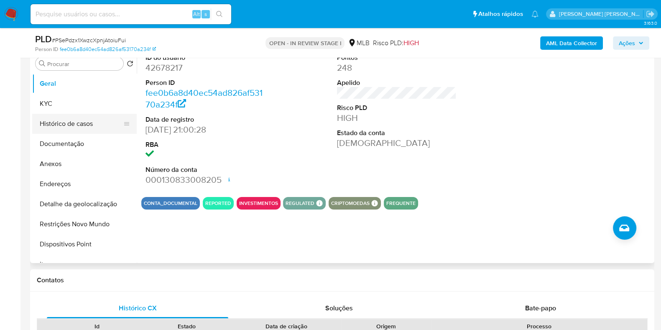
click at [97, 126] on button "Histórico de casos" at bounding box center [81, 124] width 98 height 20
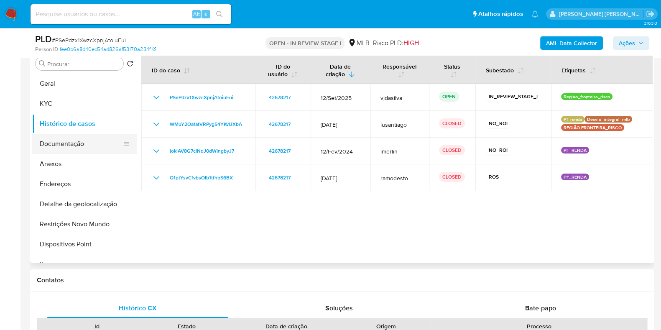
click at [87, 149] on button "Documentação" at bounding box center [81, 144] width 98 height 20
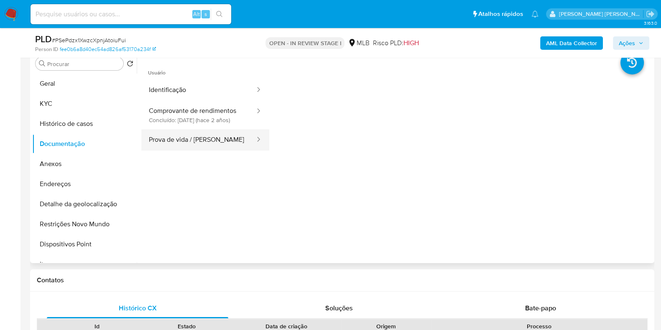
click at [209, 140] on button "Prova de vida / Selfie" at bounding box center [198, 139] width 115 height 21
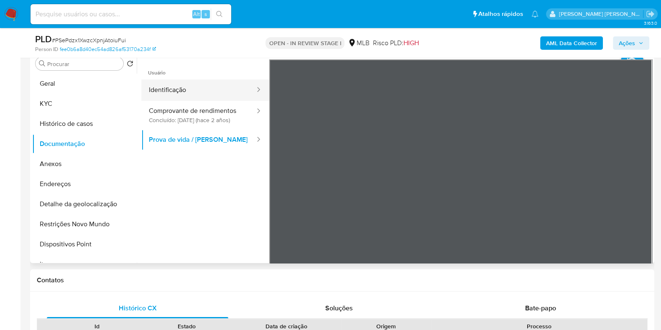
click at [203, 91] on button "Identificação" at bounding box center [198, 89] width 115 height 21
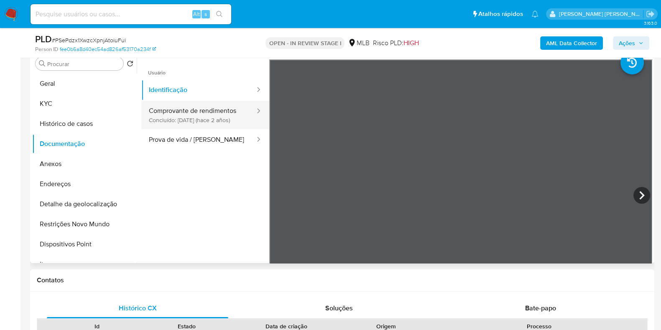
click at [192, 105] on button "Comprovante de rendimentos Concluído: 17/05/2023 (hace 2 años)" at bounding box center [198, 115] width 115 height 28
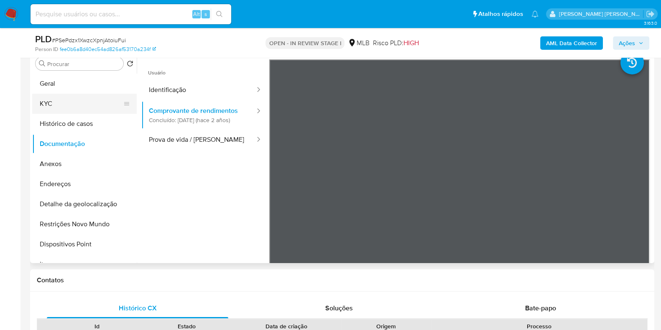
click at [87, 95] on button "KYC" at bounding box center [81, 104] width 98 height 20
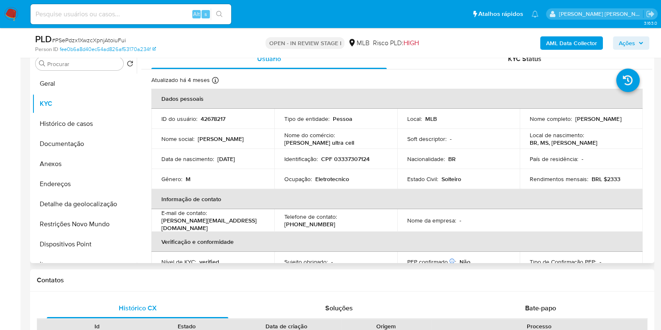
click at [332, 181] on p "Eletrotecnico" at bounding box center [332, 179] width 34 height 8
copy div "Ocupação : Eletrotecnico"
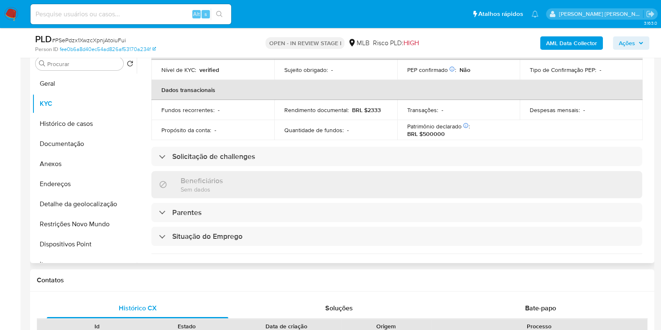
scroll to position [332, 0]
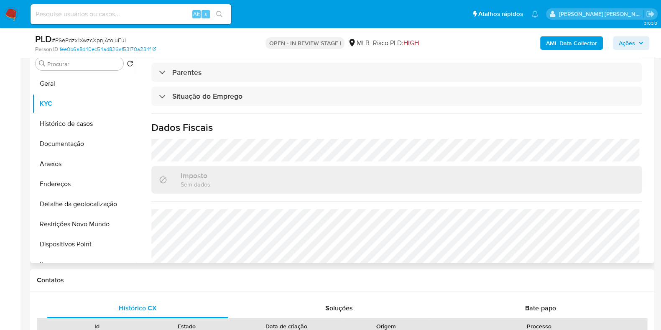
click at [642, 233] on div "Atualizado há 4 meses Criado: 11/03/2020 21:43:40 Atualizado: 26/06/2025 19:47:…" at bounding box center [396, 17] width 511 height 559
click at [639, 231] on div "Atualizado há 4 meses Criado: 11/03/2020 21:43:40 Atualizado: 26/06/2025 19:47:…" at bounding box center [396, 17] width 511 height 559
click at [629, 191] on div "Atualizado há 4 meses Criado: 11/03/2020 21:43:40 Atualizado: 26/06/2025 19:47:…" at bounding box center [396, 17] width 511 height 559
click at [84, 76] on button "Geral" at bounding box center [81, 84] width 98 height 20
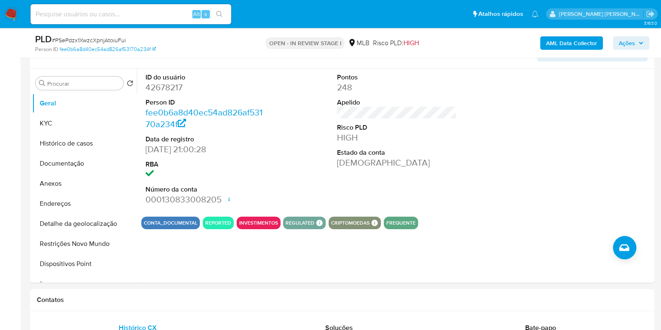
scroll to position [143, 0]
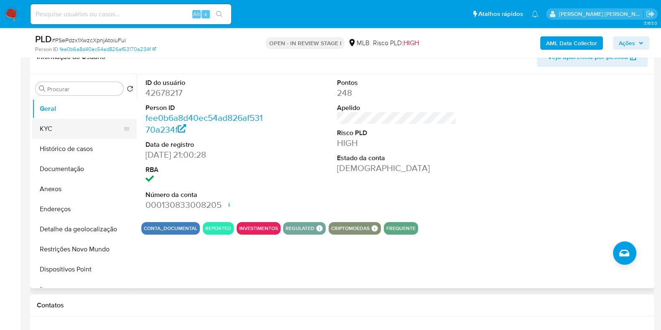
click at [108, 124] on button "KYC" at bounding box center [81, 129] width 98 height 20
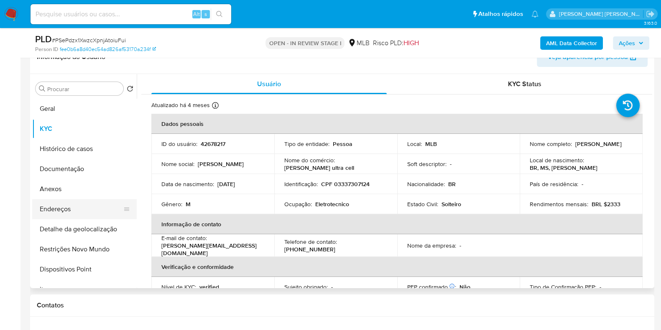
click at [73, 209] on button "Endereços" at bounding box center [81, 209] width 98 height 20
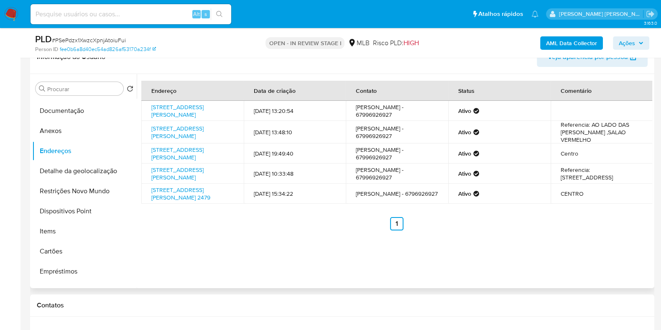
scroll to position [61, 0]
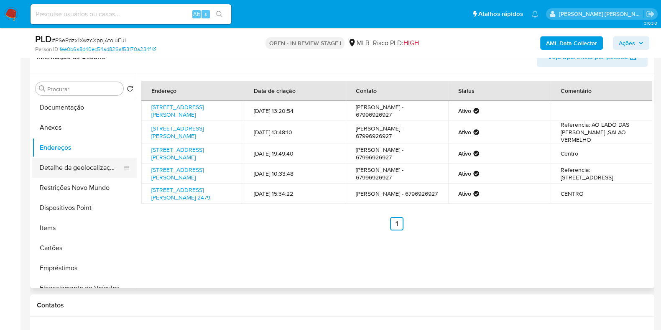
click at [91, 169] on button "Detalhe da geolocalização" at bounding box center [81, 168] width 98 height 20
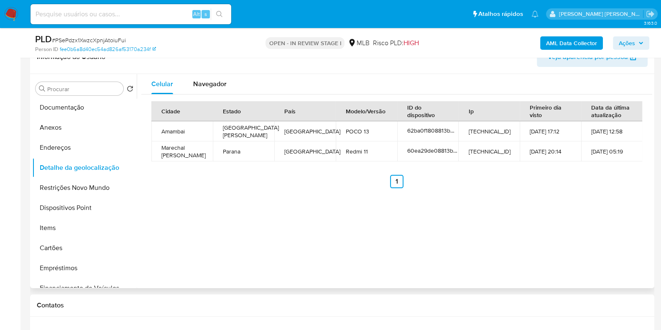
click at [210, 94] on div "Cidade Estado País Modelo/Versão ID do dispositivo Ip Primeiro dia visto Data d…" at bounding box center [396, 144] width 511 height 100
click at [205, 87] on span "Navegador" at bounding box center [209, 84] width 33 height 10
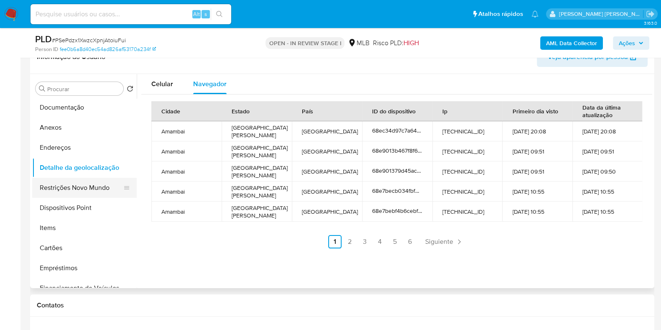
click at [89, 190] on button "Restrições Novo Mundo" at bounding box center [81, 188] width 98 height 20
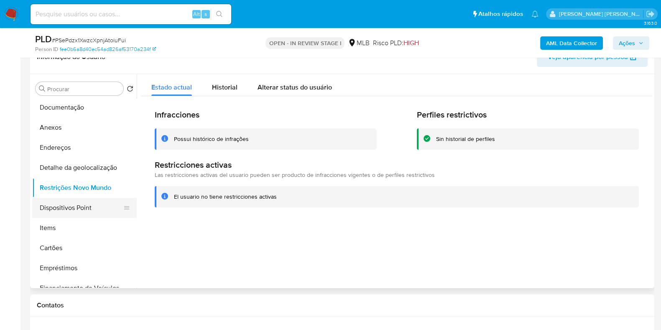
click at [91, 204] on button "Dispositivos Point" at bounding box center [81, 208] width 98 height 20
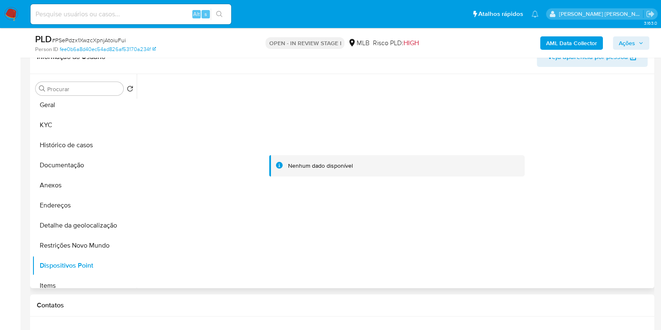
scroll to position [0, 0]
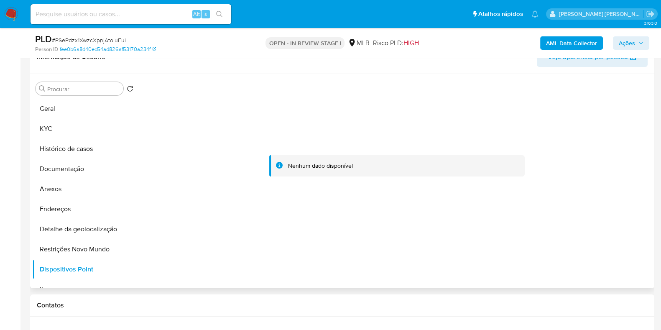
click at [136, 97] on div "Procurar Retornar ao pedido padrão Geral KYC Histórico de casos Documentação An…" at bounding box center [84, 181] width 104 height 213
click at [135, 97] on div "Procurar Retornar ao pedido padrão Geral KYC Histórico de casos Documentação An…" at bounding box center [84, 181] width 104 height 213
click at [100, 121] on button "KYC" at bounding box center [81, 129] width 98 height 20
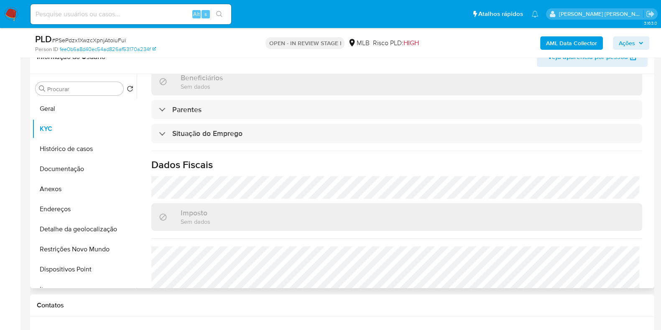
scroll to position [321, 0]
click at [72, 191] on button "Anexos" at bounding box center [81, 189] width 98 height 20
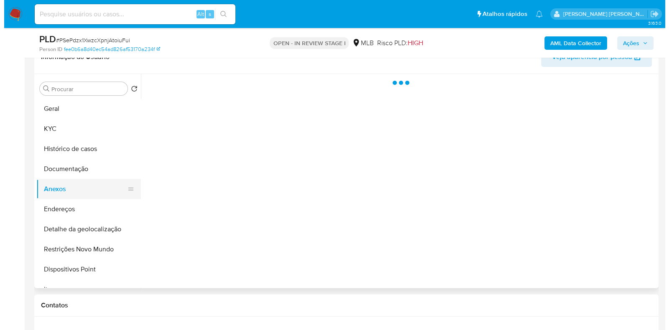
scroll to position [0, 0]
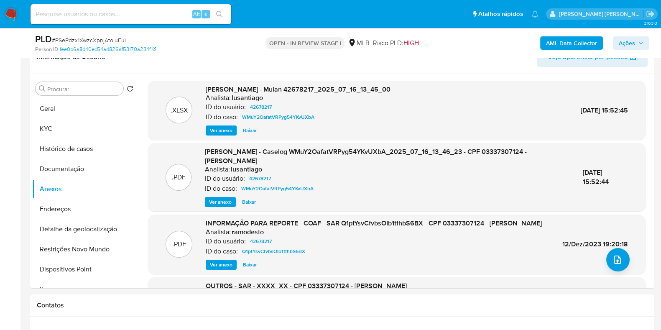
click at [553, 41] on b "AML Data Collector" at bounding box center [571, 42] width 51 height 13
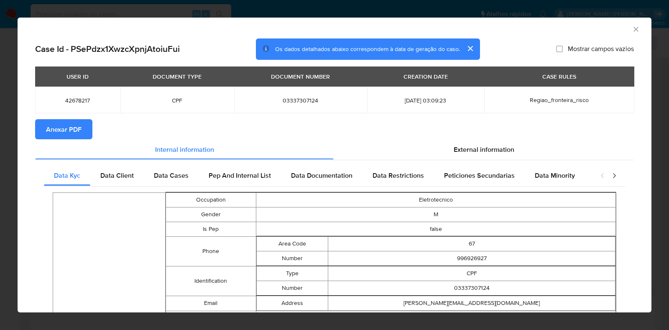
click at [80, 120] on span "Anexar PDF" at bounding box center [64, 129] width 36 height 18
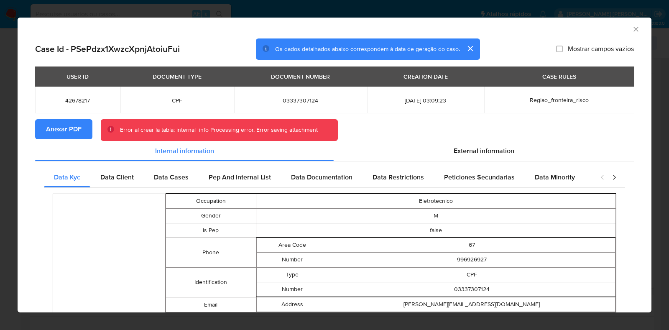
click at [632, 32] on icon "Fechar a janela" at bounding box center [636, 29] width 8 height 8
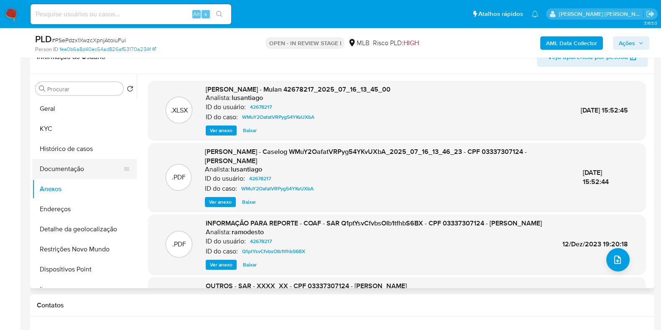
click at [75, 169] on button "Documentação" at bounding box center [81, 169] width 98 height 20
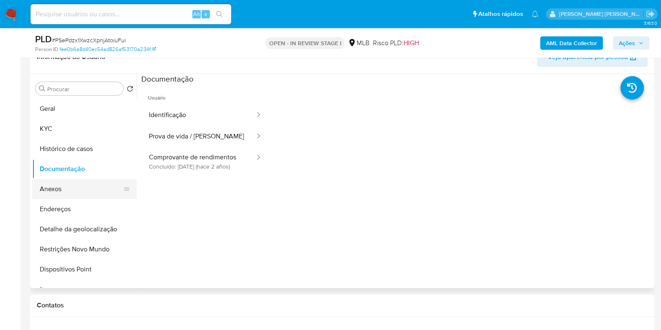
click at [73, 187] on button "Anexos" at bounding box center [81, 189] width 98 height 20
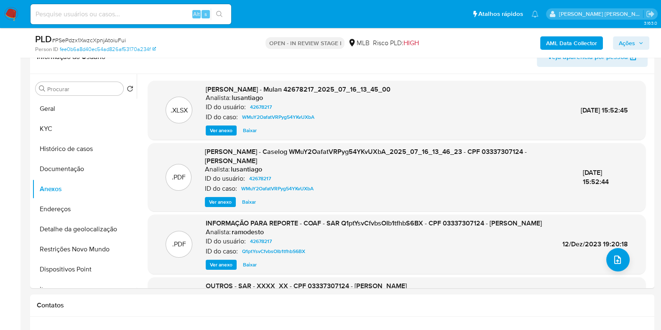
click at [555, 44] on b "AML Data Collector" at bounding box center [571, 42] width 51 height 13
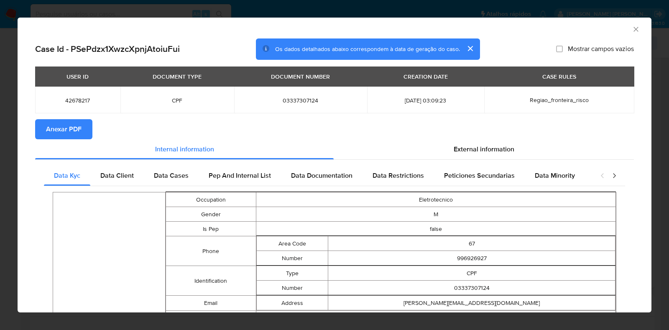
click at [82, 128] on button "Anexar PDF" at bounding box center [63, 129] width 57 height 20
click at [632, 32] on icon "Fechar a janela" at bounding box center [636, 29] width 8 height 8
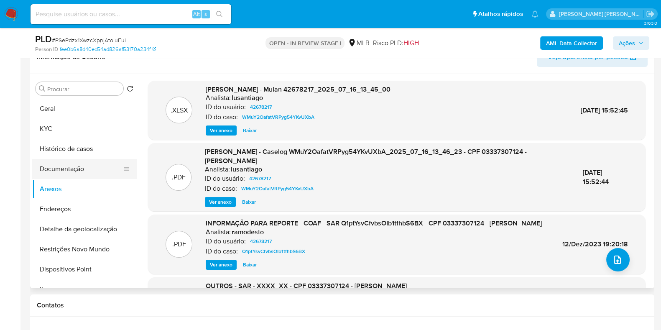
click at [73, 161] on button "Documentação" at bounding box center [81, 169] width 98 height 20
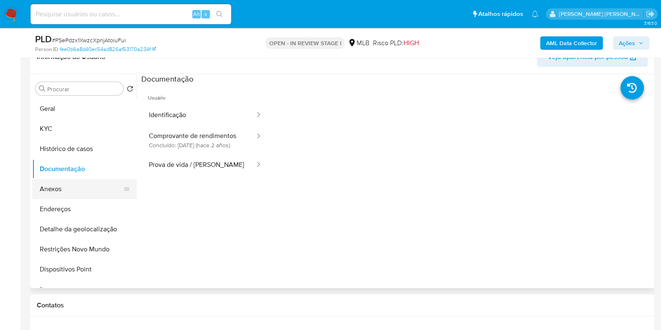
click at [74, 184] on button "Anexos" at bounding box center [81, 189] width 98 height 20
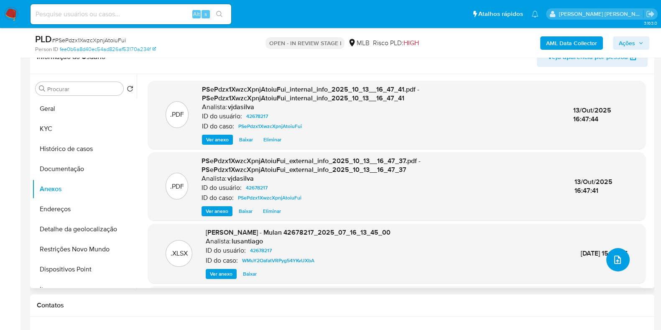
click at [612, 258] on icon "upload-file" at bounding box center [617, 260] width 10 height 10
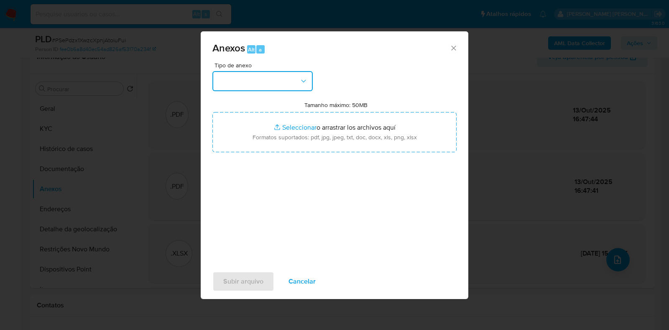
click at [307, 77] on icon "button" at bounding box center [303, 81] width 8 height 8
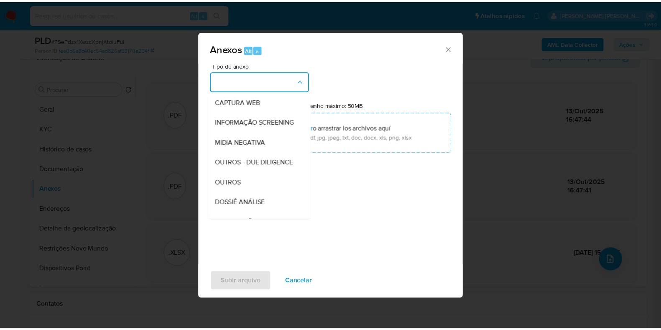
scroll to position [129, 0]
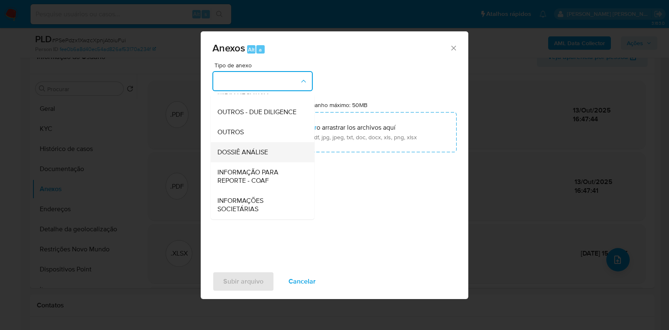
click at [280, 151] on div "DOSSIÊ ANÁLISE" at bounding box center [259, 152] width 85 height 20
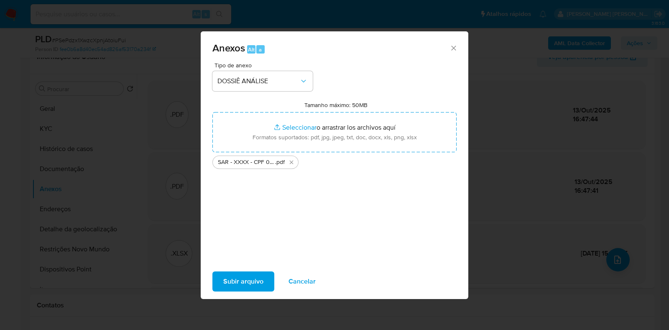
click at [240, 280] on span "Subir arquivo" at bounding box center [243, 281] width 40 height 18
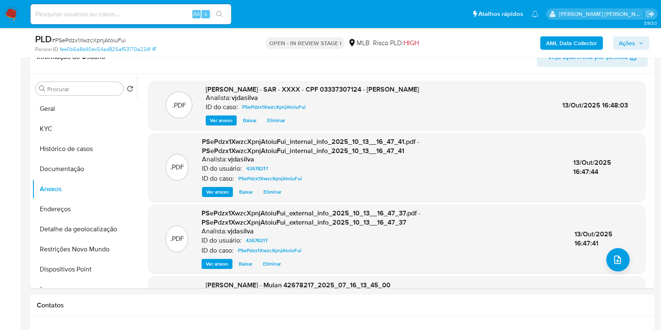
click at [632, 43] on span "Ações" at bounding box center [627, 42] width 16 height 13
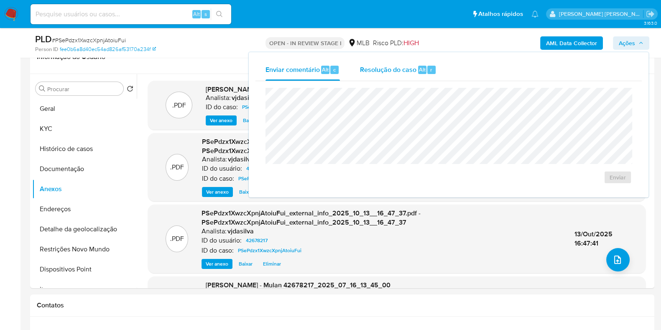
click at [394, 72] on span "Resolução do caso" at bounding box center [388, 69] width 56 height 10
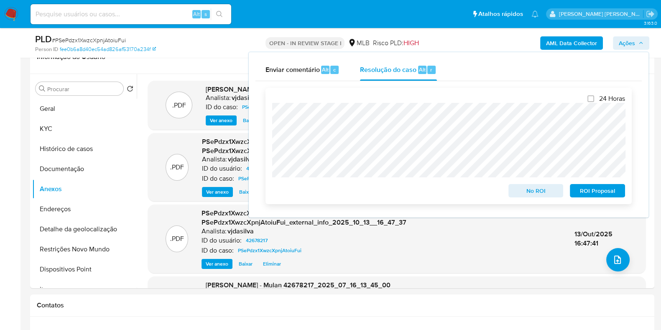
click at [596, 191] on span "ROI Proposal" at bounding box center [597, 191] width 43 height 12
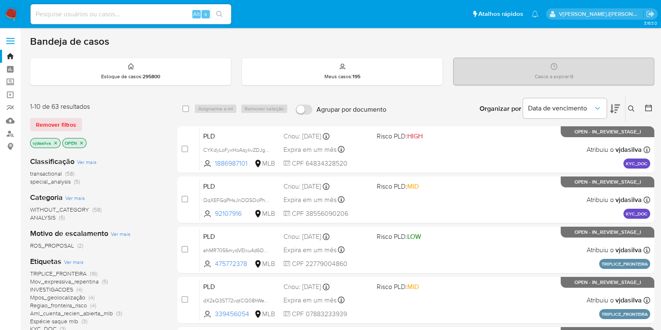
click at [115, 12] on input at bounding box center [131, 14] width 201 height 11
paste input "e7RLcfl9h3I3XyT5ETM988QP"
type input "e7RLcfl9h3I3XyT5ETM988QP"
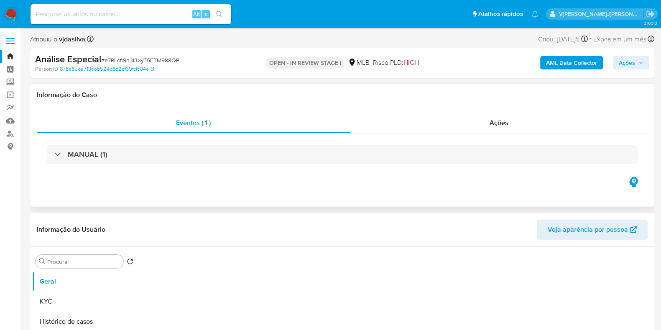
select select "10"
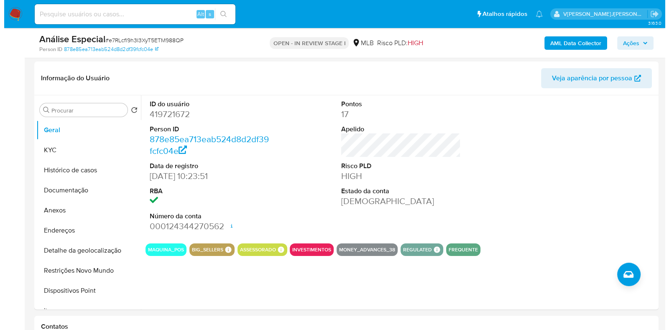
scroll to position [125, 0]
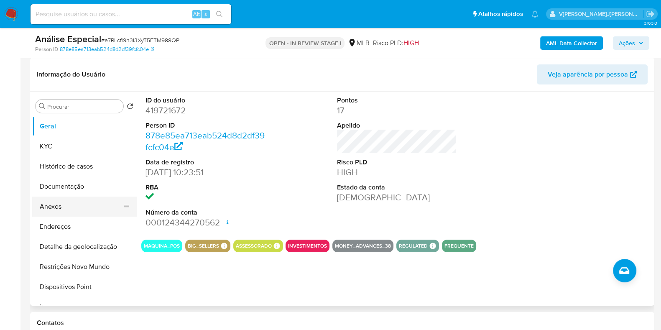
click at [77, 203] on button "Anexos" at bounding box center [81, 206] width 98 height 20
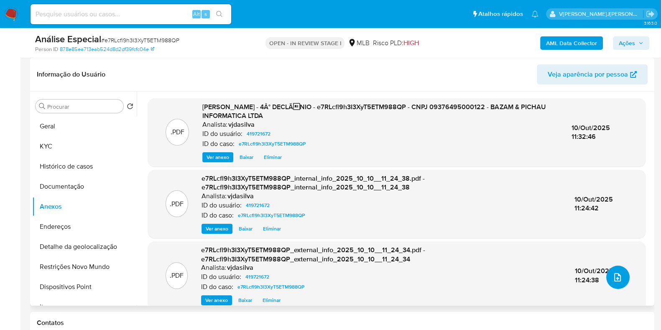
click at [614, 275] on icon "upload-file" at bounding box center [617, 277] width 10 height 10
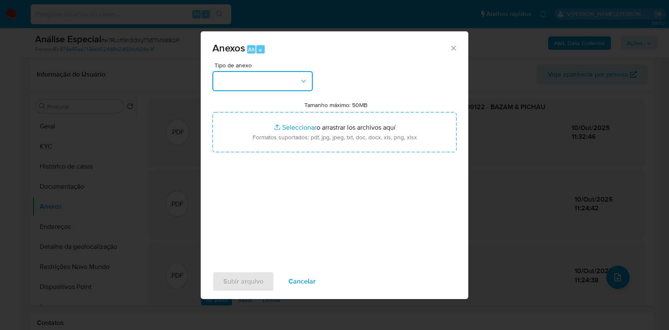
click at [290, 78] on button "button" at bounding box center [262, 81] width 100 height 20
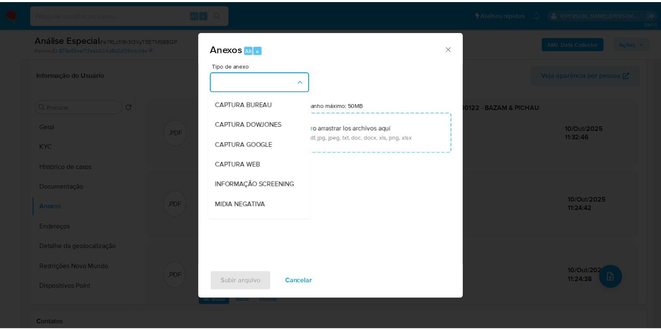
scroll to position [129, 0]
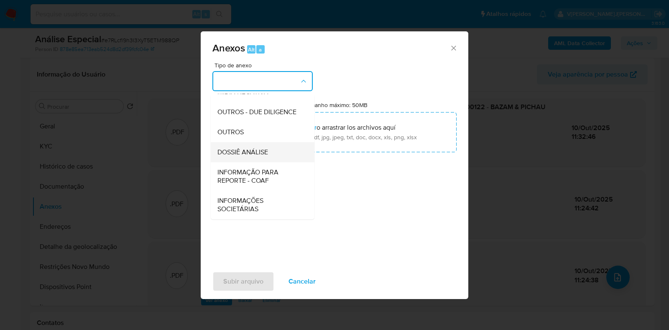
click at [279, 147] on div "DOSSIÊ ANÁLISE" at bounding box center [259, 152] width 85 height 20
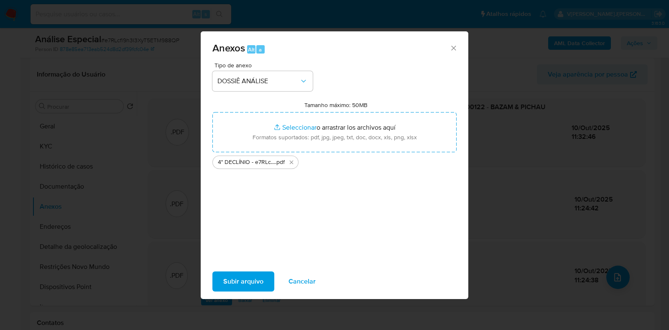
click at [242, 281] on span "Subir arquivo" at bounding box center [243, 281] width 40 height 18
click at [219, 279] on button "Subir arquivo" at bounding box center [243, 281] width 62 height 20
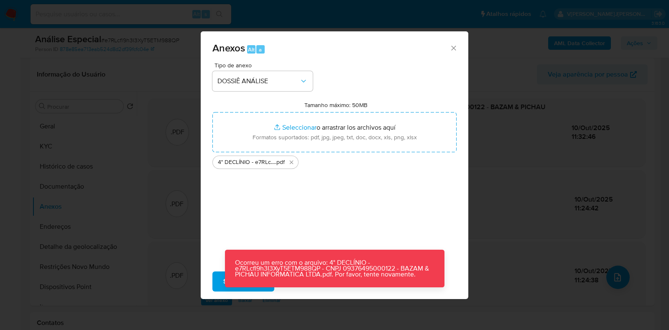
click at [456, 48] on icon "Cerrar" at bounding box center [453, 48] width 8 height 8
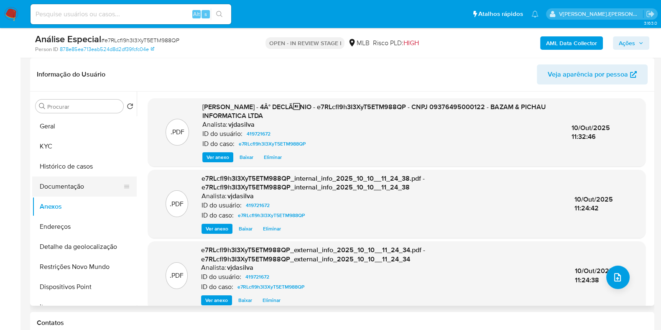
click at [72, 187] on button "Documentação" at bounding box center [81, 186] width 98 height 20
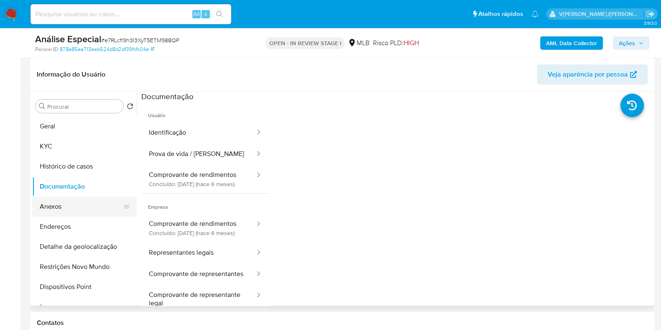
click at [73, 204] on button "Anexos" at bounding box center [81, 206] width 98 height 20
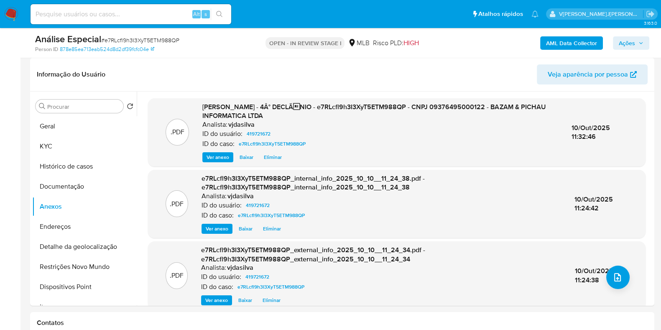
click at [621, 50] on div "AML Data Collector Ações" at bounding box center [548, 43] width 202 height 20
click at [621, 39] on span "Ações" at bounding box center [627, 42] width 16 height 13
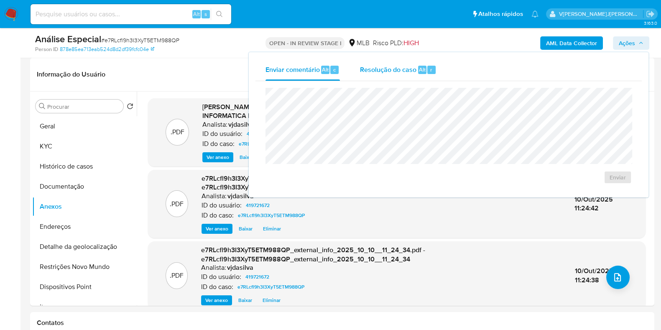
click at [393, 75] on div "Resolução do caso Alt r" at bounding box center [398, 70] width 76 height 22
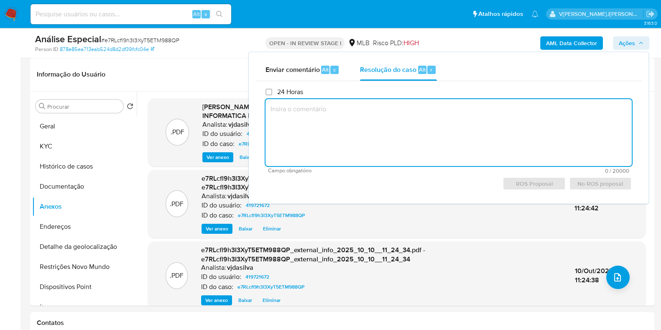
click at [376, 107] on textarea at bounding box center [448, 132] width 366 height 67
paste textarea "- Fundada em 2007, a Pichau é uma empresa que trabalha com os mais variados pro…"
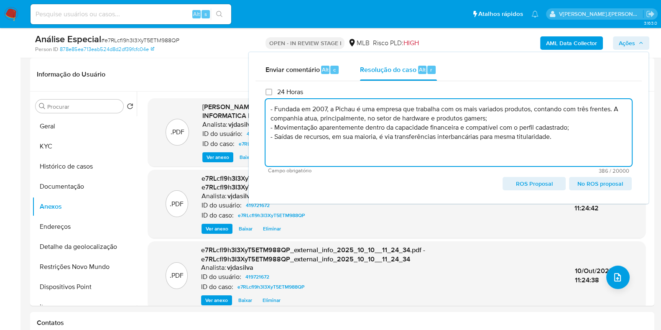
paste textarea "Conclusão do caso: - Não comunicar ao COAF - Manutenção do relacionamento com a…"
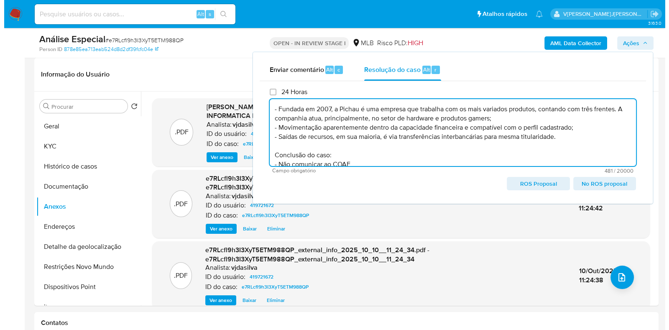
scroll to position [21, 0]
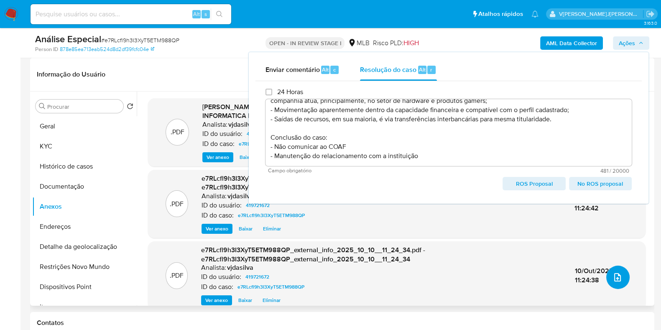
click at [612, 273] on icon "upload-file" at bounding box center [617, 277] width 10 height 10
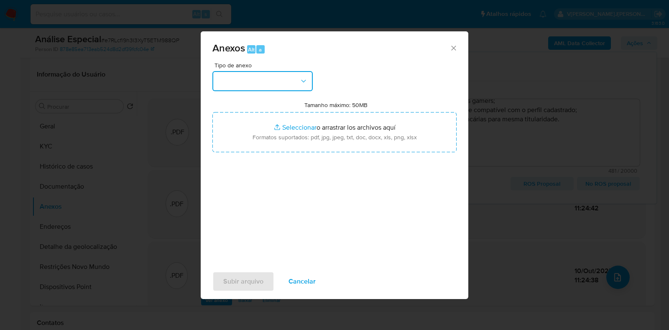
click at [301, 81] on icon "button" at bounding box center [303, 81] width 8 height 8
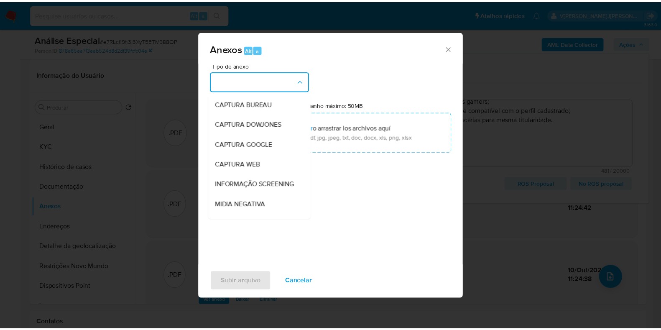
scroll to position [129, 0]
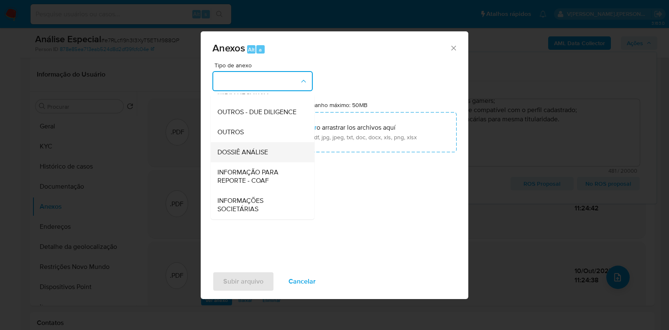
click at [275, 151] on div "DOSSIÊ ANÁLISE" at bounding box center [259, 152] width 85 height 20
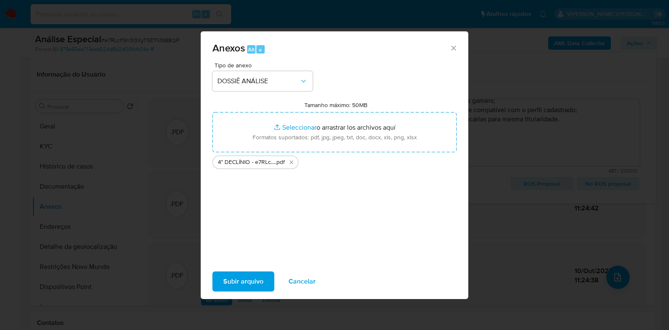
click at [237, 278] on span "Subir arquivo" at bounding box center [243, 281] width 40 height 18
click at [252, 280] on span "Subir arquivo" at bounding box center [243, 281] width 40 height 18
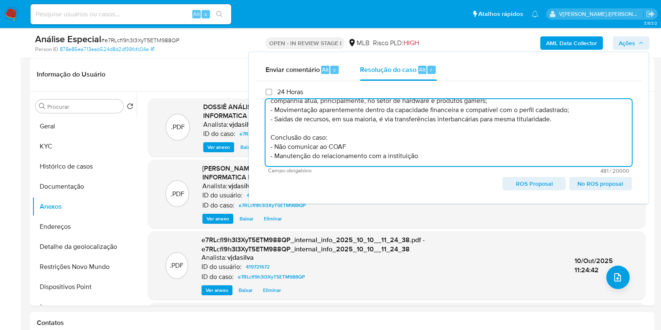
click at [461, 145] on textarea "- Fundada em 2007, a Pichau é uma empresa que trabalha com os mais variados pro…" at bounding box center [448, 132] width 366 height 67
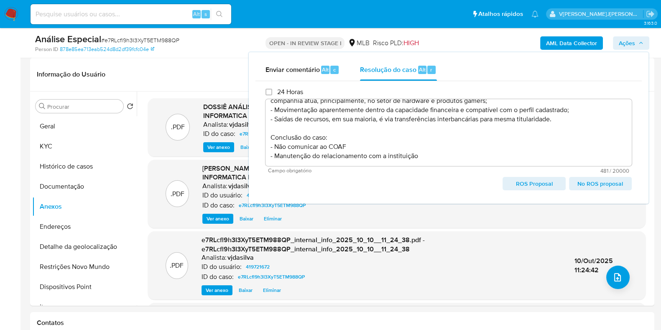
click at [585, 181] on span "No ROS proposal" at bounding box center [600, 184] width 51 height 12
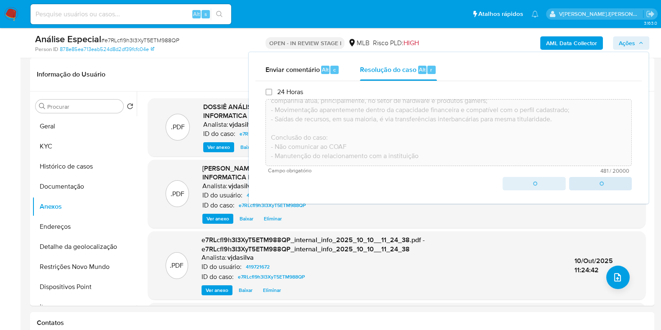
type textarea "- Fundada em 2007, a Pichau é uma empresa que trabalha com os mais variados pro…"
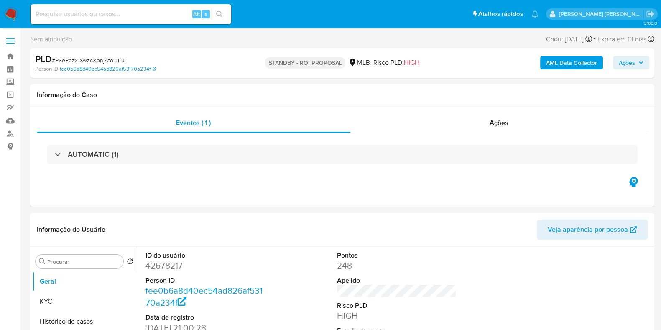
select select "10"
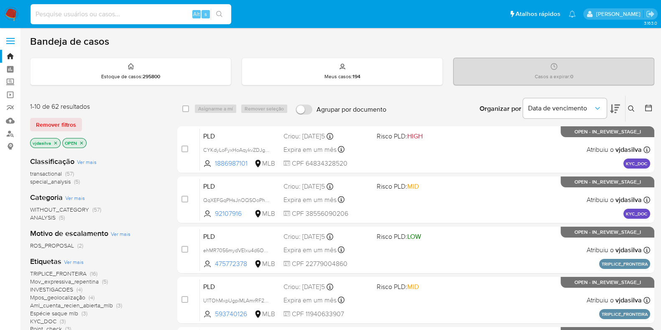
click at [99, 12] on input at bounding box center [131, 14] width 201 height 11
paste input "Cm5hwJOa5Ebmr2j65UiUBxsv"
type input "Cm5hwJOa5Ebmr2j65UiUBxsv"
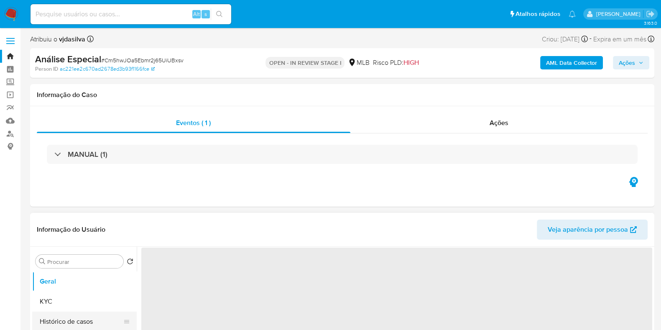
select select "10"
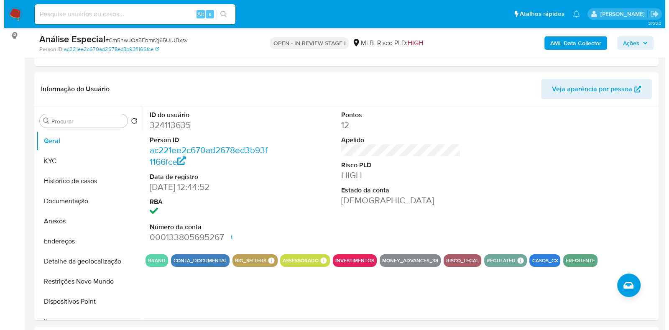
scroll to position [140, 0]
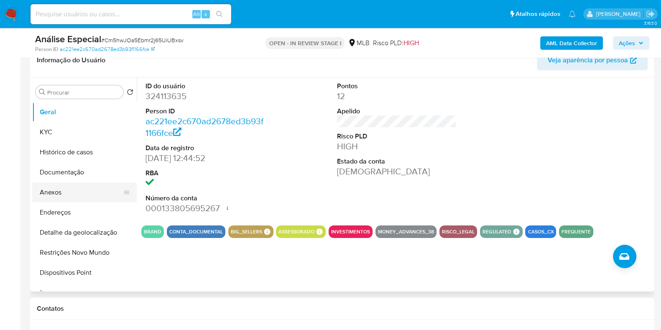
click at [77, 193] on button "Anexos" at bounding box center [81, 192] width 98 height 20
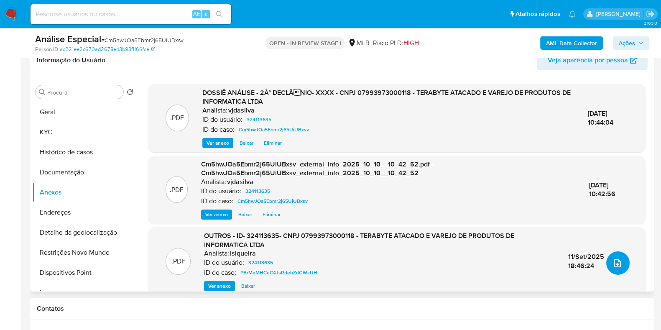
click at [615, 258] on icon "upload-file" at bounding box center [617, 263] width 10 height 10
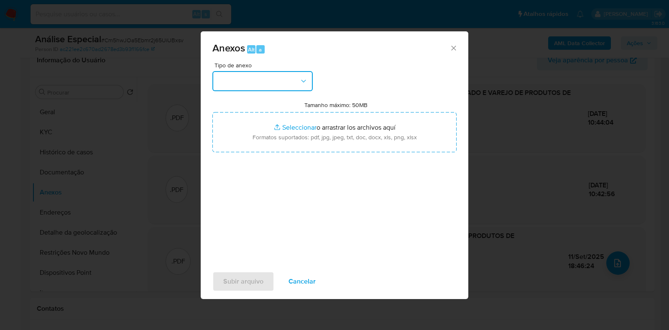
click at [298, 76] on button "button" at bounding box center [262, 81] width 100 height 20
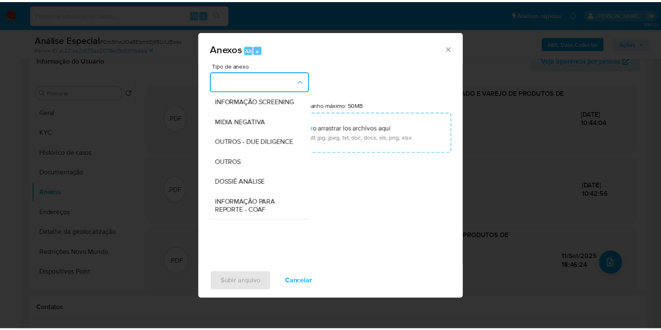
scroll to position [129, 0]
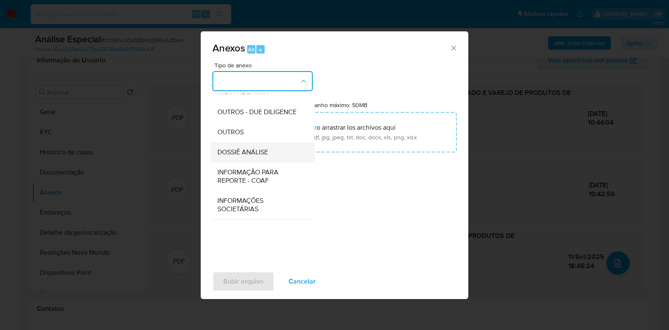
click at [274, 152] on div "DOSSIÊ ANÁLISE" at bounding box center [259, 152] width 85 height 20
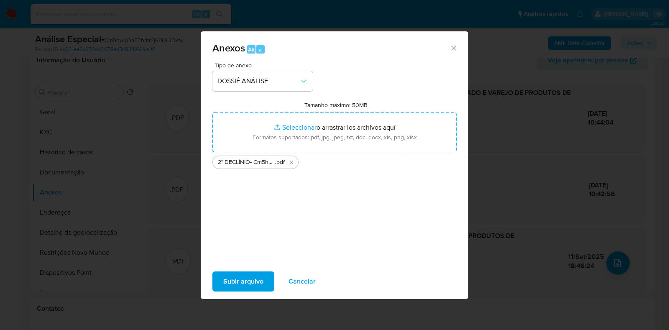
click at [249, 285] on span "Subir arquivo" at bounding box center [243, 281] width 40 height 18
click at [450, 46] on icon "Cerrar" at bounding box center [453, 48] width 8 height 8
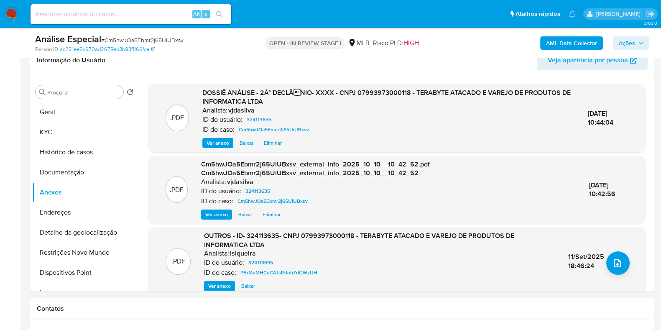
click at [623, 45] on span "Ações" at bounding box center [627, 42] width 16 height 13
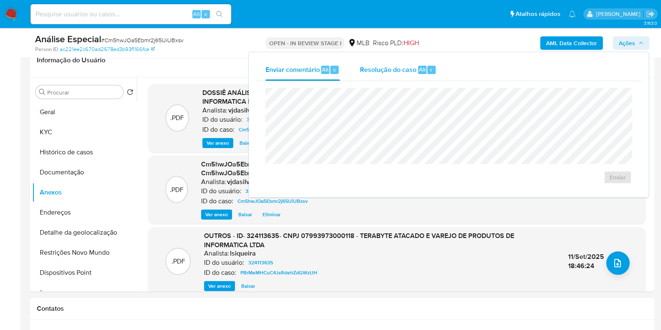
click at [386, 72] on span "Resolução do caso" at bounding box center [388, 69] width 56 height 10
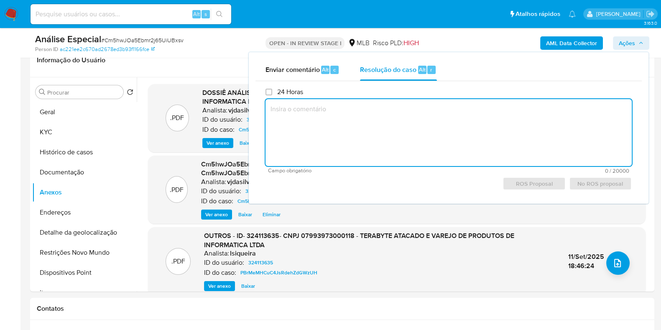
click at [379, 108] on textarea at bounding box center [448, 132] width 366 height 67
paste textarea "- A Terabyteshop atua há 19 anos no mercado de tecnologia e informática, especi…"
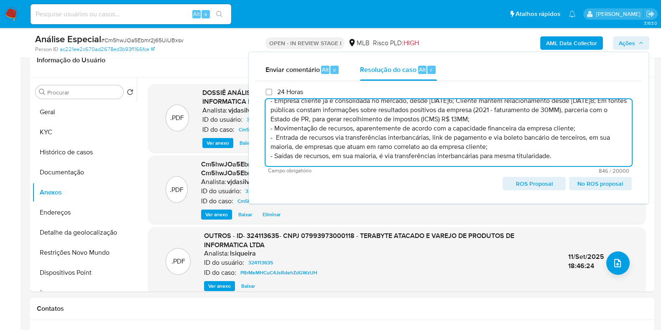
scroll to position [40, 0]
paste textarea "Conclusão do caso: - Não comunicar ao COAF - Manutenção do relacionamento com a…"
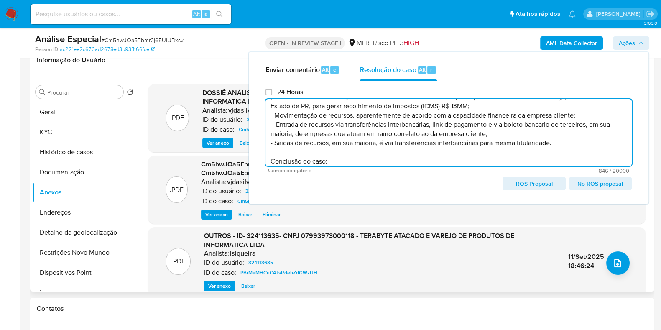
scroll to position [67, 0]
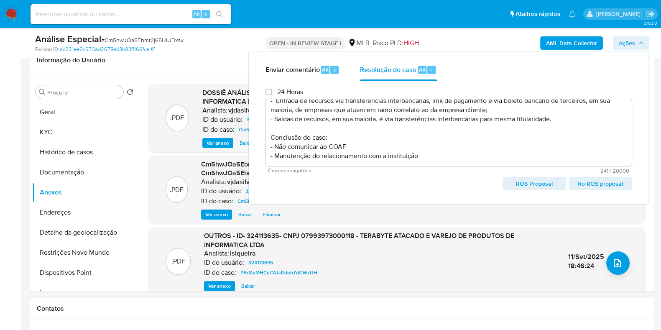
click at [586, 181] on span "No ROS proposal" at bounding box center [600, 184] width 51 height 12
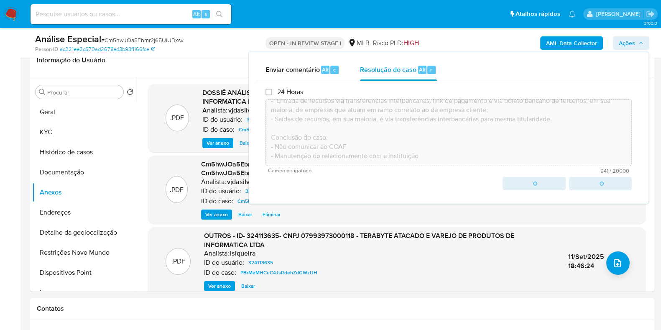
type textarea "- A Terabyteshop atua há 19 anos no mercado de tecnologia e informática, especi…"
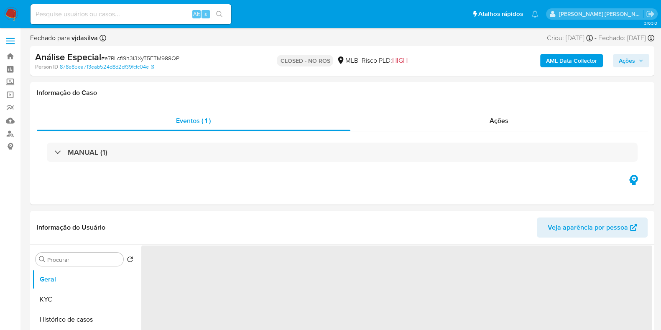
select select "10"
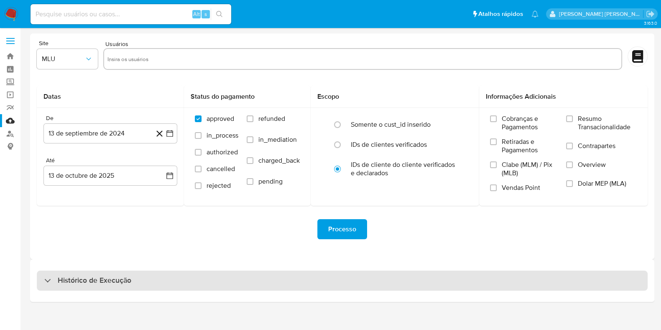
click at [149, 284] on div "Histórico de Execução" at bounding box center [342, 280] width 611 height 20
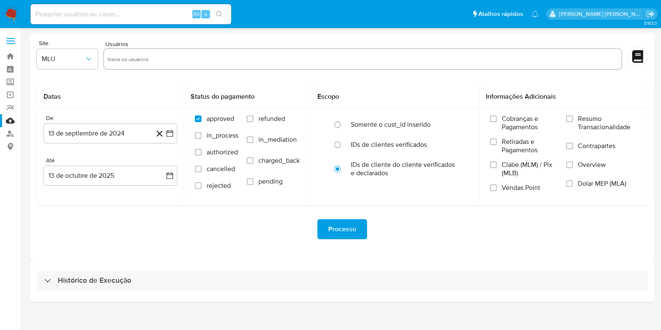
select select "10"
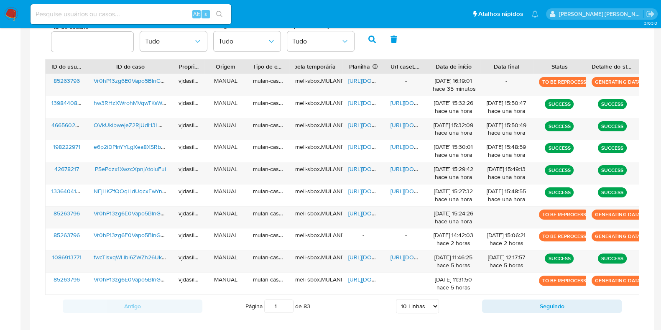
scroll to position [285, 0]
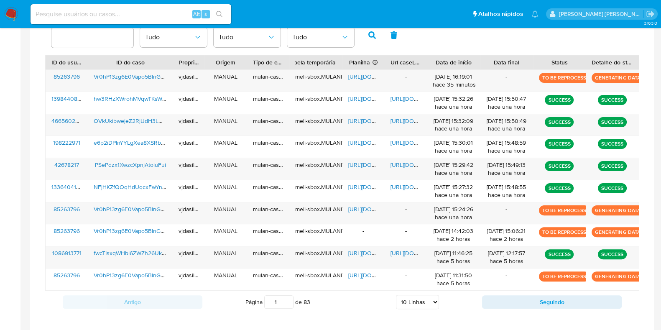
click at [368, 303] on div "Página 1 de 83 5 Linhas 10 Linhas 20 Linhas 25 Linhas 50 Linhas 100 Linhas" at bounding box center [342, 301] width 280 height 17
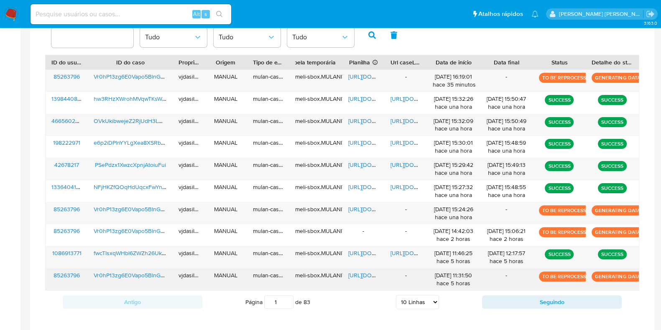
click at [377, 288] on div "[URL][DOMAIN_NAME]" at bounding box center [363, 279] width 42 height 22
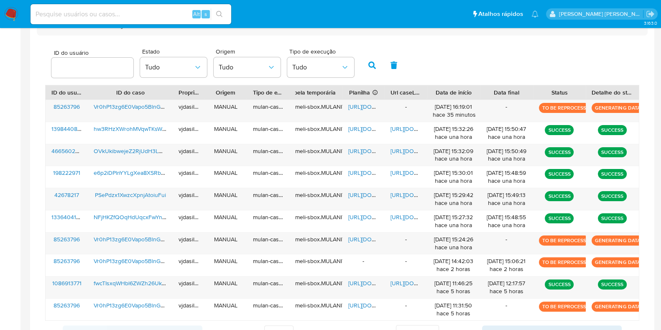
scroll to position [253, 0]
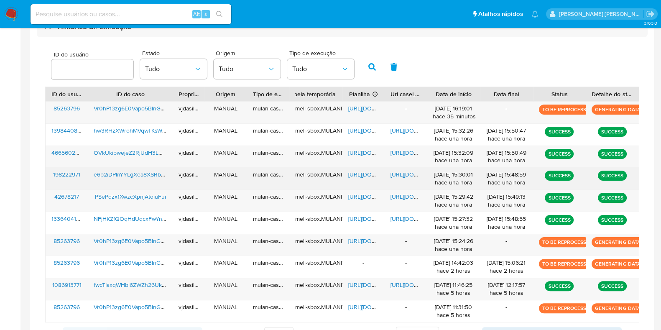
click at [404, 174] on span "[URL][DOMAIN_NAME]" at bounding box center [419, 174] width 58 height 8
click at [362, 171] on span "https://docs.google.com/spreadsheets/d/1Ymp-y1XyGTIecDezUjBQ73dn_lH77WHuvrRXRfa…" at bounding box center [377, 174] width 58 height 8
click at [117, 174] on span "e6p2iDPlnYYLgXea8XSRbRWA" at bounding box center [133, 174] width 79 height 8
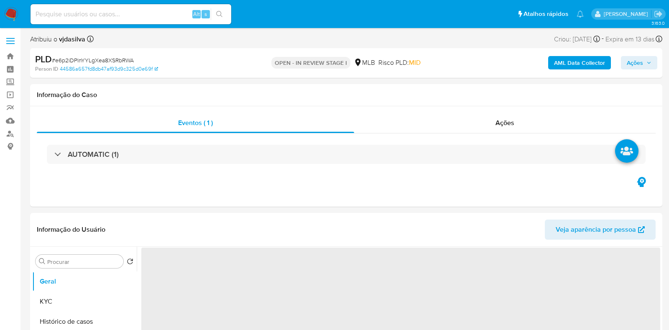
select select "10"
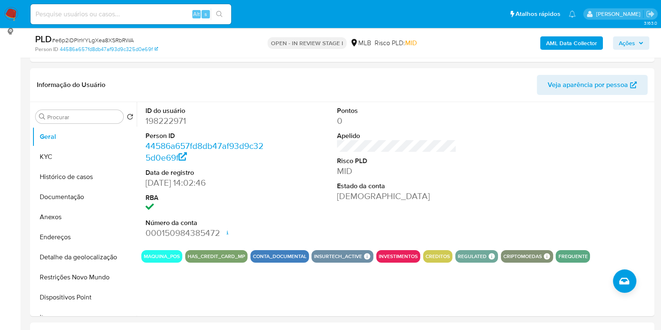
scroll to position [138, 0]
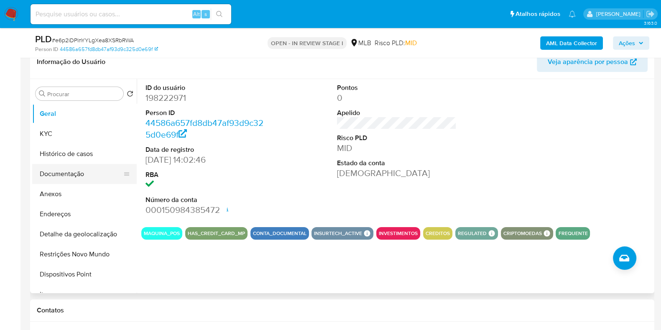
click at [65, 179] on button "Documentação" at bounding box center [81, 174] width 98 height 20
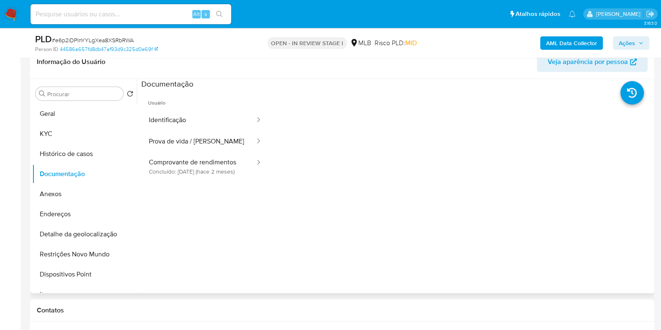
click at [211, 94] on span "Usuário" at bounding box center [205, 99] width 128 height 20
click at [203, 131] on button "Prova de vida / [PERSON_NAME]" at bounding box center [198, 141] width 115 height 21
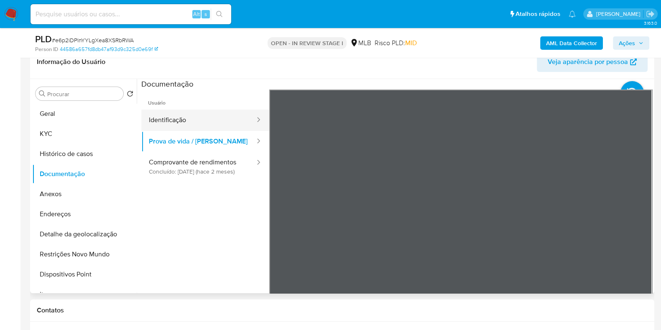
click at [201, 118] on button "Identificação" at bounding box center [198, 120] width 115 height 21
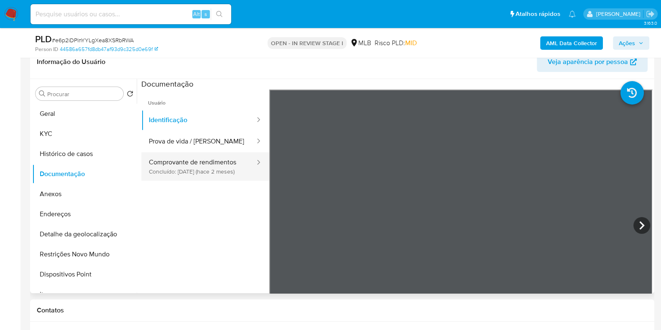
click at [209, 164] on button "Comprovante de rendimentos Concluído: 15/08/2025 (hace 2 meses)" at bounding box center [198, 166] width 115 height 28
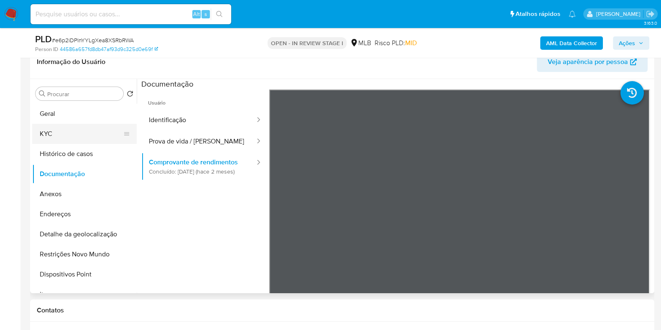
click at [111, 131] on button "KYC" at bounding box center [81, 134] width 98 height 20
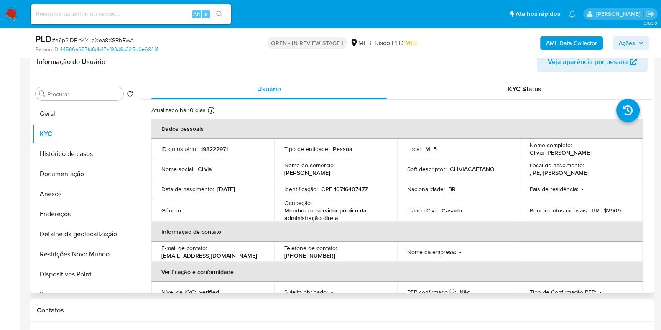
click at [351, 217] on p "Membro ou servidor público da administração direta" at bounding box center [333, 213] width 99 height 15
click at [87, 185] on button "Anexos" at bounding box center [81, 194] width 98 height 20
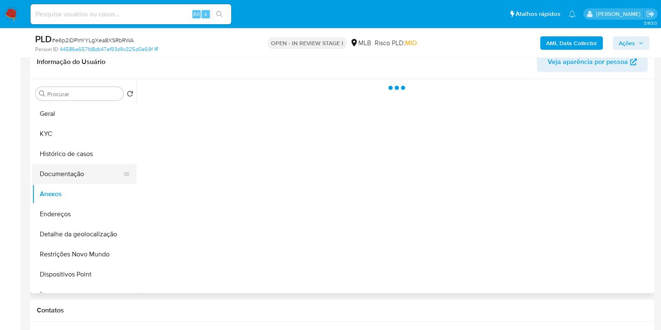
click at [80, 173] on button "Documentação" at bounding box center [81, 174] width 98 height 20
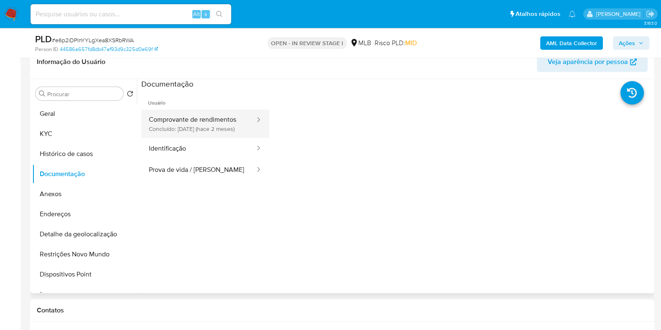
click at [226, 127] on button "Comprovante de rendimentos Concluído: 15/08/2025 (hace 2 meses)" at bounding box center [198, 124] width 115 height 28
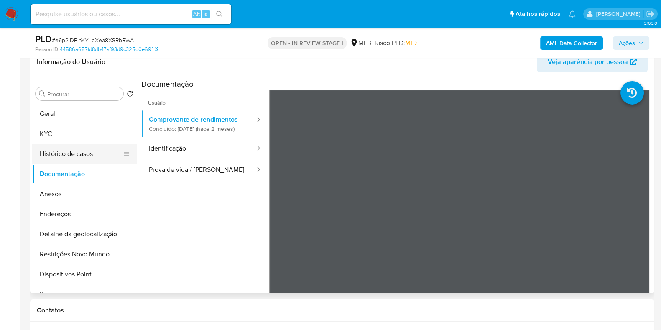
click at [104, 147] on button "Histórico de casos" at bounding box center [81, 154] width 98 height 20
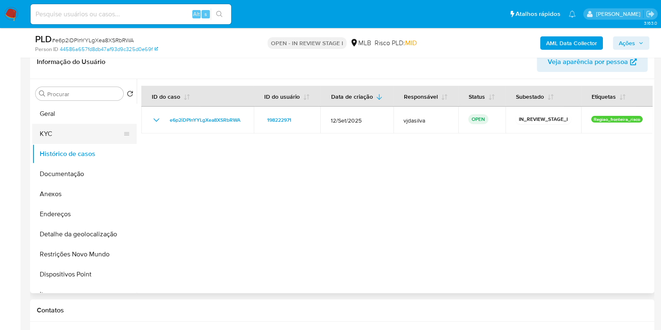
click at [71, 132] on button "KYC" at bounding box center [81, 134] width 98 height 20
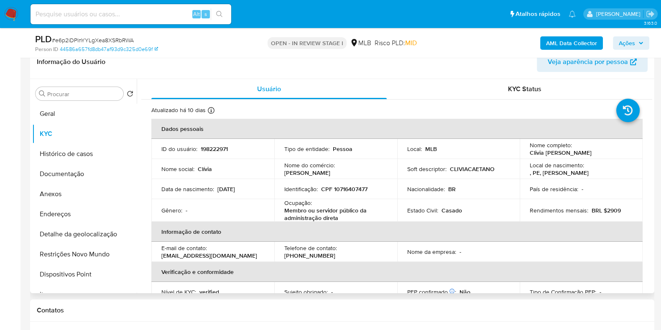
click at [339, 210] on p "Membro ou servidor público da administração direta" at bounding box center [333, 213] width 99 height 15
copy div "Ocupação : Membro ou servidor público da administração direta"
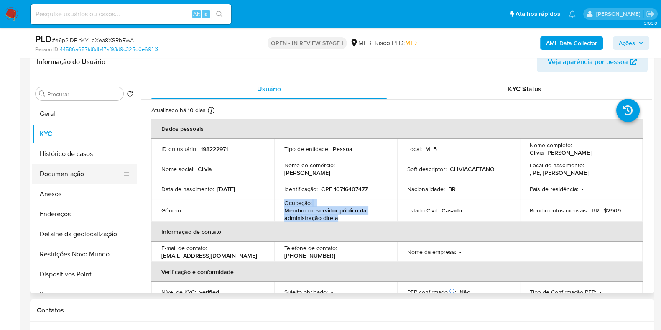
click at [109, 176] on button "Documentação" at bounding box center [81, 174] width 98 height 20
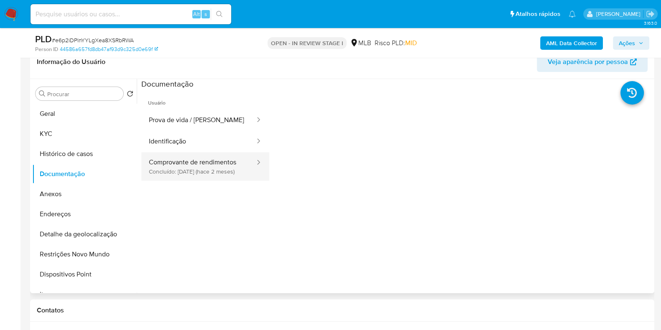
click at [212, 171] on button "Comprovante de rendimentos Concluído: 15/08/2025 (hace 2 meses)" at bounding box center [198, 166] width 115 height 28
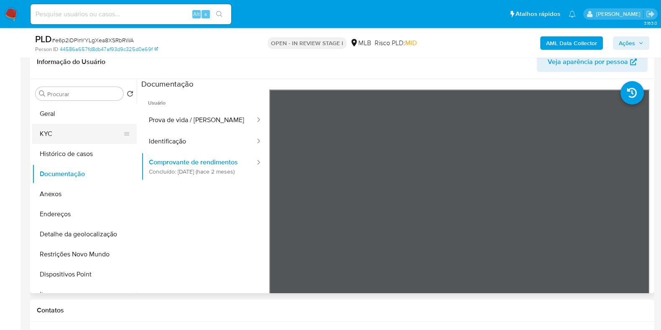
click at [108, 135] on button "KYC" at bounding box center [81, 134] width 98 height 20
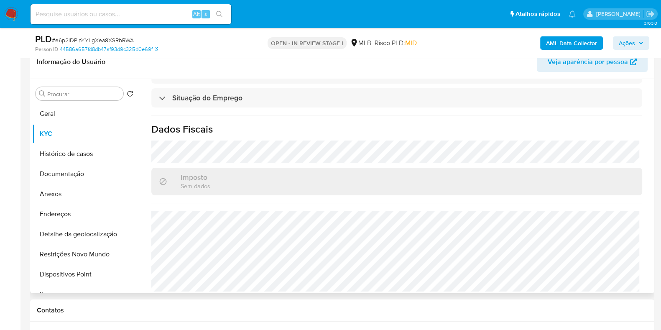
scroll to position [368, 0]
click at [552, 46] on b "AML Data Collector" at bounding box center [571, 42] width 51 height 13
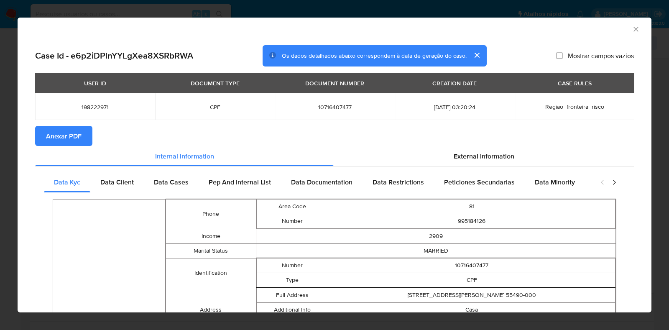
click at [68, 131] on span "Anexar PDF" at bounding box center [64, 136] width 36 height 18
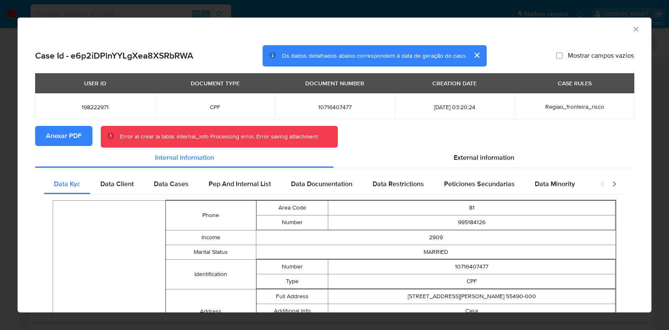
click at [632, 32] on icon "Fechar a janela" at bounding box center [636, 29] width 8 height 8
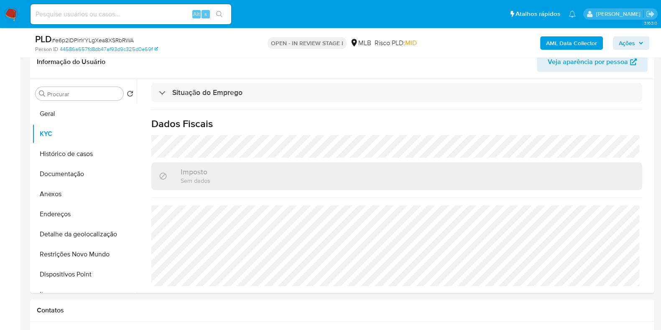
click at [568, 39] on b "AML Data Collector" at bounding box center [571, 42] width 51 height 13
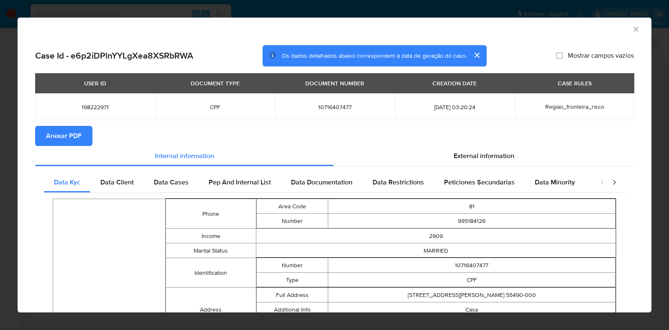
click at [632, 31] on icon "Fechar a janela" at bounding box center [636, 29] width 8 height 8
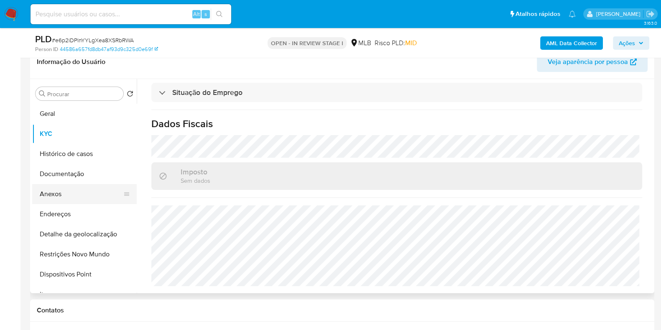
click at [76, 187] on button "Anexos" at bounding box center [81, 194] width 98 height 20
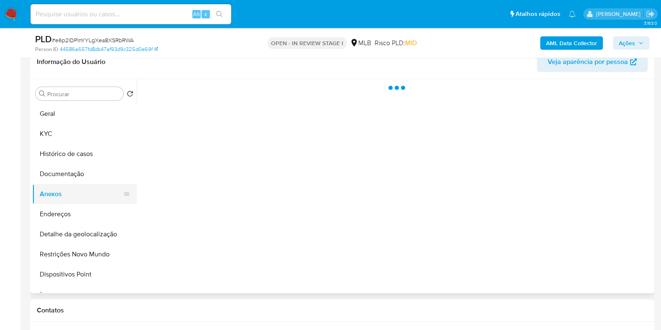
scroll to position [0, 0]
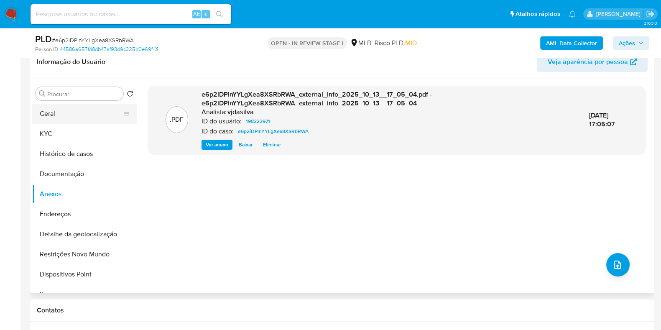
click at [112, 118] on button "Geral" at bounding box center [81, 114] width 98 height 20
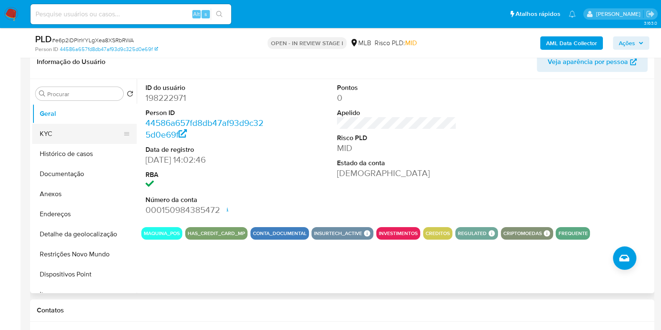
click at [92, 134] on button "KYC" at bounding box center [81, 134] width 98 height 20
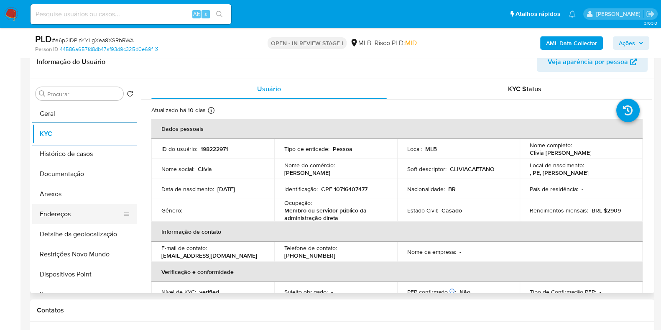
click at [104, 210] on button "Endereços" at bounding box center [81, 214] width 98 height 20
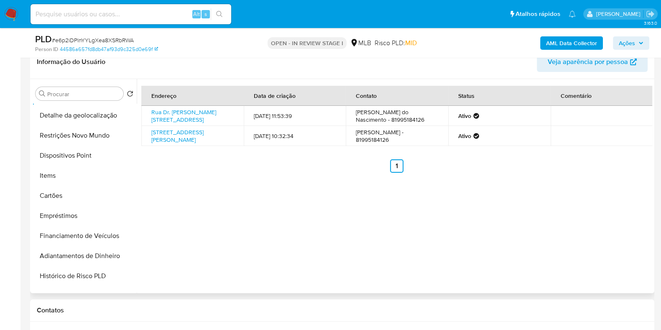
scroll to position [116, 0]
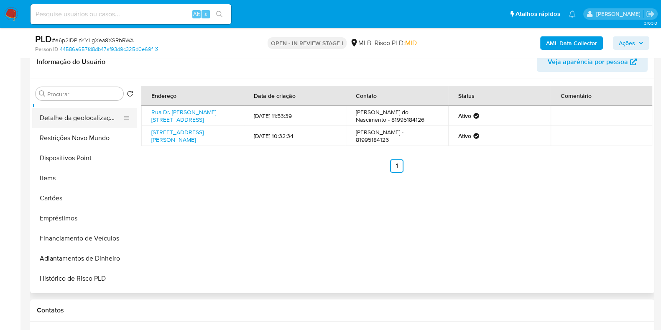
click at [108, 115] on button "Detalhe da geolocalização" at bounding box center [81, 118] width 98 height 20
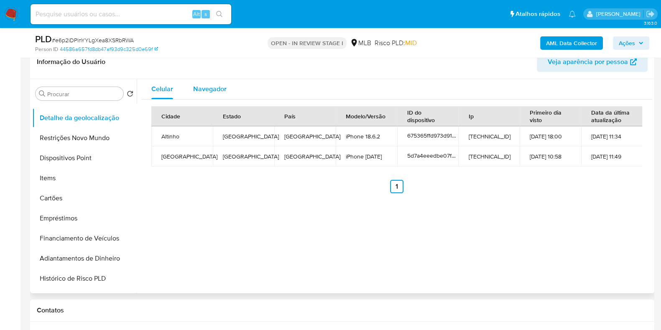
click at [224, 85] on span "Navegador" at bounding box center [209, 89] width 33 height 10
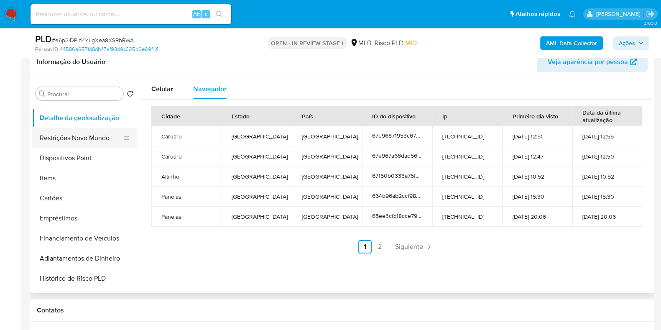
click at [72, 139] on button "Restrições Novo Mundo" at bounding box center [81, 138] width 98 height 20
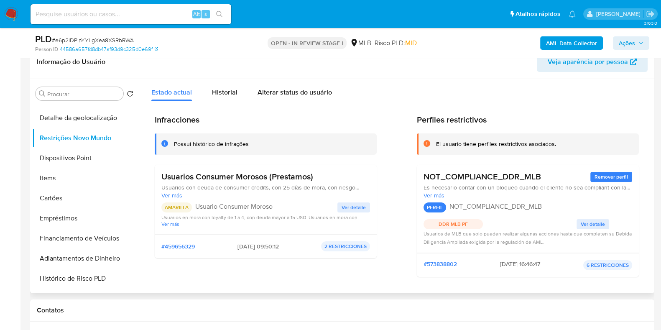
click at [576, 224] on button "Ver detalle" at bounding box center [592, 224] width 33 height 10
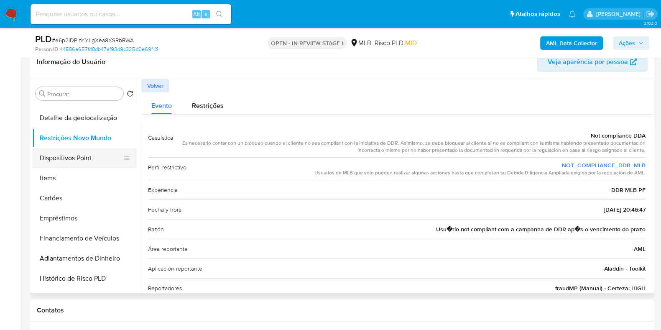
click at [76, 162] on button "Dispositivos Point" at bounding box center [81, 158] width 98 height 20
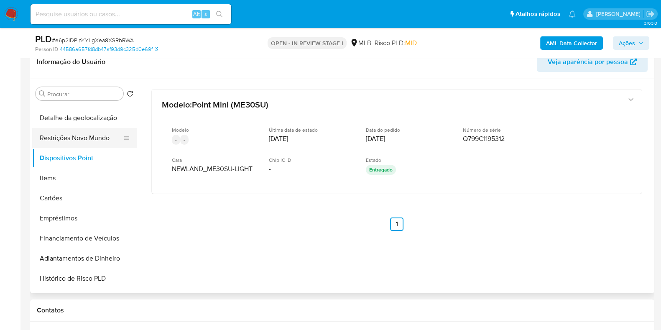
click at [85, 141] on button "Restrições Novo Mundo" at bounding box center [81, 138] width 98 height 20
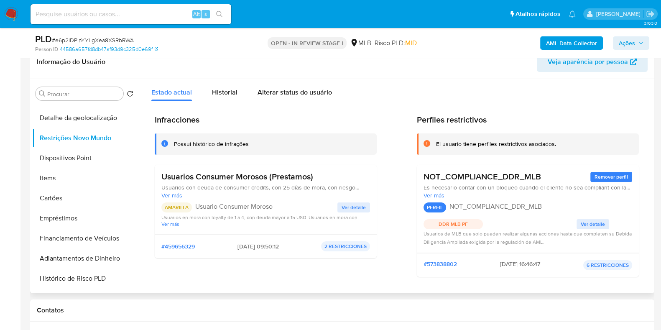
drag, startPoint x: 315, startPoint y: 178, endPoint x: 155, endPoint y: 178, distance: 160.1
click at [155, 178] on div "Usuarios Consumer Morosos (Prestamos) Usuarios con deuda de consumer credits, c…" at bounding box center [266, 199] width 222 height 69
click at [359, 204] on span "Ver detalle" at bounding box center [353, 207] width 24 height 8
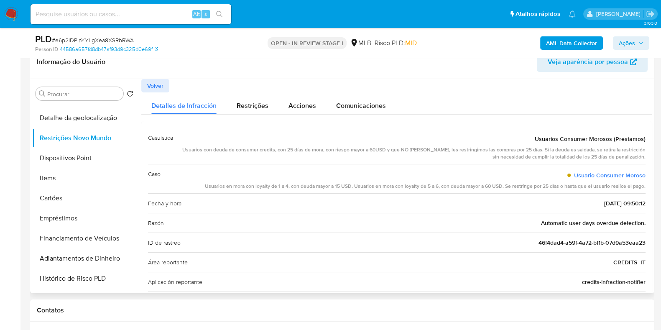
drag, startPoint x: 187, startPoint y: 148, endPoint x: 640, endPoint y: 157, distance: 453.1
click at [640, 157] on div "Usuarios con deuda de consumer credits, con 25 días de mora, con riesgo mayor a…" at bounding box center [413, 153] width 466 height 14
click at [151, 84] on span "Volver" at bounding box center [155, 86] width 16 height 12
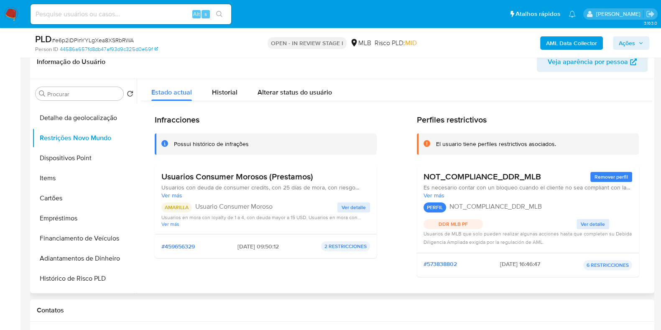
drag, startPoint x: 422, startPoint y: 175, endPoint x: 545, endPoint y: 176, distance: 122.9
click at [545, 176] on div "NOT_COMPLIANCE_DDR_MLB Remover perfil" at bounding box center [527, 176] width 209 height 10
click at [436, 192] on span "Ver más" at bounding box center [527, 195] width 209 height 8
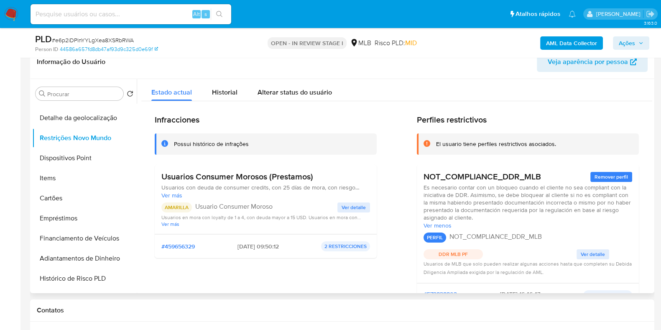
drag, startPoint x: 418, startPoint y: 188, endPoint x: 495, endPoint y: 221, distance: 83.7
click at [495, 221] on div "NOT_COMPLIANCE_DDR_MLB Remover perfil Es necesario contar con un bloqueo cuando…" at bounding box center [528, 224] width 222 height 118
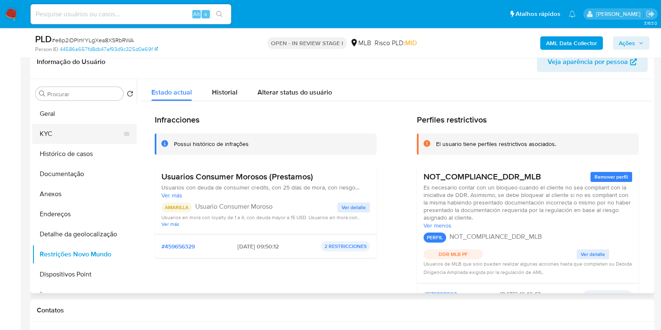
click at [94, 132] on button "KYC" at bounding box center [81, 134] width 98 height 20
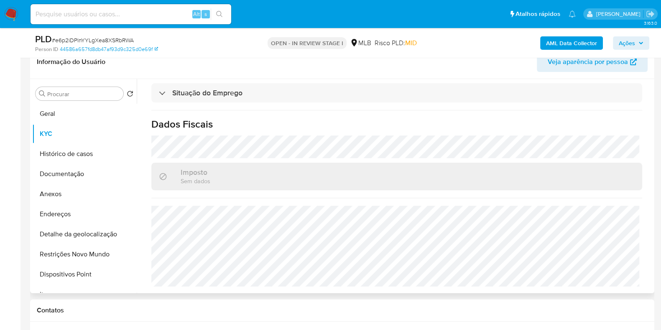
scroll to position [368, 0]
click at [74, 189] on button "Anexos" at bounding box center [81, 194] width 98 height 20
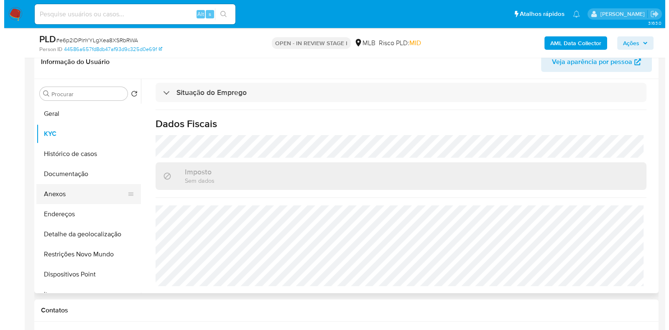
scroll to position [0, 0]
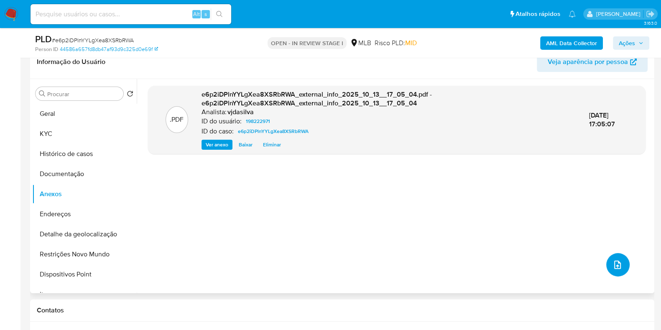
click at [614, 262] on icon "upload-file" at bounding box center [617, 265] width 10 height 10
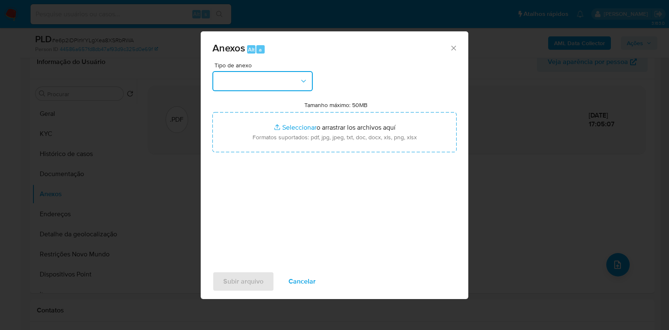
click at [297, 82] on button "button" at bounding box center [262, 81] width 100 height 20
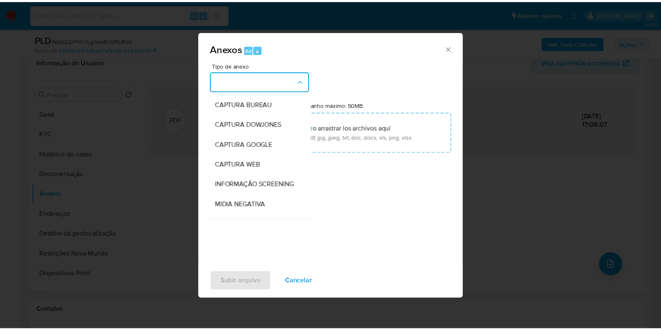
scroll to position [129, 0]
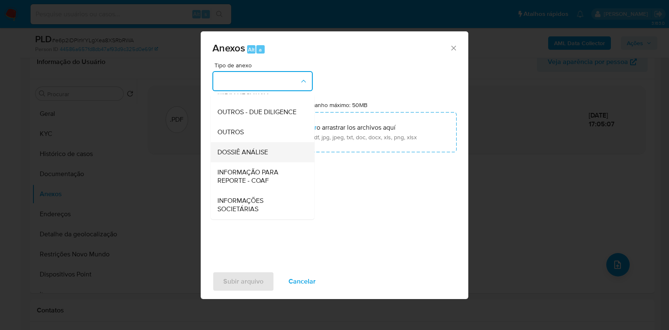
click at [270, 151] on div "DOSSIÊ ANÁLISE" at bounding box center [259, 152] width 85 height 20
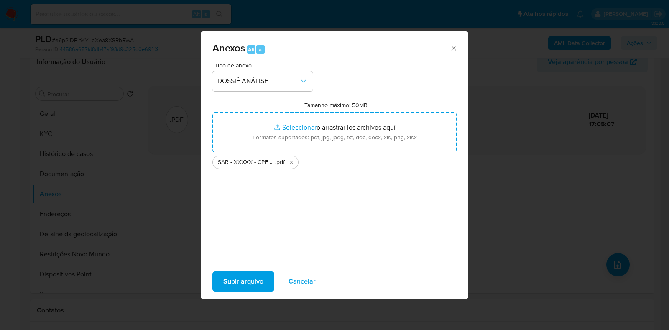
click at [251, 280] on span "Subir arquivo" at bounding box center [243, 281] width 40 height 18
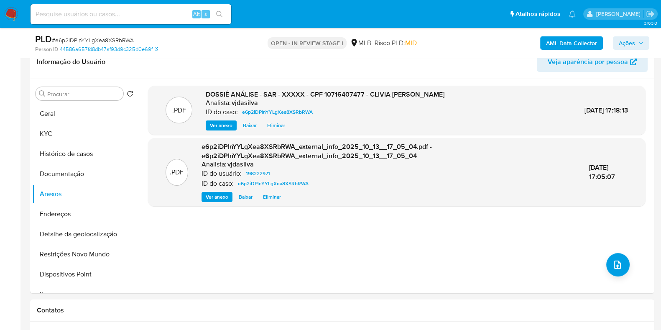
click at [642, 41] on icon "button" at bounding box center [640, 43] width 5 height 5
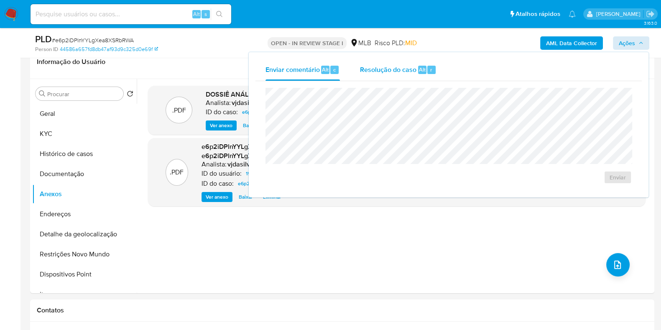
click at [368, 71] on span "Resolução do caso" at bounding box center [388, 69] width 56 height 10
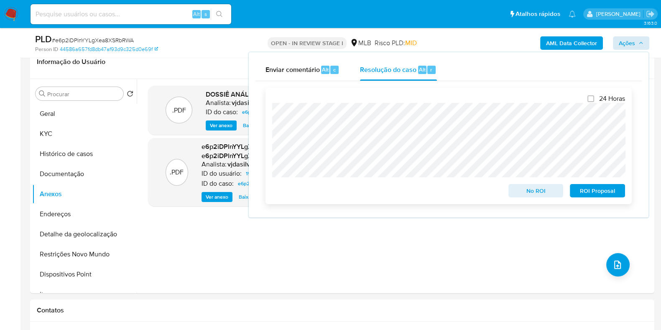
click at [607, 190] on span "ROI Proposal" at bounding box center [597, 191] width 43 height 12
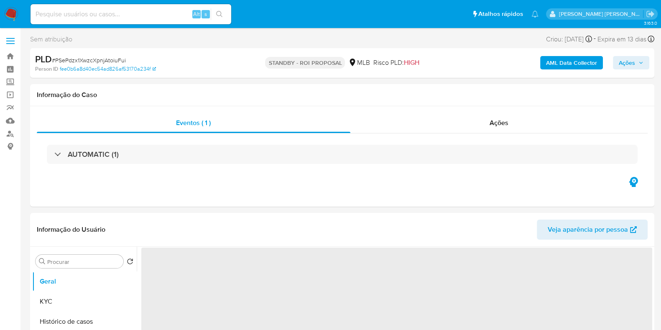
select select "10"
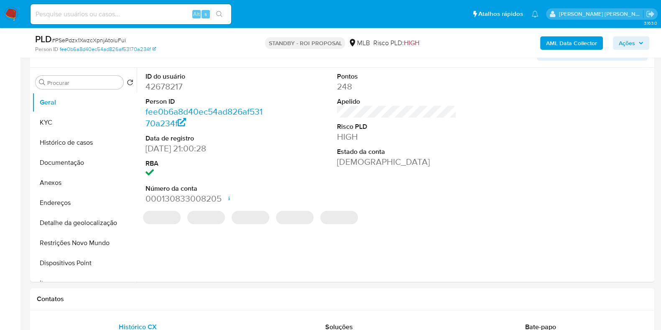
scroll to position [148, 0]
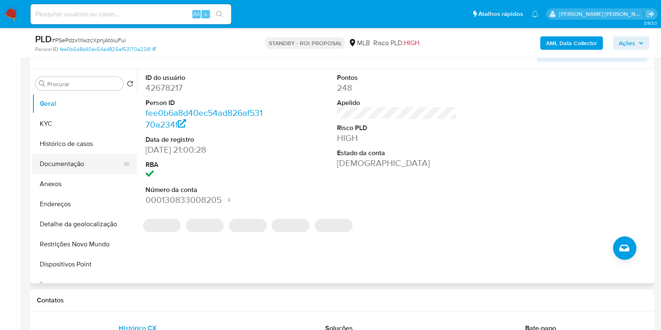
click at [86, 167] on button "Documentação" at bounding box center [81, 164] width 98 height 20
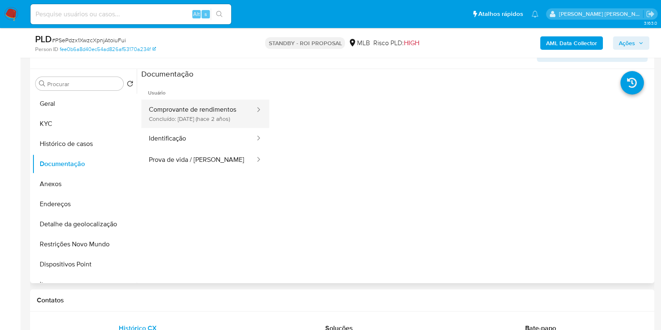
click at [209, 122] on button "Comprovante de rendimentos Concluído: [DATE] (hace 2 años)" at bounding box center [198, 113] width 115 height 28
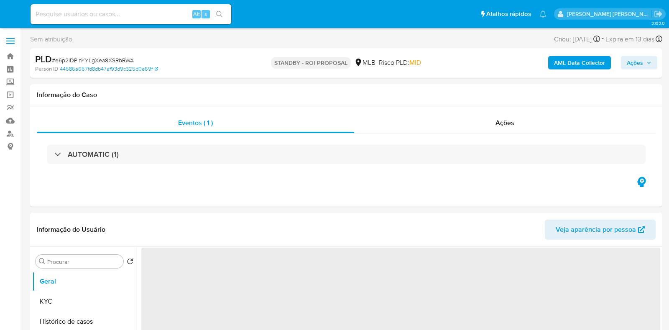
select select "10"
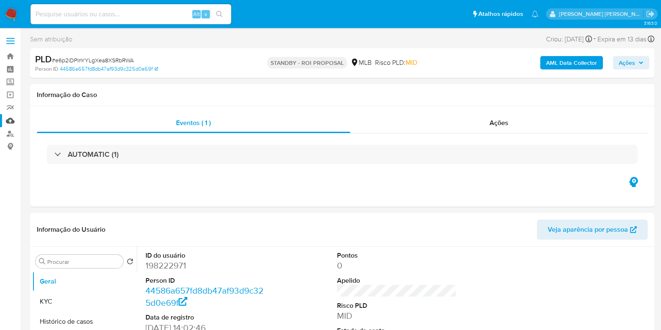
click at [15, 117] on link "Mulan" at bounding box center [49, 120] width 99 height 13
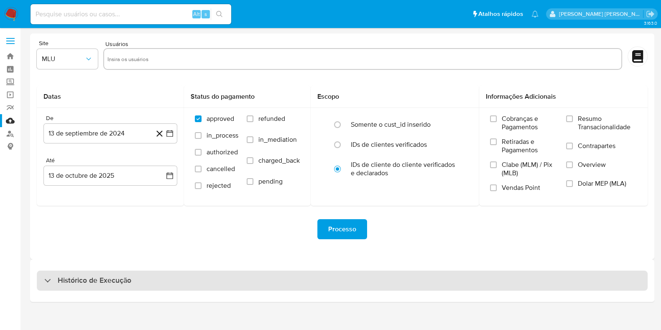
click at [97, 282] on h3 "Histórico de Execução" at bounding box center [95, 280] width 74 height 10
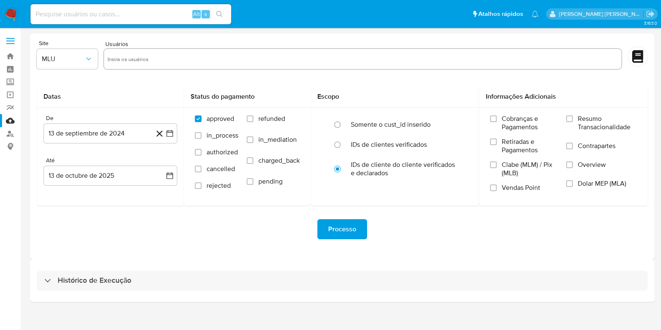
select select "10"
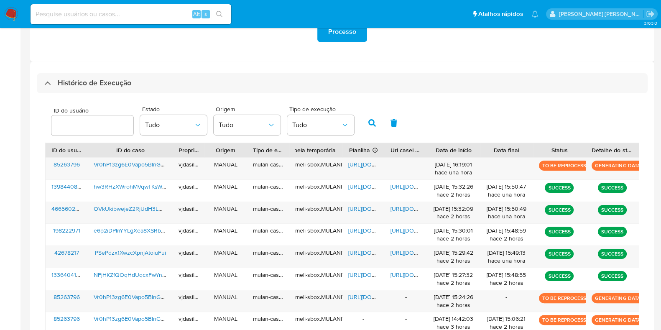
scroll to position [199, 0]
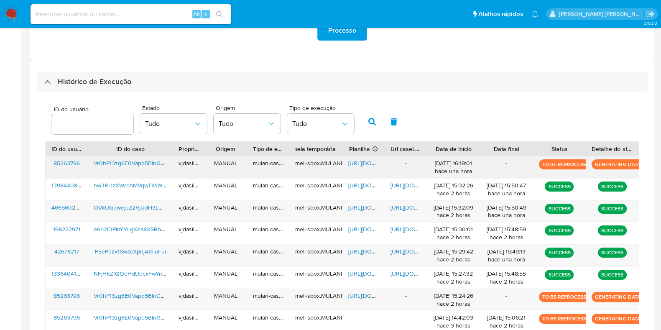
click at [364, 159] on span "[URL][DOMAIN_NAME]" at bounding box center [377, 163] width 58 height 8
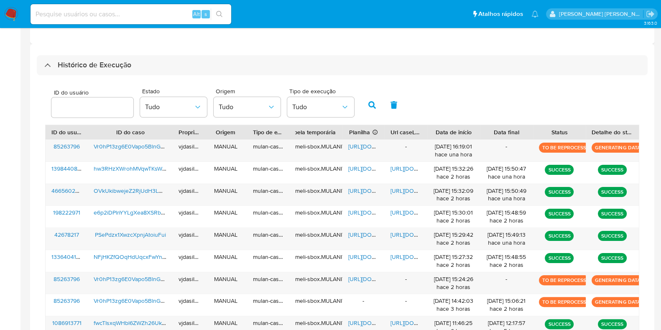
scroll to position [220, 0]
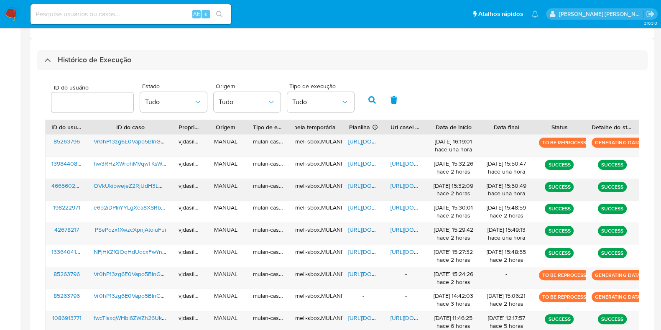
click at [397, 187] on span "[URL][DOMAIN_NAME]" at bounding box center [419, 185] width 58 height 8
click at [363, 186] on span "[URL][DOMAIN_NAME]" at bounding box center [377, 185] width 58 height 8
click at [150, 181] on span "OVkUkibwejeZ2RjUdH3LUmkt" at bounding box center [133, 185] width 78 height 8
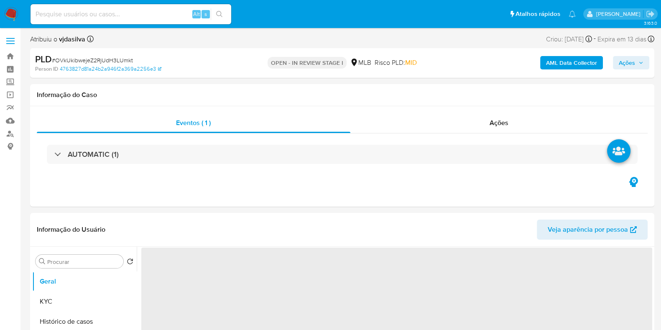
select select "10"
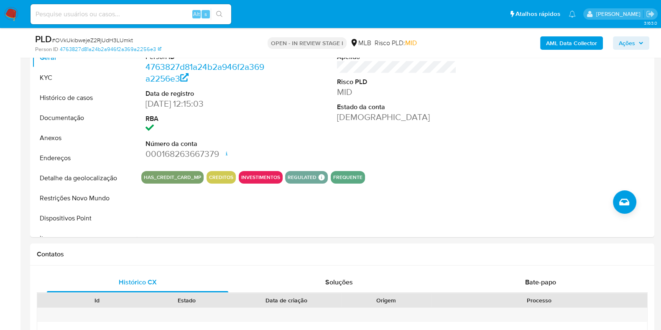
scroll to position [192, 0]
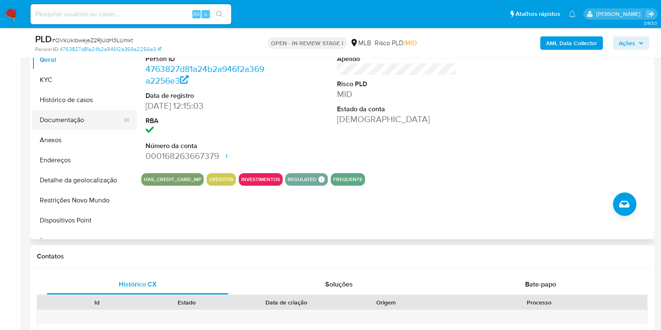
click at [90, 114] on button "Documentação" at bounding box center [81, 120] width 98 height 20
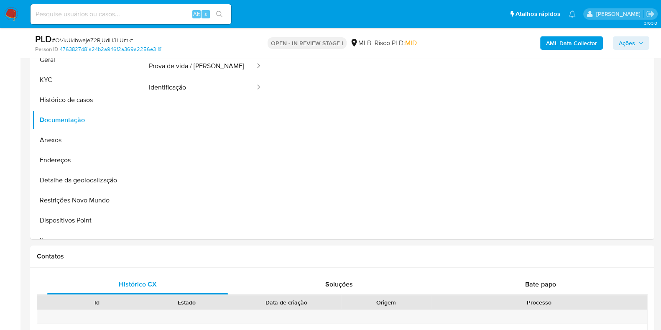
scroll to position [0, 0]
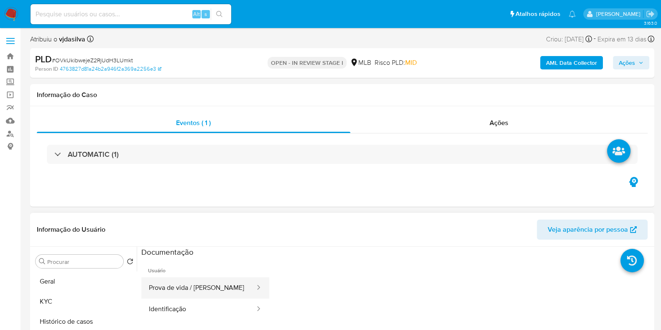
click at [215, 283] on button "Prova de vida / [PERSON_NAME]" at bounding box center [198, 287] width 115 height 21
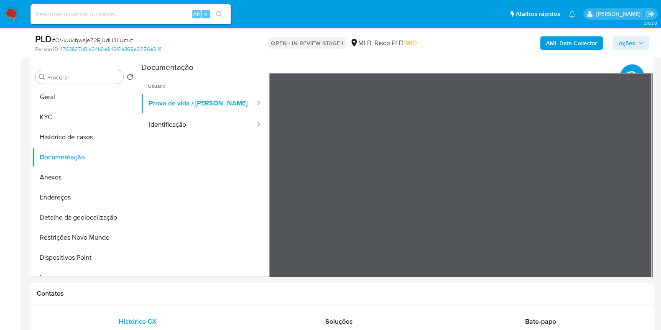
scroll to position [158, 0]
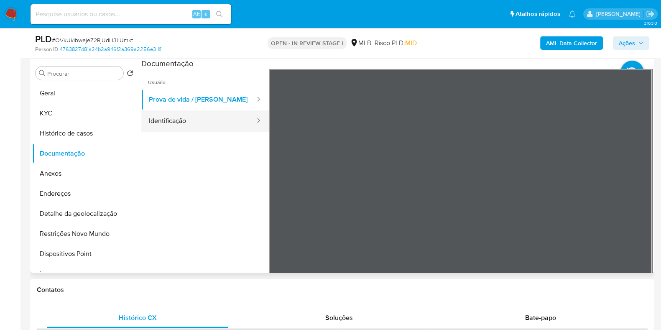
click at [184, 126] on button "Identificação" at bounding box center [198, 120] width 115 height 21
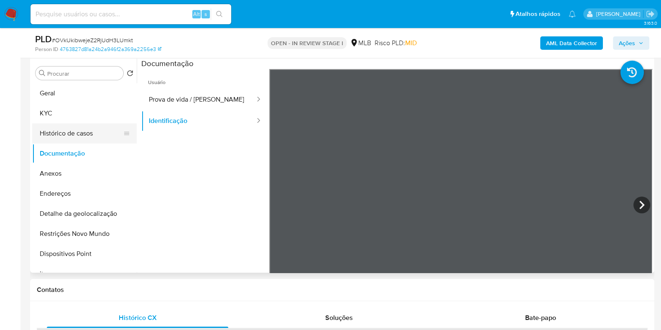
click at [55, 123] on button "Histórico de casos" at bounding box center [81, 133] width 98 height 20
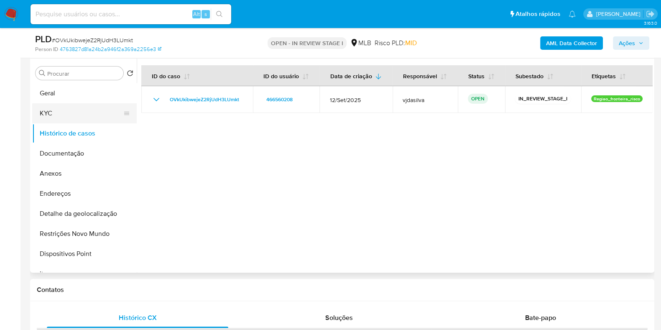
click at [64, 110] on button "KYC" at bounding box center [81, 113] width 98 height 20
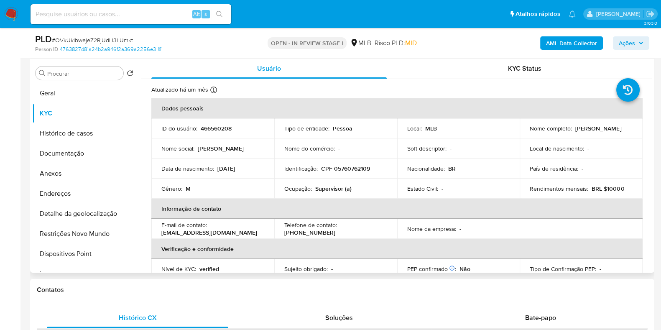
click at [336, 185] on p "Supervisor (a)" at bounding box center [333, 189] width 36 height 8
copy div "Ocupação : Supervisor (a)"
click at [98, 231] on button "Restrições Novo Mundo" at bounding box center [81, 234] width 98 height 20
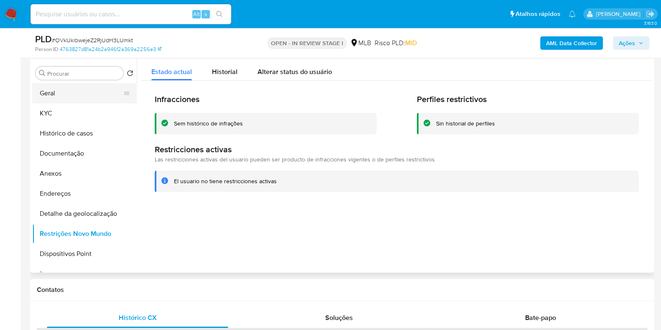
click at [95, 91] on button "Geral" at bounding box center [81, 93] width 98 height 20
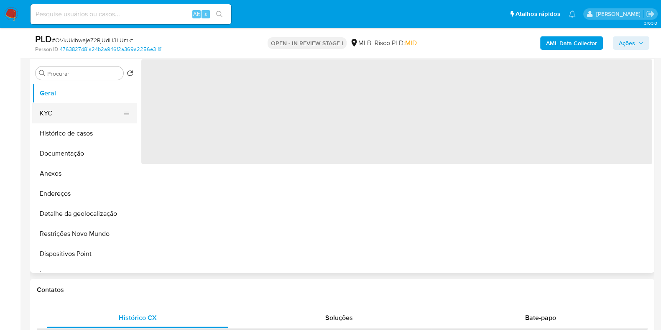
click at [97, 107] on button "KYC" at bounding box center [81, 113] width 98 height 20
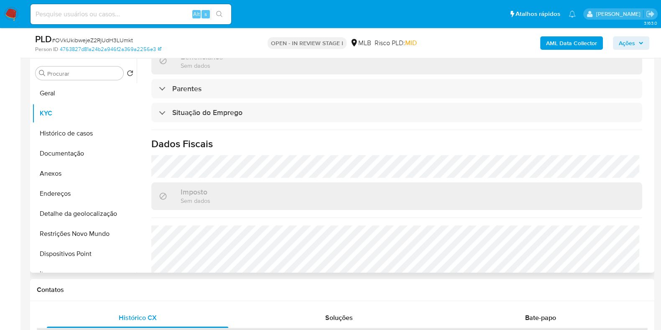
scroll to position [363, 0]
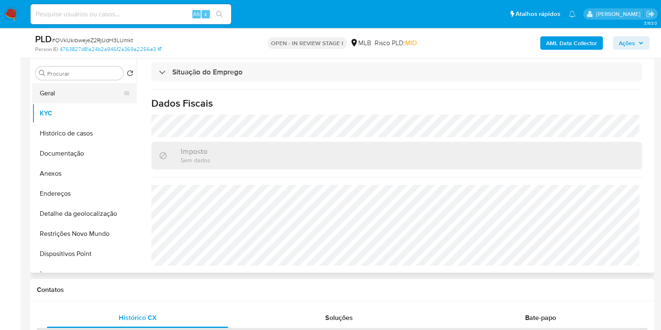
click at [65, 91] on button "Geral" at bounding box center [81, 93] width 98 height 20
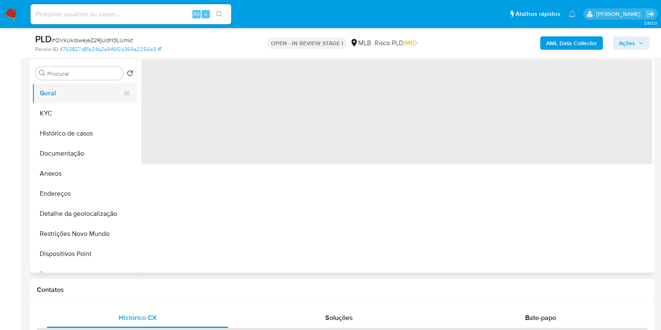
scroll to position [0, 0]
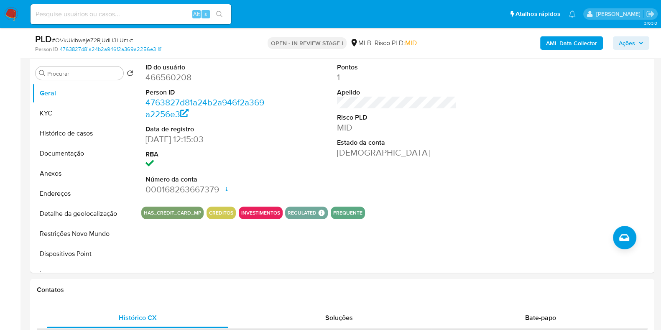
drag, startPoint x: 660, startPoint y: 76, endPoint x: 660, endPoint y: 69, distance: 6.7
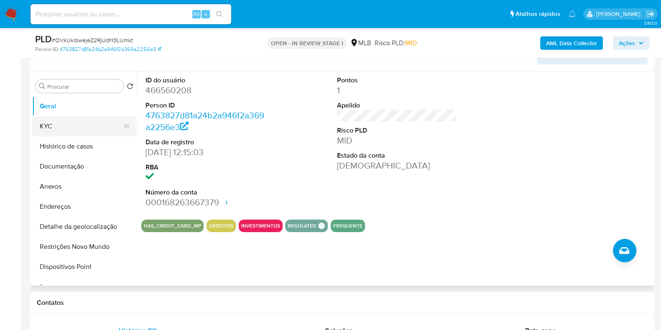
click at [79, 120] on button "KYC" at bounding box center [81, 126] width 98 height 20
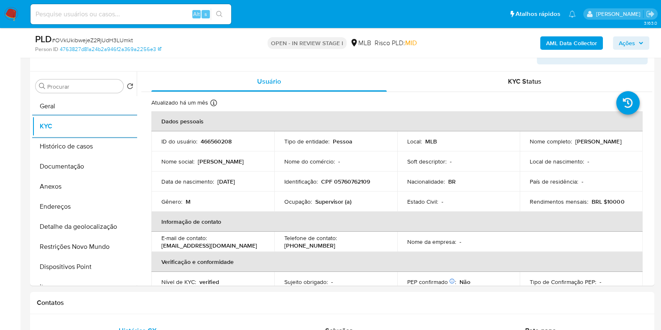
click at [571, 44] on b "AML Data Collector" at bounding box center [571, 42] width 51 height 13
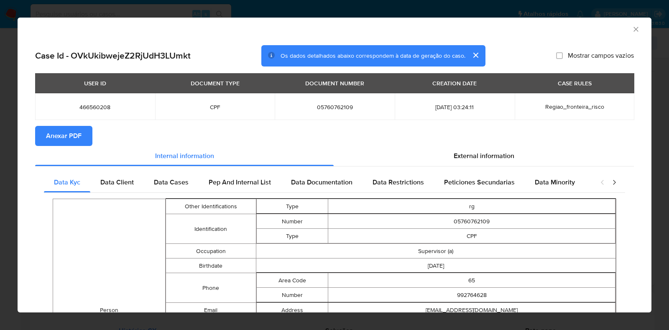
click at [46, 130] on span "Anexar PDF" at bounding box center [64, 136] width 36 height 18
click at [632, 26] on icon "Fechar a janela" at bounding box center [636, 29] width 8 height 8
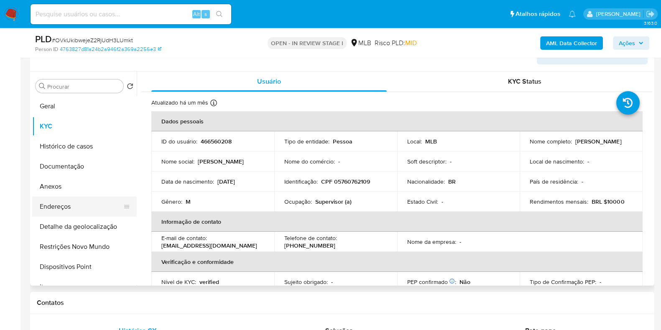
click at [93, 210] on button "Endereços" at bounding box center [81, 206] width 98 height 20
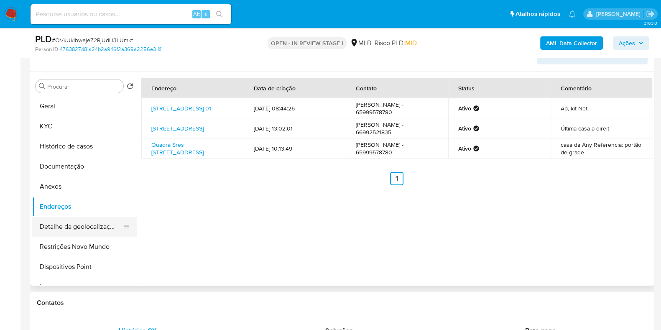
click at [99, 232] on button "Detalhe da geolocalização" at bounding box center [81, 227] width 98 height 20
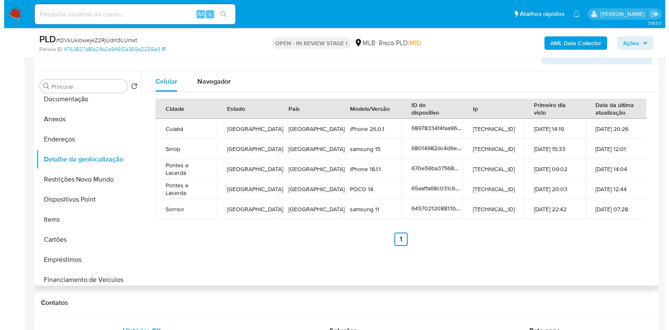
scroll to position [70, 0]
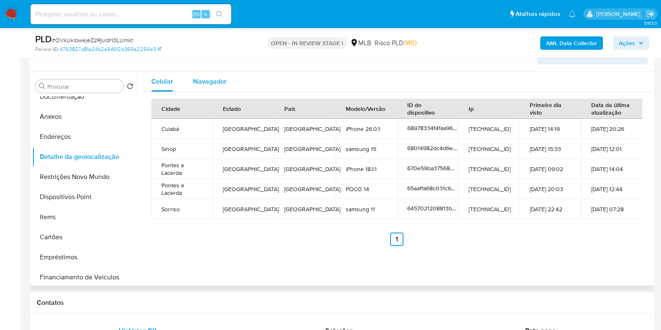
click at [221, 78] on span "Navegador" at bounding box center [209, 81] width 33 height 10
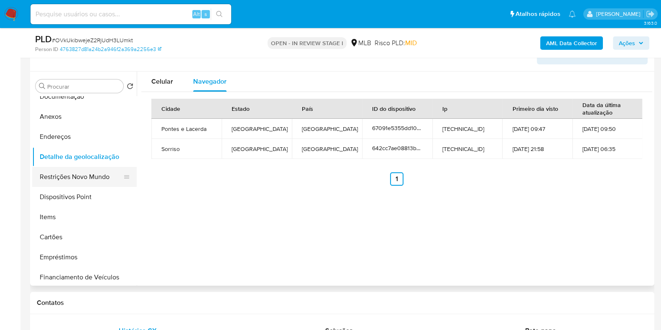
click at [86, 176] on button "Restrições Novo Mundo" at bounding box center [81, 177] width 98 height 20
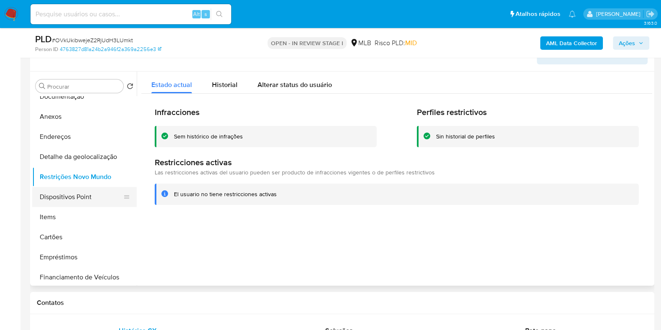
click at [97, 197] on button "Dispositivos Point" at bounding box center [81, 197] width 98 height 20
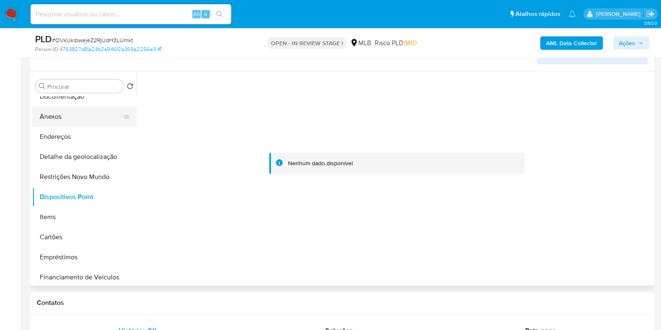
click at [92, 115] on button "Anexos" at bounding box center [81, 117] width 98 height 20
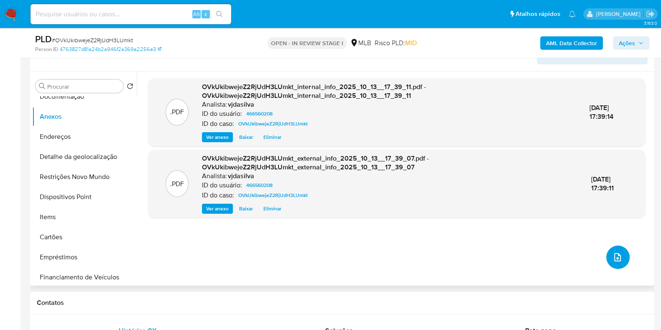
click at [612, 249] on button "upload-file" at bounding box center [617, 256] width 23 height 23
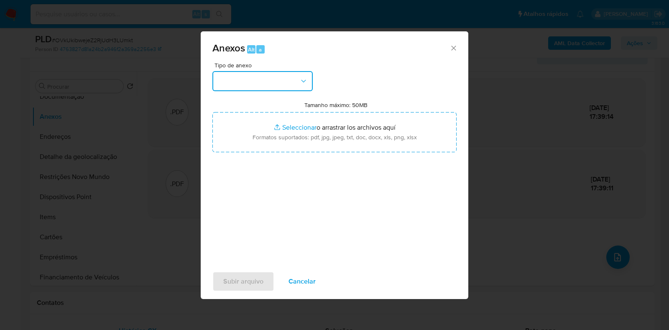
click at [299, 80] on icon "button" at bounding box center [303, 81] width 8 height 8
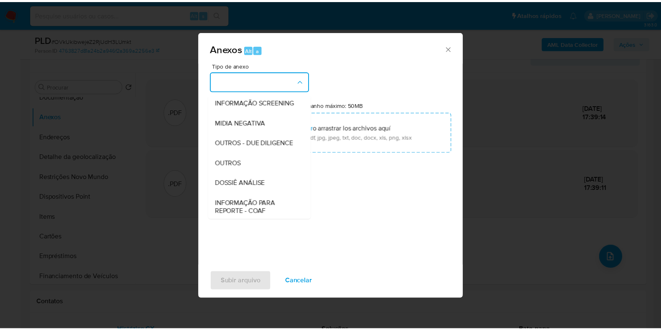
scroll to position [129, 0]
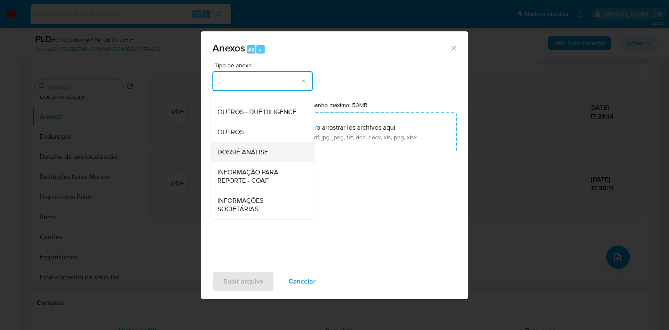
click at [285, 155] on div "DOSSIÊ ANÁLISE" at bounding box center [259, 152] width 85 height 20
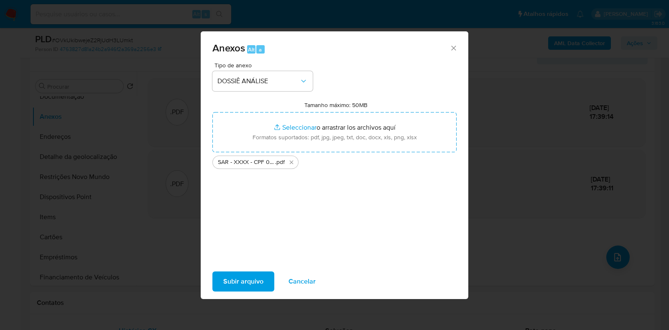
click at [257, 283] on span "Subir arquivo" at bounding box center [243, 281] width 40 height 18
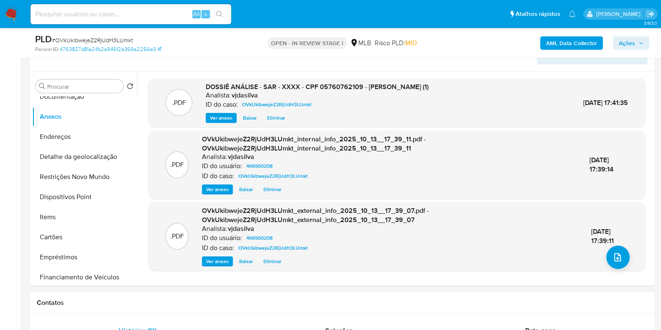
click at [625, 38] on span "Ações" at bounding box center [627, 42] width 16 height 13
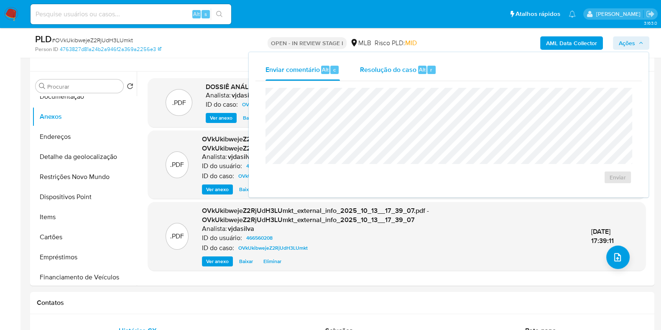
click at [402, 69] on span "Resolução do caso" at bounding box center [388, 69] width 56 height 10
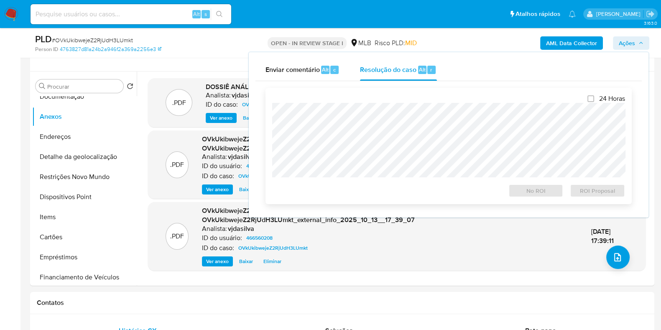
click at [390, 97] on div "24 Horas No ROI ROI Proposal" at bounding box center [448, 145] width 353 height 103
click at [603, 190] on span "ROI Proposal" at bounding box center [597, 191] width 43 height 12
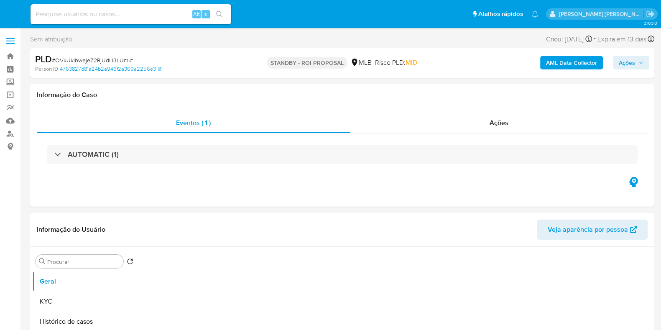
select select "10"
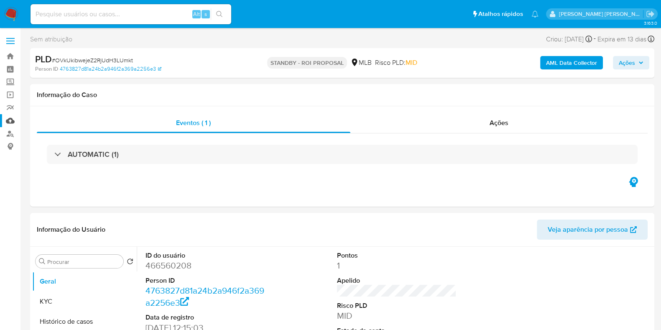
click at [11, 121] on link "Mulan" at bounding box center [49, 120] width 99 height 13
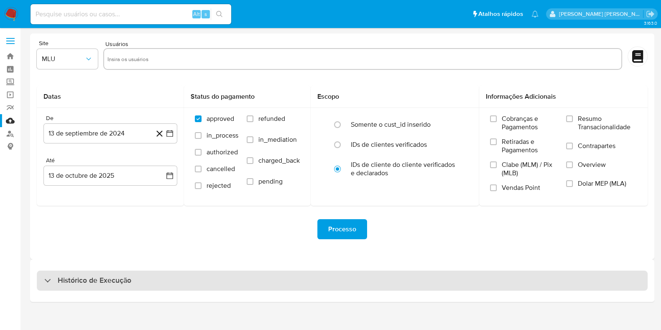
click at [102, 278] on h3 "Histórico de Execução" at bounding box center [95, 280] width 74 height 10
select select "10"
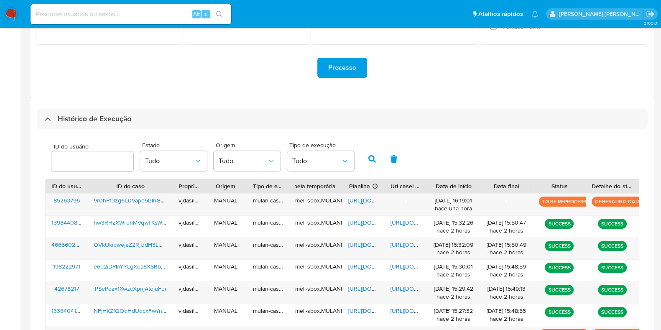
scroll to position [163, 0]
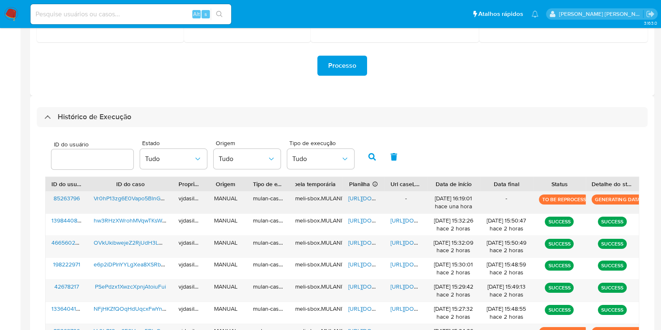
click at [136, 195] on span "Vr0hP13zg6E0Vapo5BlnGkQ0" at bounding box center [133, 198] width 78 height 8
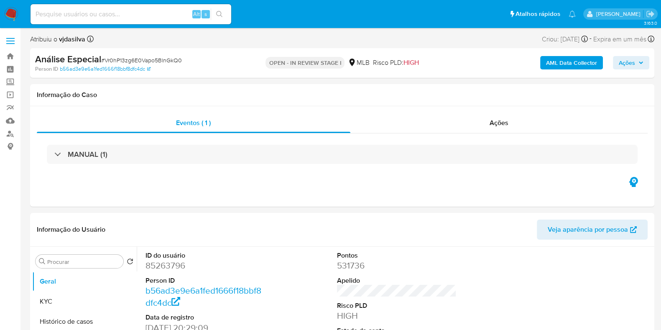
select select "10"
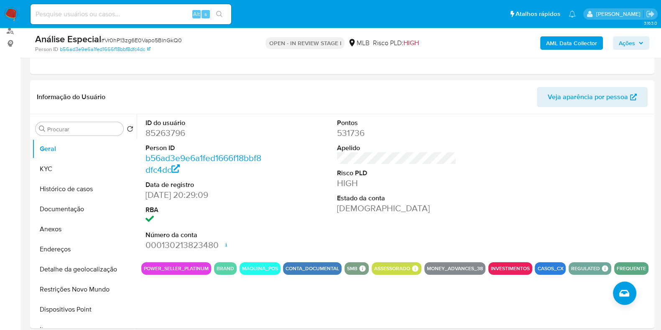
scroll to position [104, 0]
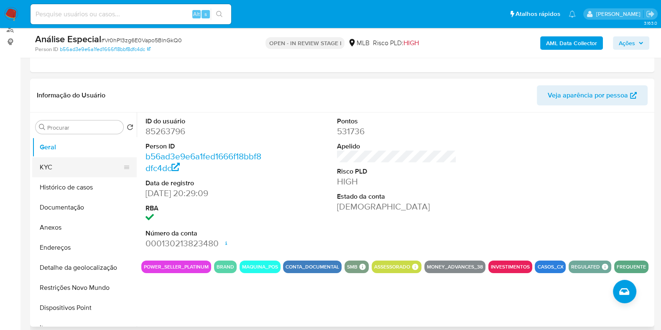
click at [67, 166] on button "KYC" at bounding box center [81, 167] width 98 height 20
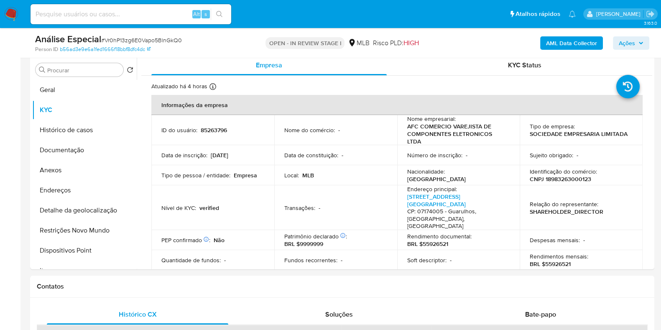
scroll to position [169, 0]
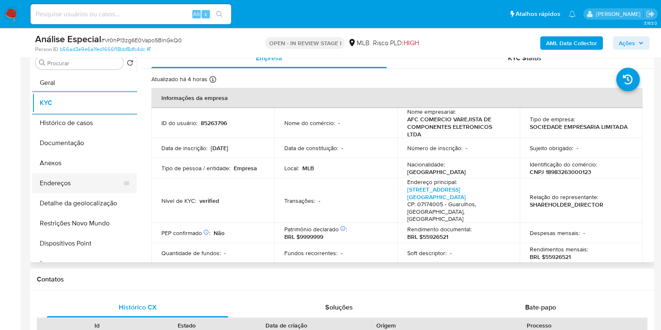
click at [86, 186] on button "Endereços" at bounding box center [81, 183] width 98 height 20
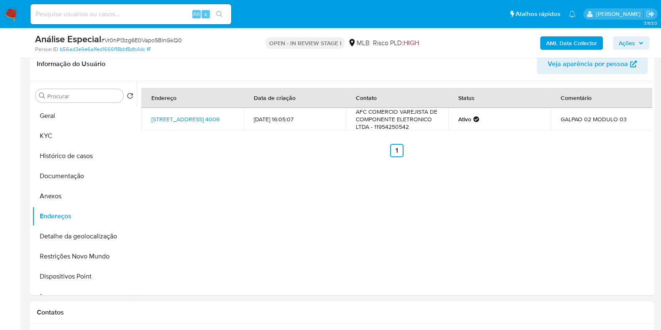
scroll to position [130, 0]
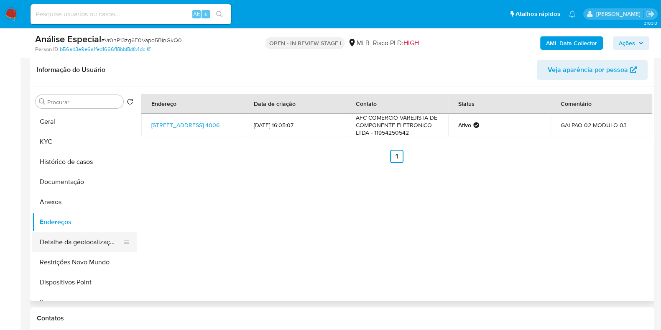
click at [92, 240] on button "Detalhe da geolocalização" at bounding box center [81, 242] width 98 height 20
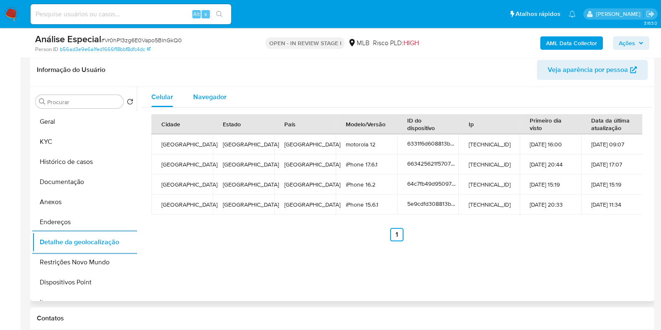
click at [218, 97] on span "Navegador" at bounding box center [209, 97] width 33 height 10
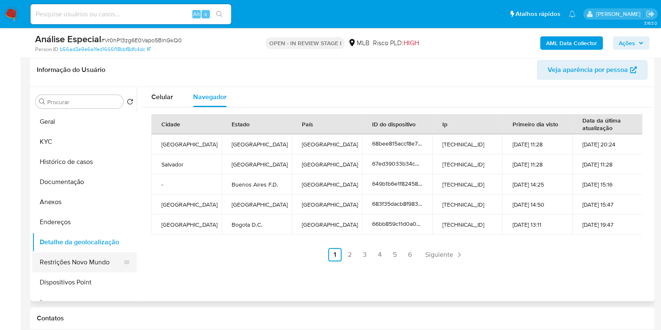
click at [87, 262] on button "Restrições Novo Mundo" at bounding box center [81, 262] width 98 height 20
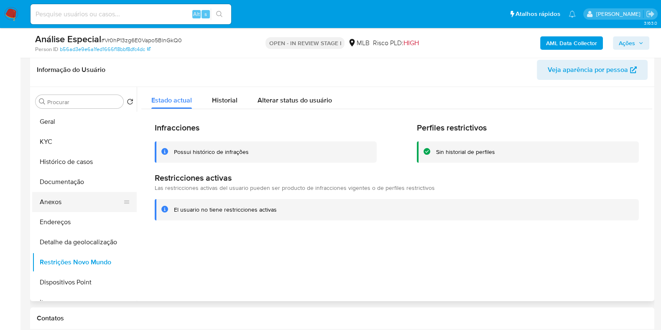
click at [89, 200] on button "Anexos" at bounding box center [81, 202] width 98 height 20
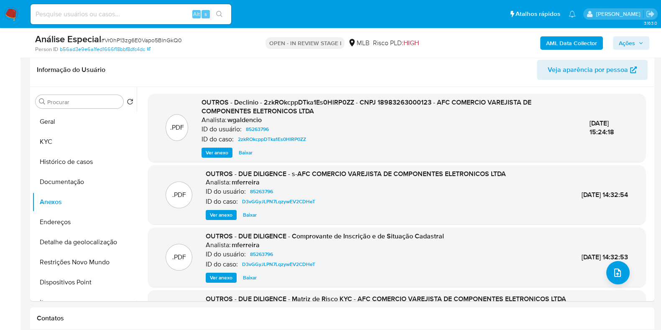
click at [577, 41] on b "AML Data Collector" at bounding box center [571, 42] width 51 height 13
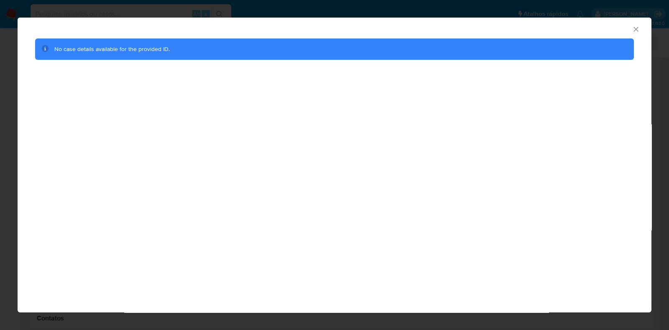
click at [635, 27] on icon "Fechar a janela" at bounding box center [636, 29] width 8 height 8
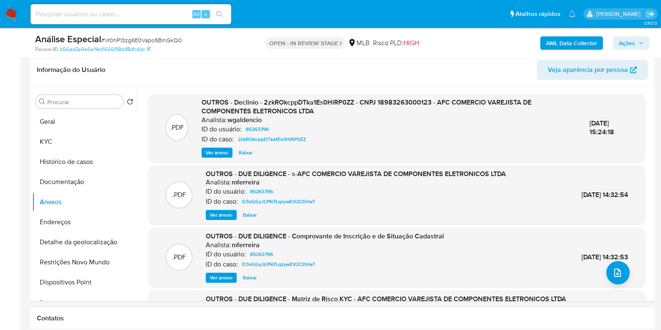
click at [558, 43] on b "AML Data Collector" at bounding box center [571, 42] width 51 height 13
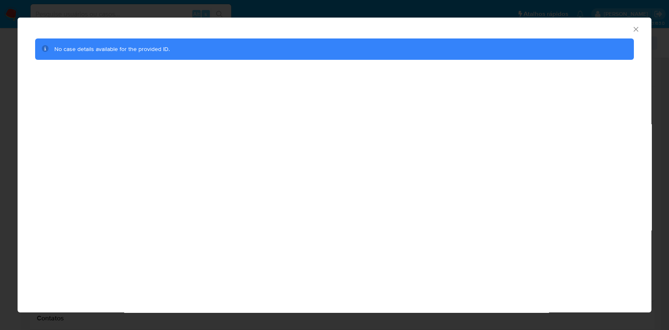
click at [633, 31] on icon "Fechar a janela" at bounding box center [636, 29] width 8 height 8
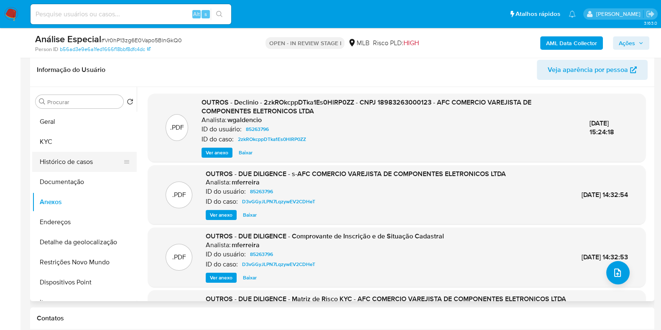
click at [61, 156] on button "Histórico de casos" at bounding box center [81, 162] width 98 height 20
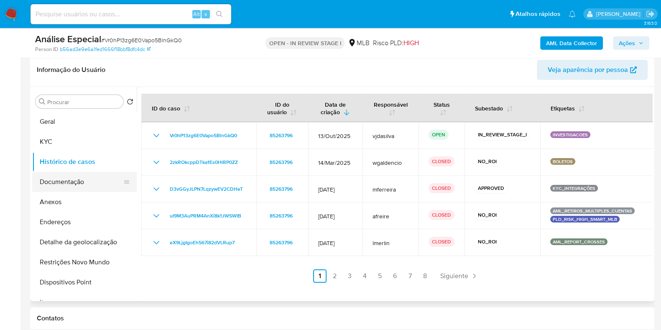
click at [99, 177] on button "Documentação" at bounding box center [81, 182] width 98 height 20
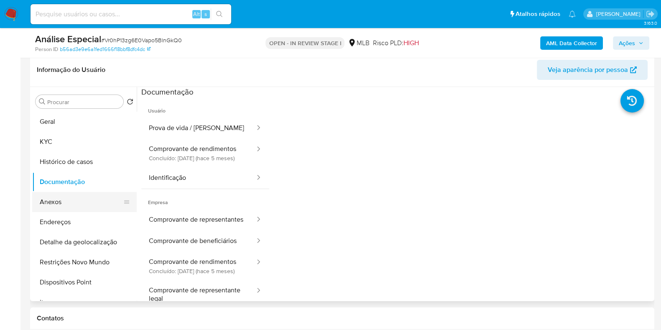
click at [86, 203] on button "Anexos" at bounding box center [81, 202] width 98 height 20
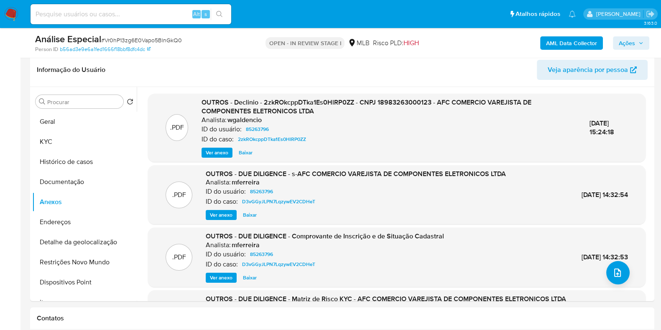
click at [569, 42] on b "AML Data Collector" at bounding box center [571, 42] width 51 height 13
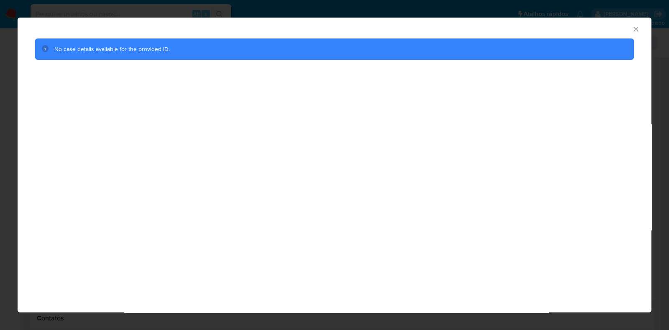
click at [636, 27] on icon "Fechar a janela" at bounding box center [636, 29] width 8 height 8
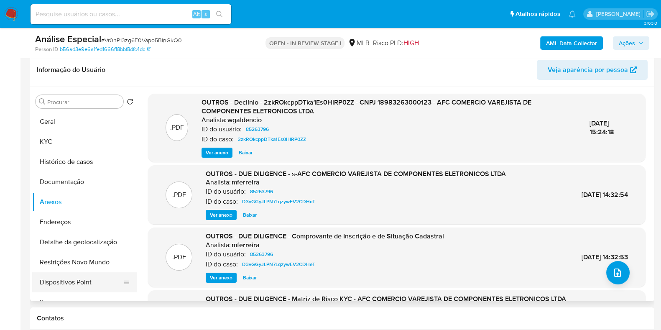
click at [102, 279] on button "Dispositivos Point" at bounding box center [81, 282] width 98 height 20
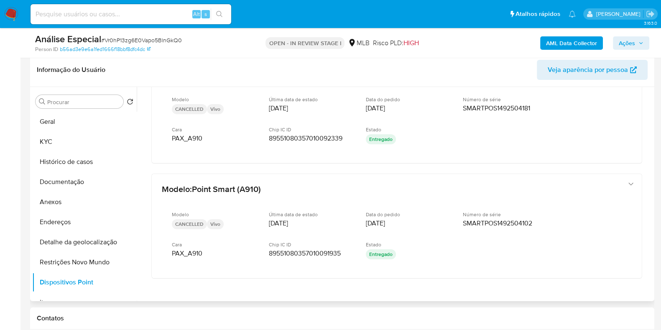
scroll to position [38, 0]
click at [84, 124] on button "Geral" at bounding box center [81, 122] width 98 height 20
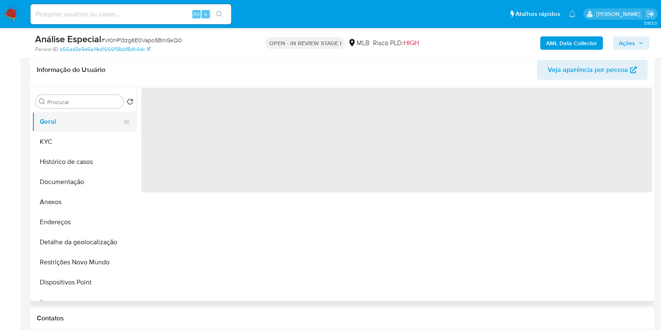
scroll to position [0, 0]
click at [89, 139] on button "KYC" at bounding box center [81, 142] width 98 height 20
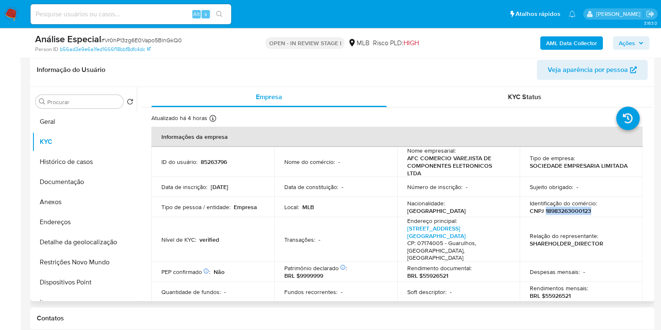
drag, startPoint x: 543, startPoint y: 213, endPoint x: 623, endPoint y: 213, distance: 79.8
click at [623, 213] on div "Identificação do comércio : CNPJ 18983263000123" at bounding box center [581, 206] width 103 height 15
copy p "18983263000123"
click at [448, 235] on link "[STREET_ADDRESS] [GEOGRAPHIC_DATA]" at bounding box center [436, 232] width 59 height 16
copy p "18983263000123"
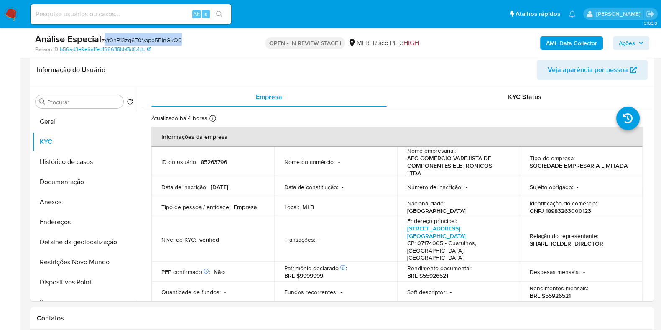
drag, startPoint x: 185, startPoint y: 39, endPoint x: 105, endPoint y: 41, distance: 80.3
click at [105, 41] on div "Análise Especial # Vr0hP13zg6E0Vapo5BlnGkQ0" at bounding box center [135, 39] width 201 height 13
copy span "Vr0hP13zg6E0Vapo5BlnGkQ0"
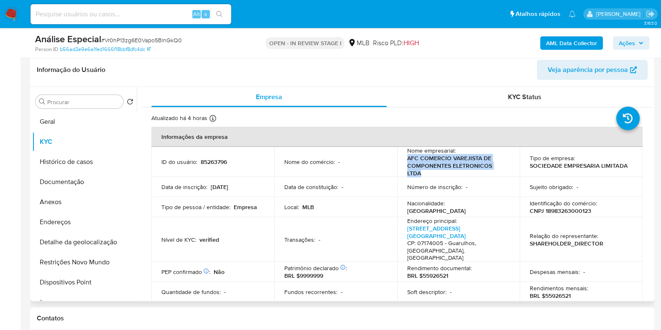
drag, startPoint x: 428, startPoint y: 173, endPoint x: 404, endPoint y: 163, distance: 26.4
click at [404, 163] on td "Nome empresarial : AFC COMERCIO VAREJISTA DE COMPONENTES ELETRONICOS LTDA" at bounding box center [458, 162] width 123 height 30
copy p "AFC COMERCIO VAREJISTA DE COMPONENTES ELETRONICOS LTDA"
click at [70, 124] on button "Geral" at bounding box center [81, 122] width 98 height 20
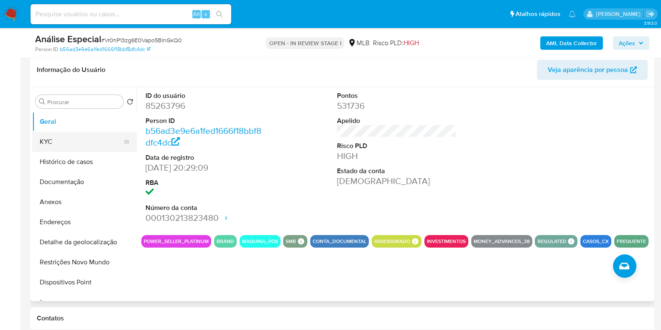
click at [58, 143] on button "KYC" at bounding box center [81, 142] width 98 height 20
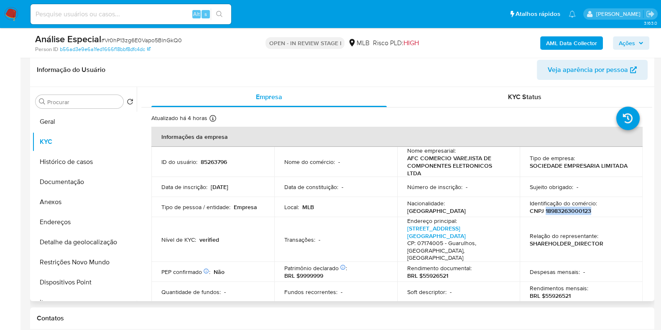
drag, startPoint x: 543, startPoint y: 211, endPoint x: 590, endPoint y: 208, distance: 46.5
click at [590, 208] on div "Identificação do comércio : CNPJ 18983263000123" at bounding box center [581, 206] width 103 height 15
copy p "18983263000123"
click at [99, 156] on button "Histórico de casos" at bounding box center [81, 162] width 98 height 20
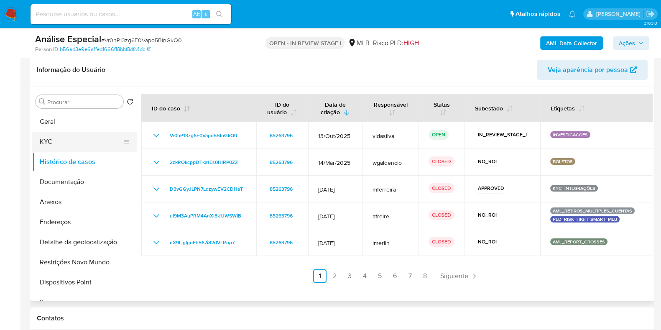
click at [84, 138] on button "KYC" at bounding box center [81, 142] width 98 height 20
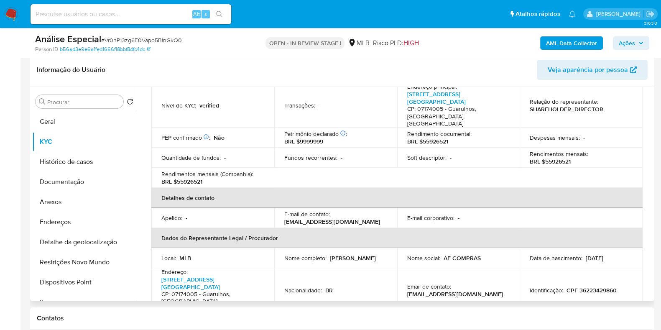
scroll to position [138, 0]
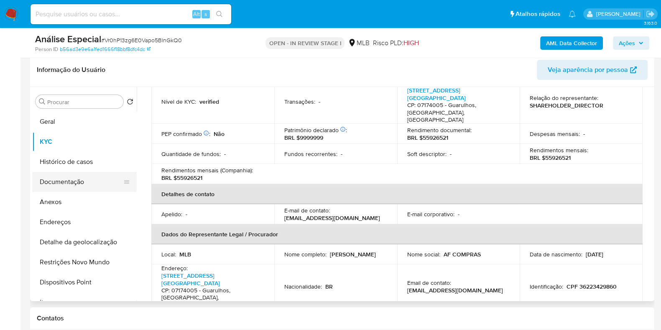
click at [67, 181] on button "Documentação" at bounding box center [81, 182] width 98 height 20
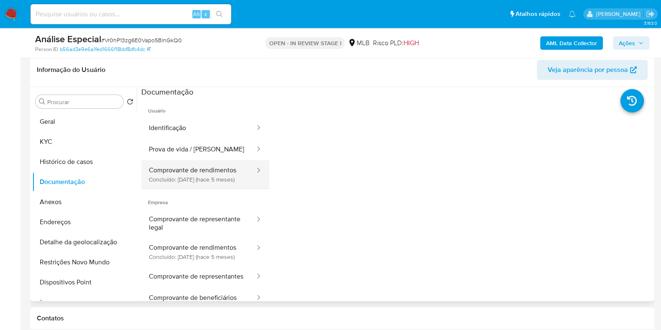
click at [185, 179] on button "Comprovante de rendimentos Concluído: [DATE] (hace 5 meses)" at bounding box center [198, 174] width 115 height 28
